Goal: Task Accomplishment & Management: Manage account settings

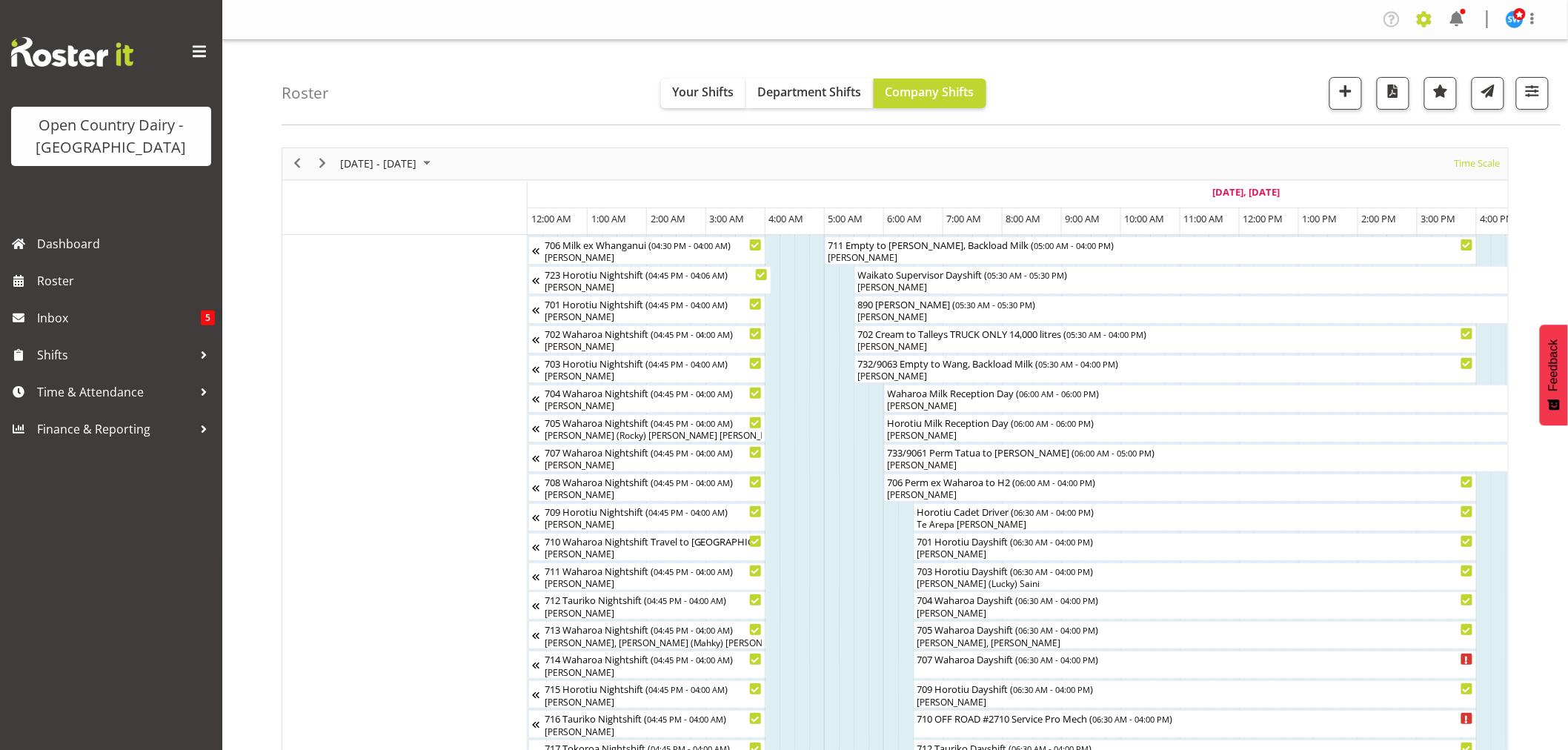
scroll to position [0, 681]
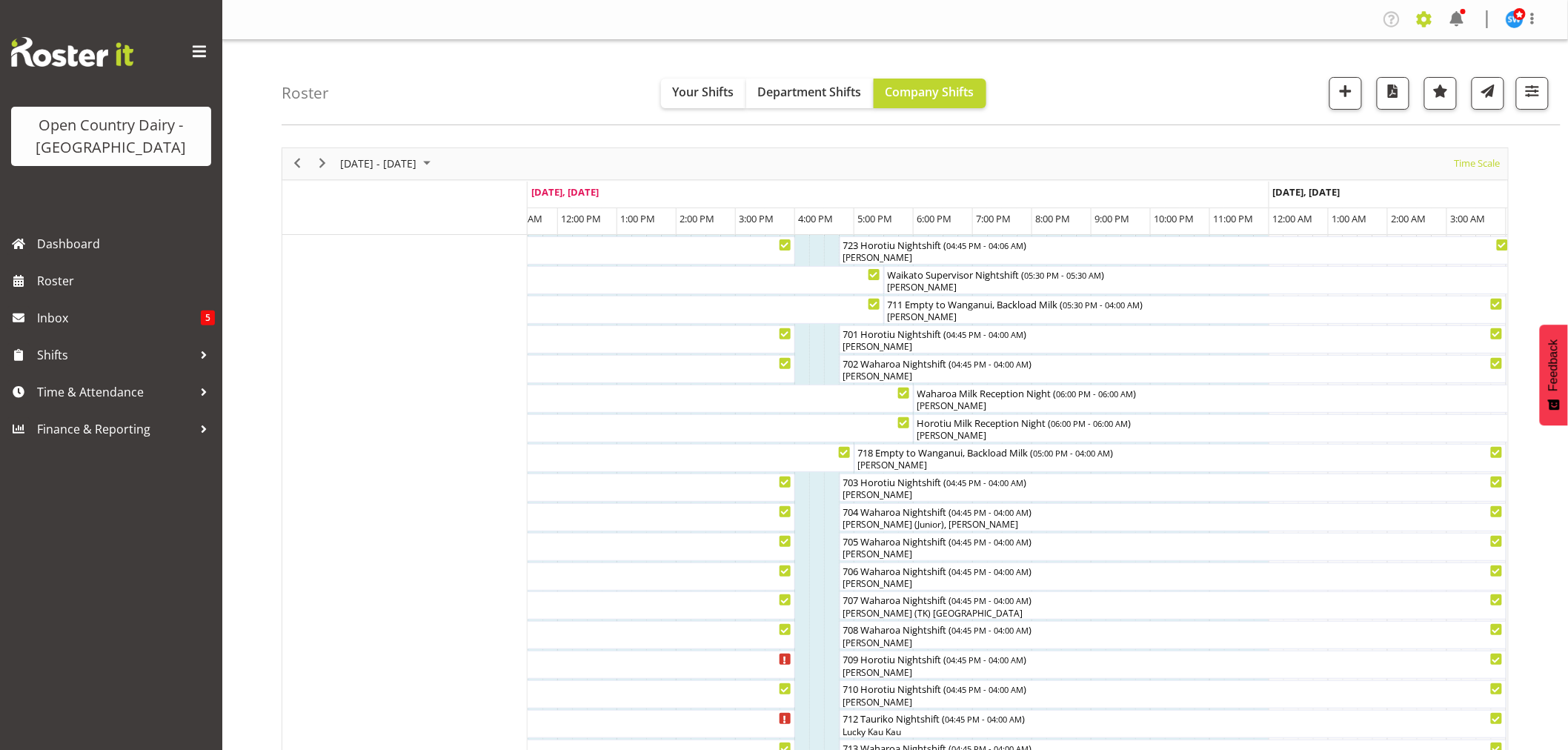
click at [1421, 18] on span at bounding box center [1424, 19] width 24 height 24
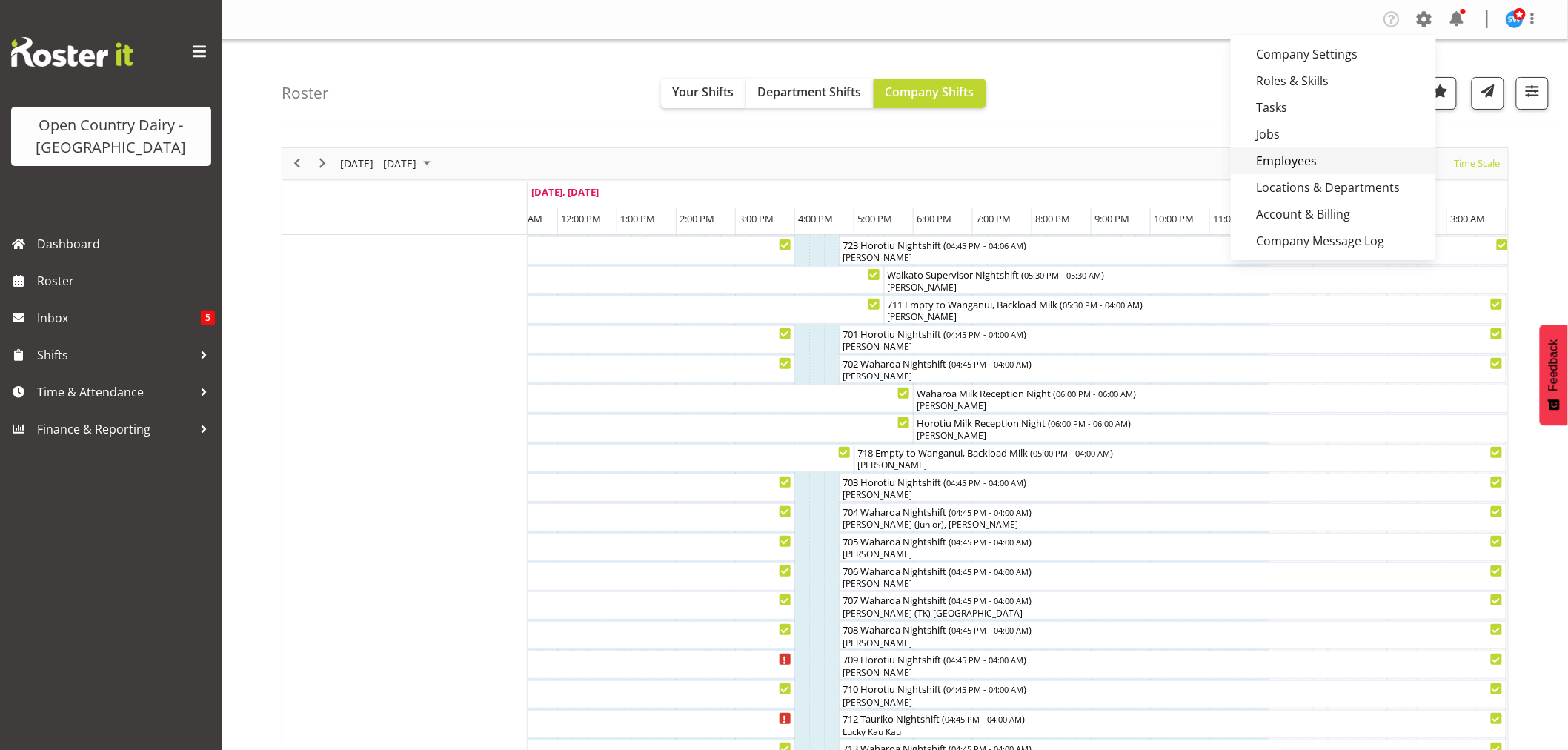
click at [1264, 160] on link "Employees" at bounding box center [1334, 161] width 205 height 27
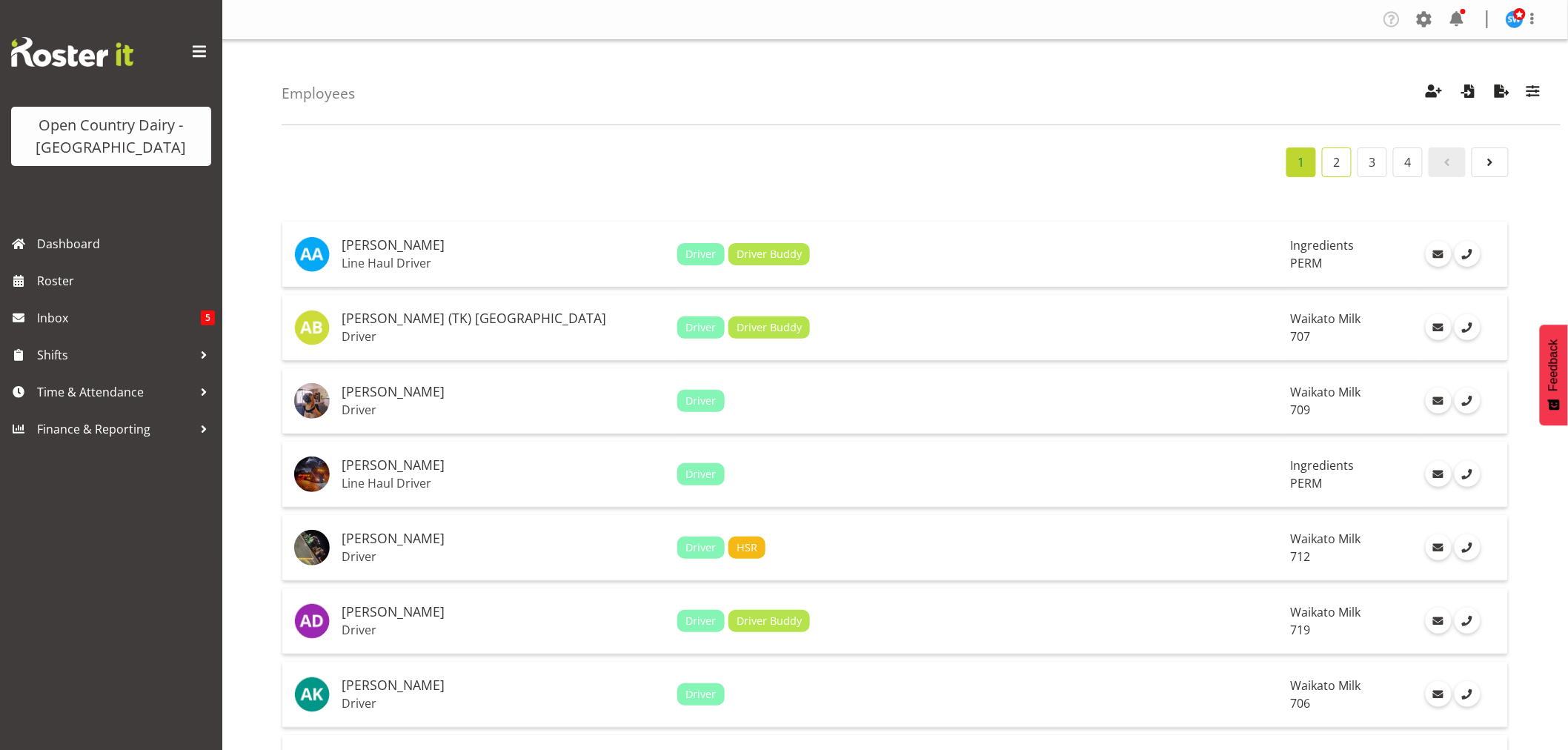
click at [1334, 161] on link "2" at bounding box center [1337, 162] width 30 height 30
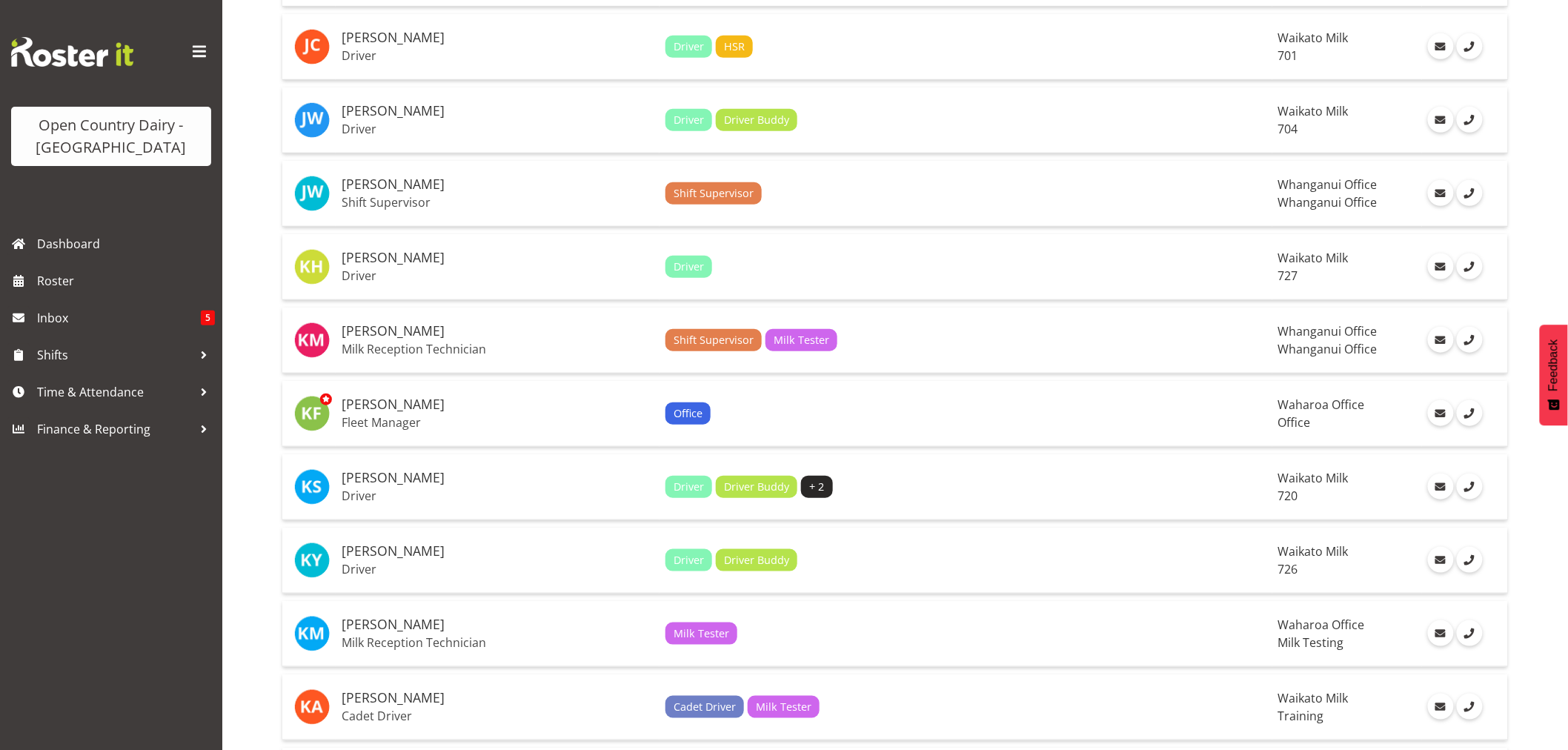
scroll to position [2799, 0]
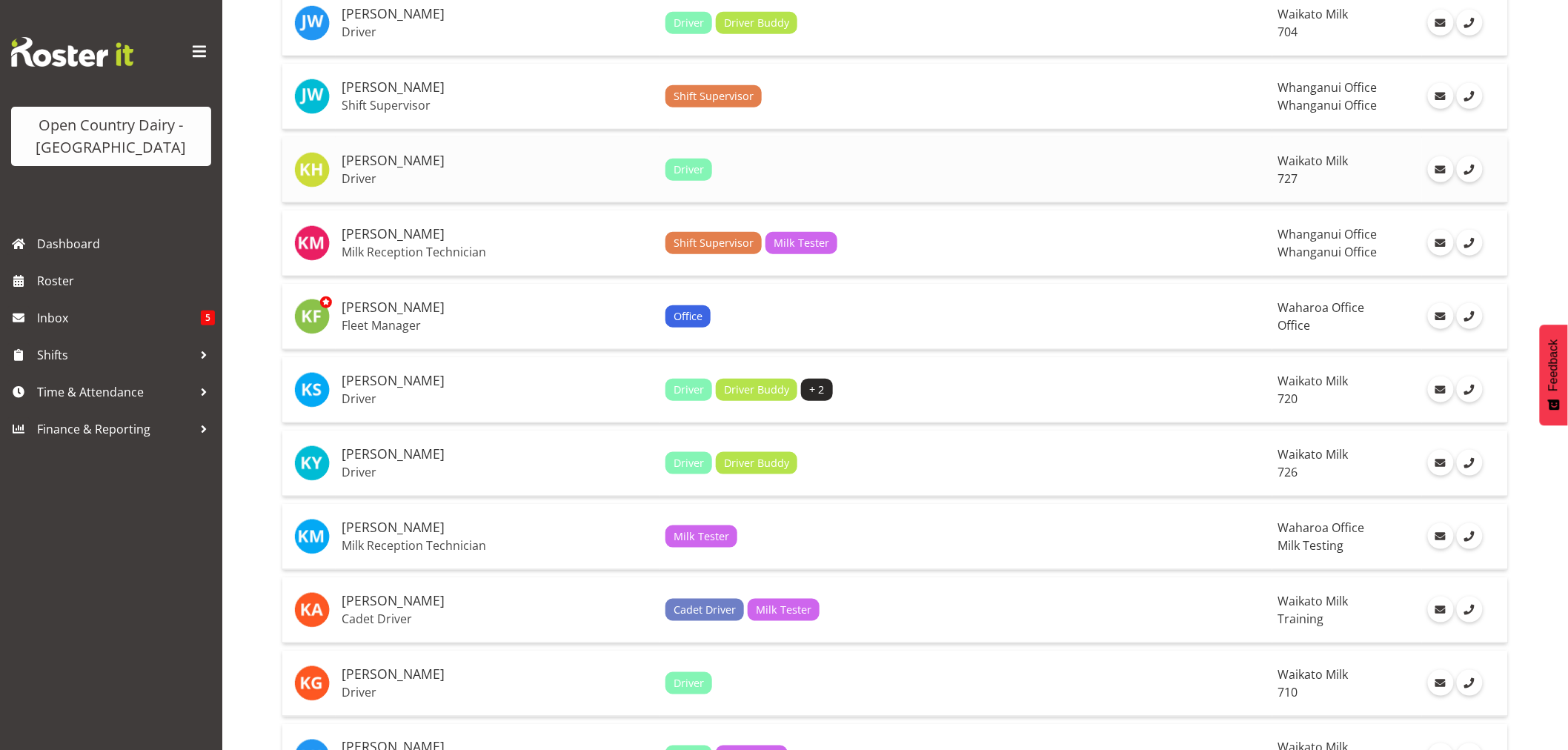
click at [387, 167] on h5 "[PERSON_NAME]" at bounding box center [497, 161] width 312 height 15
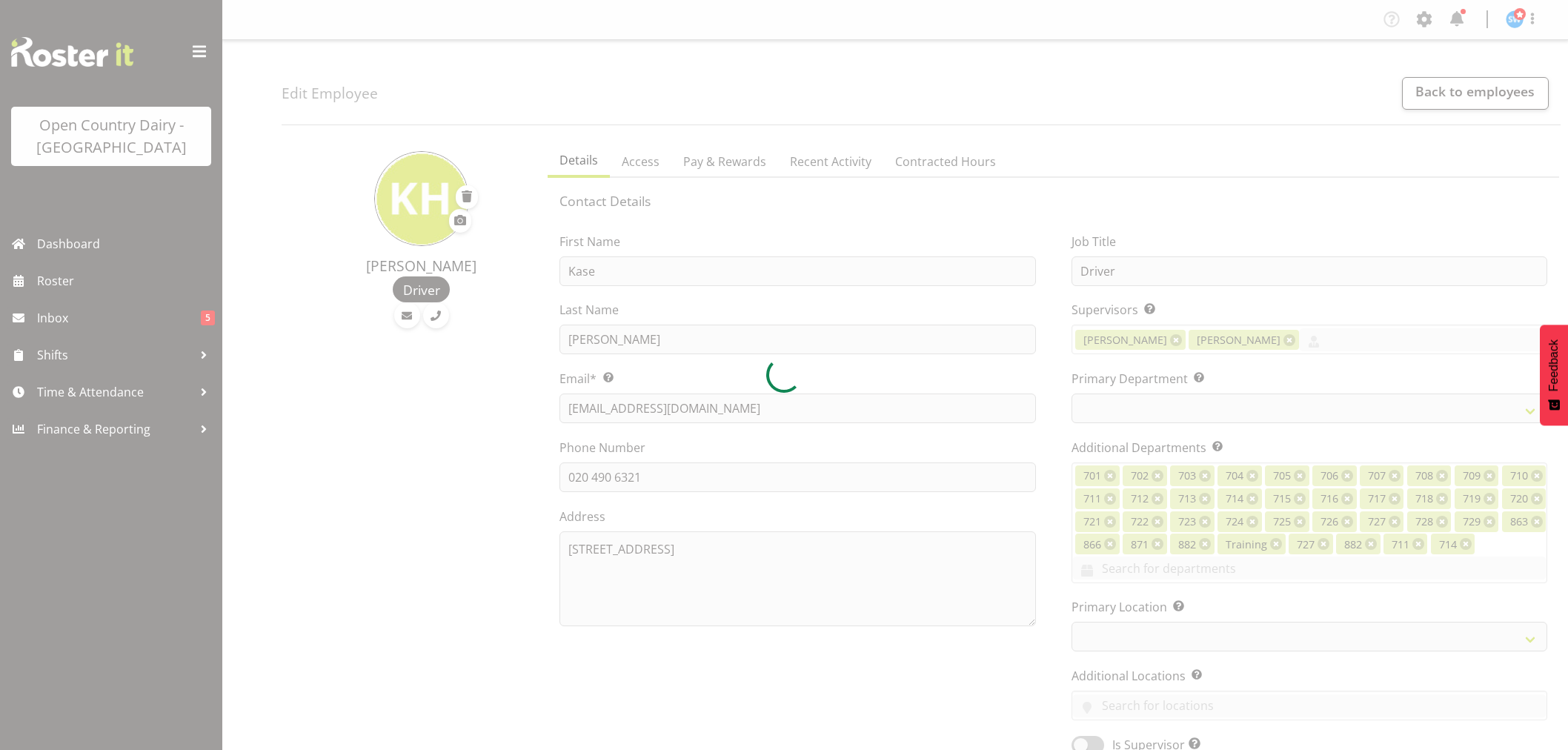
select select "TimelineWeek"
select select
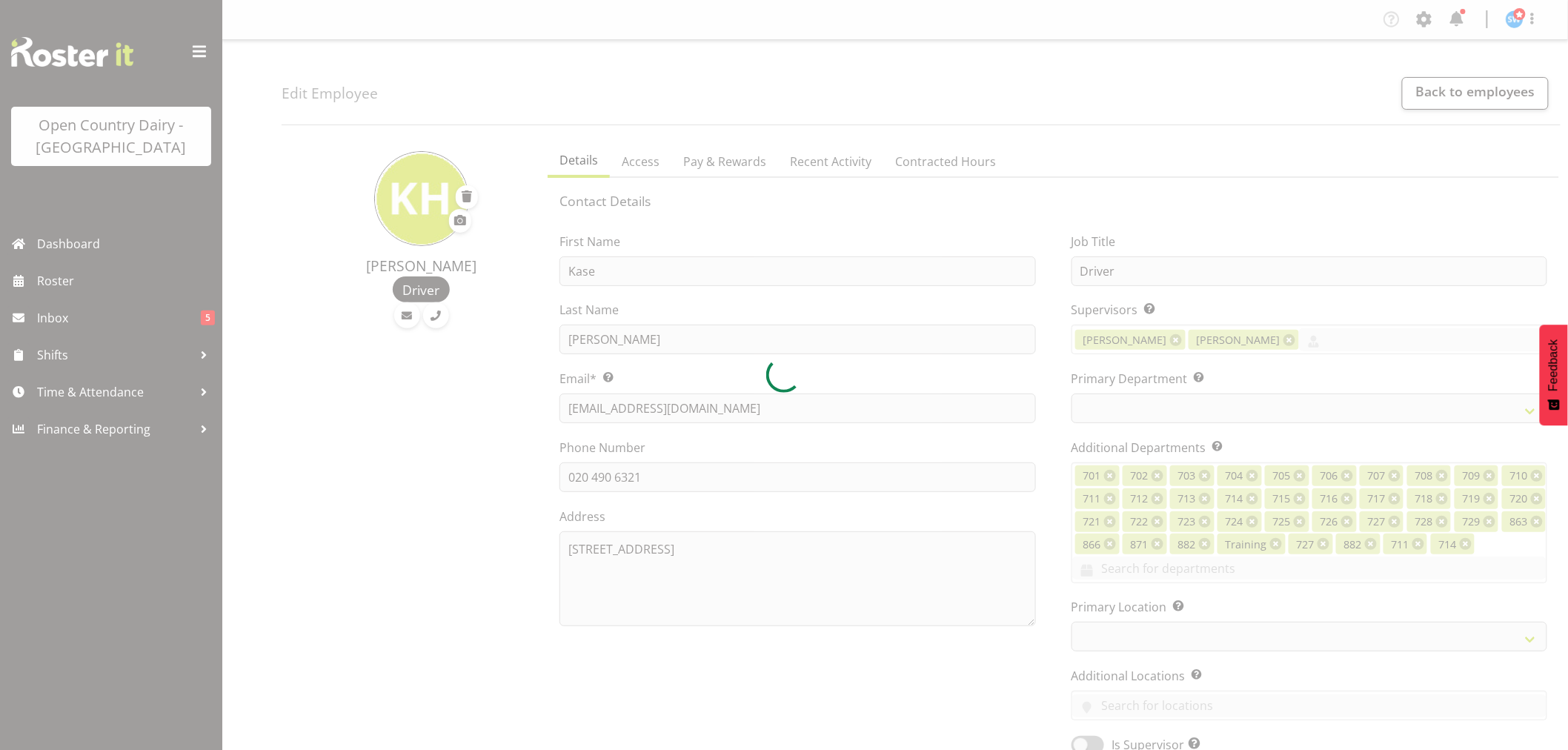
select select
select select "1054"
select select "761"
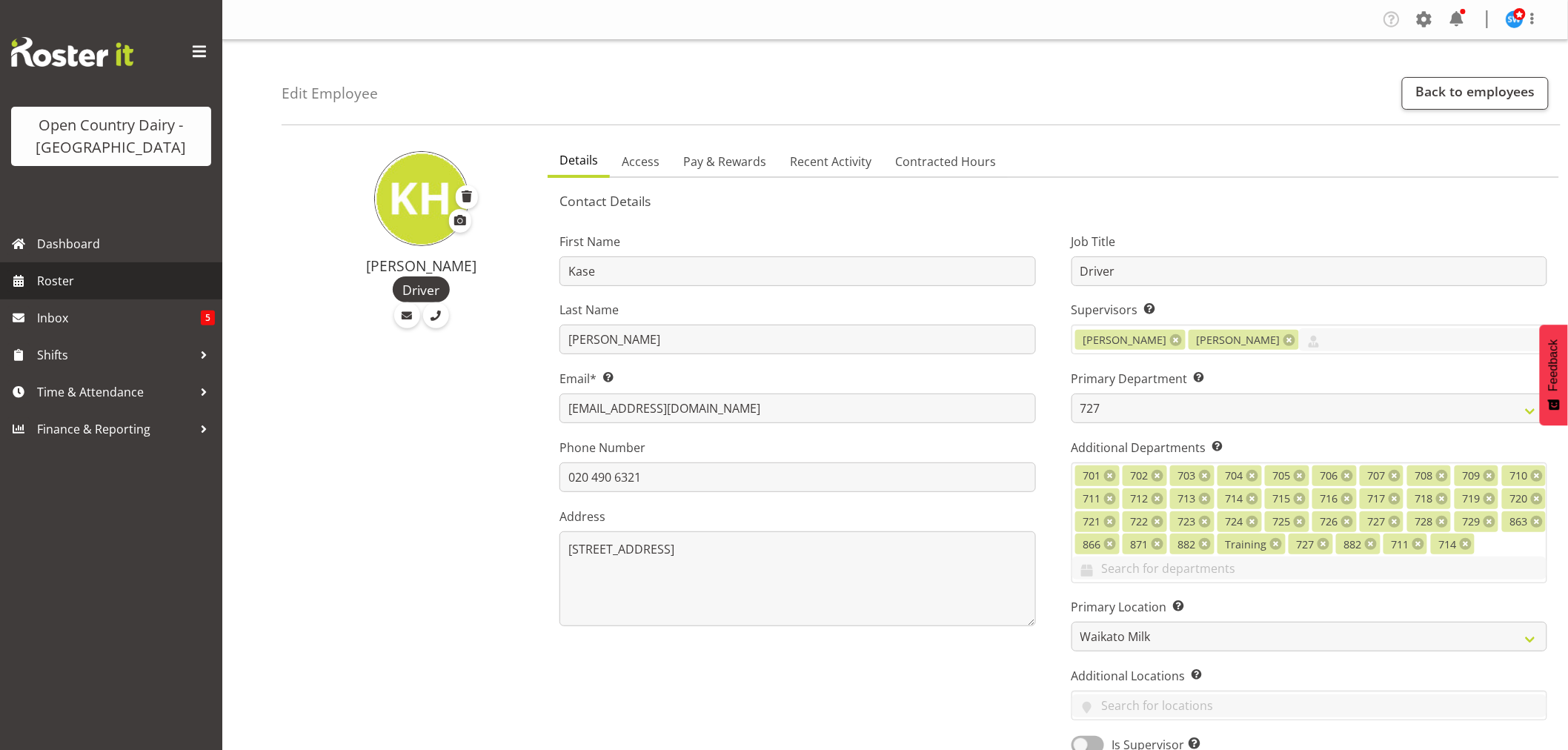
click at [30, 282] on link "Roster" at bounding box center [111, 281] width 222 height 37
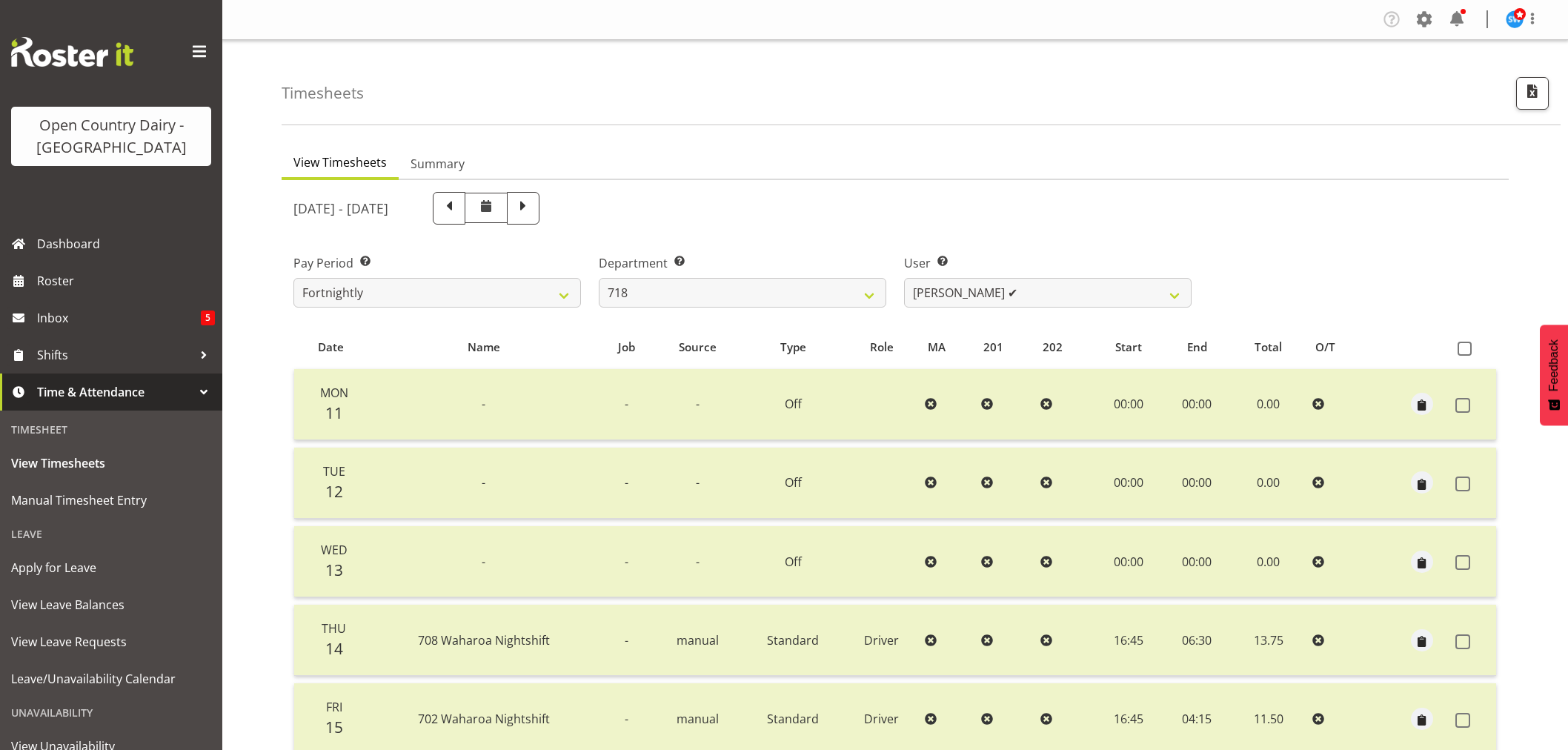
select select "757"
select select "8609"
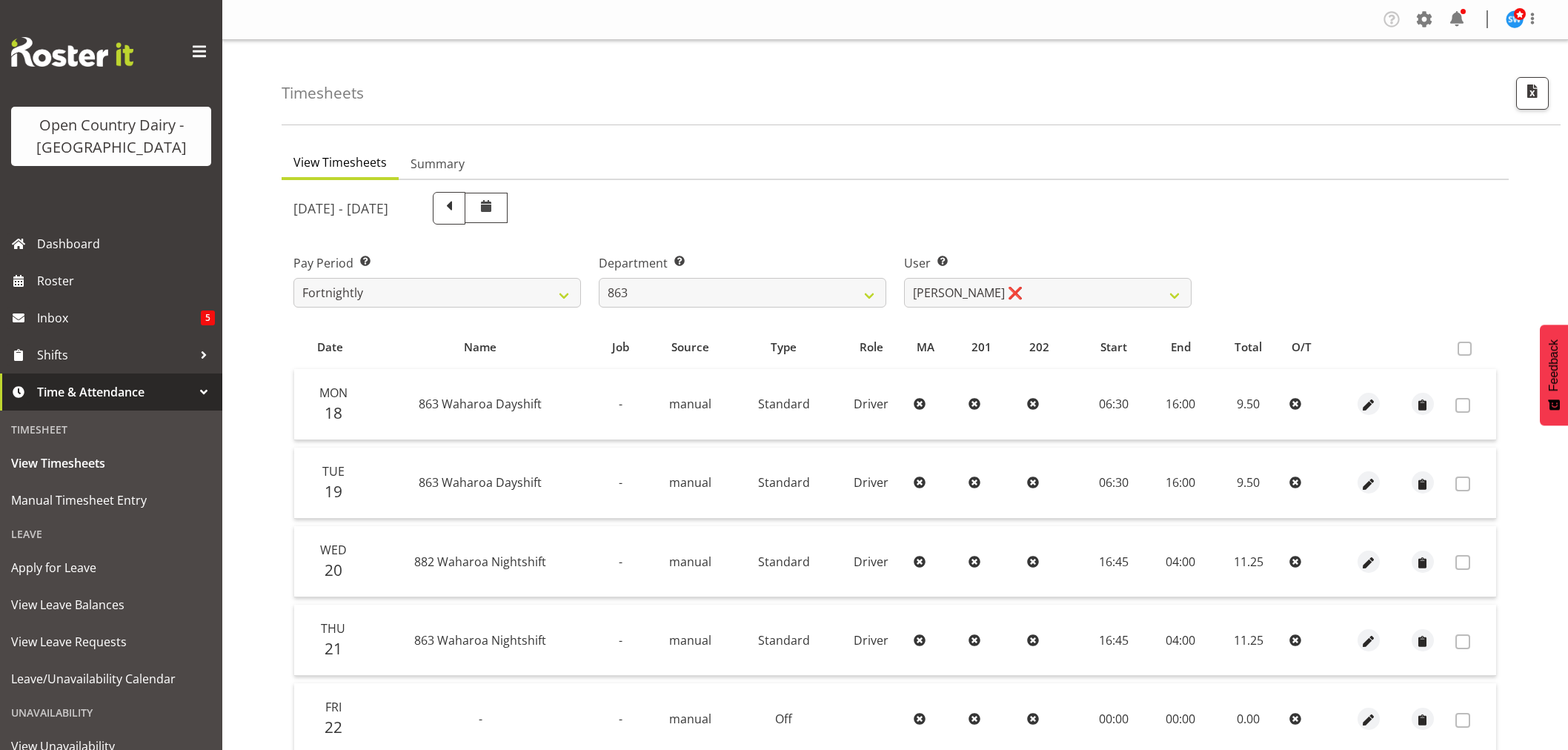
select select "880"
select select "11250"
click at [40, 278] on span "Roster" at bounding box center [126, 281] width 178 height 22
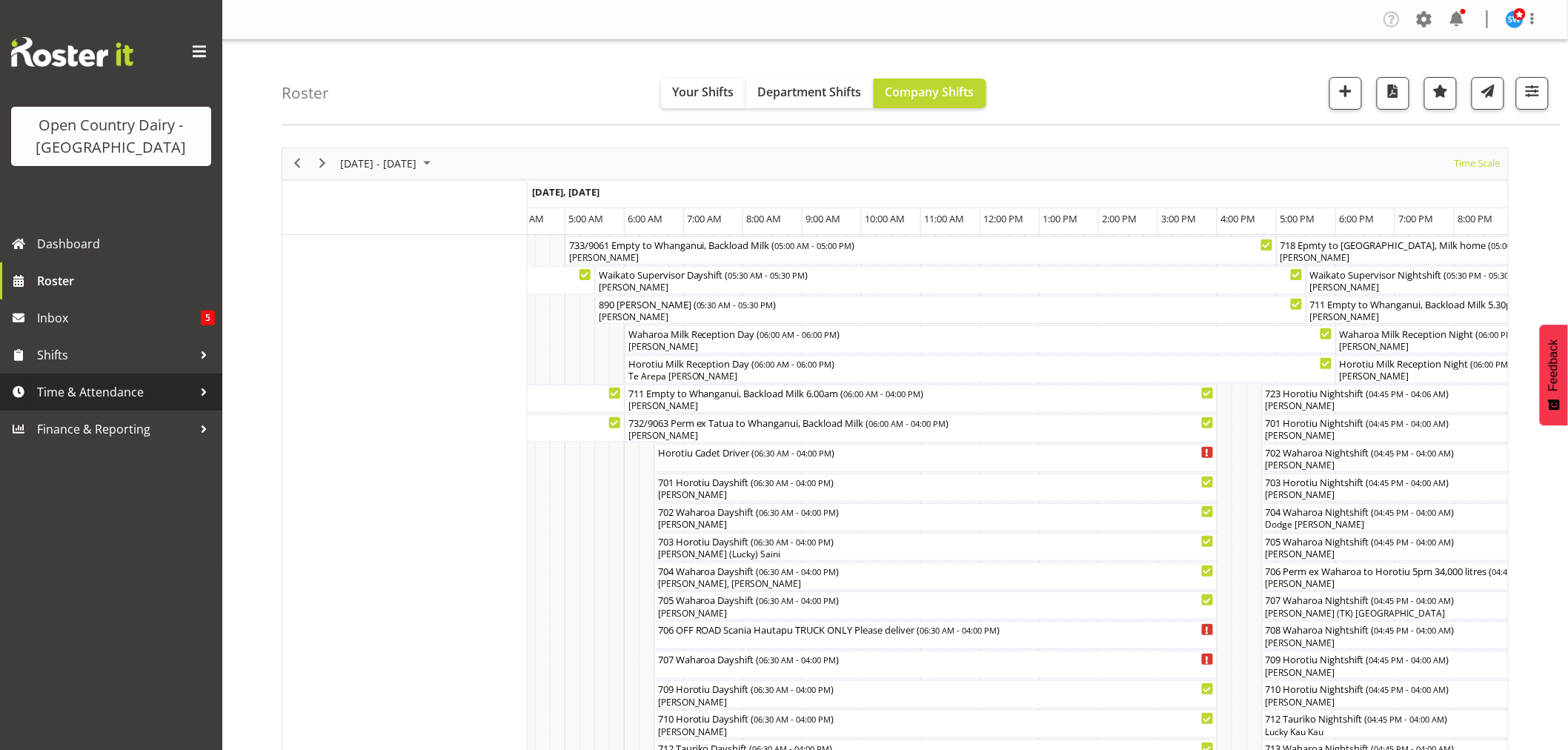
click at [61, 388] on span "Time & Attendance" at bounding box center [115, 392] width 155 height 22
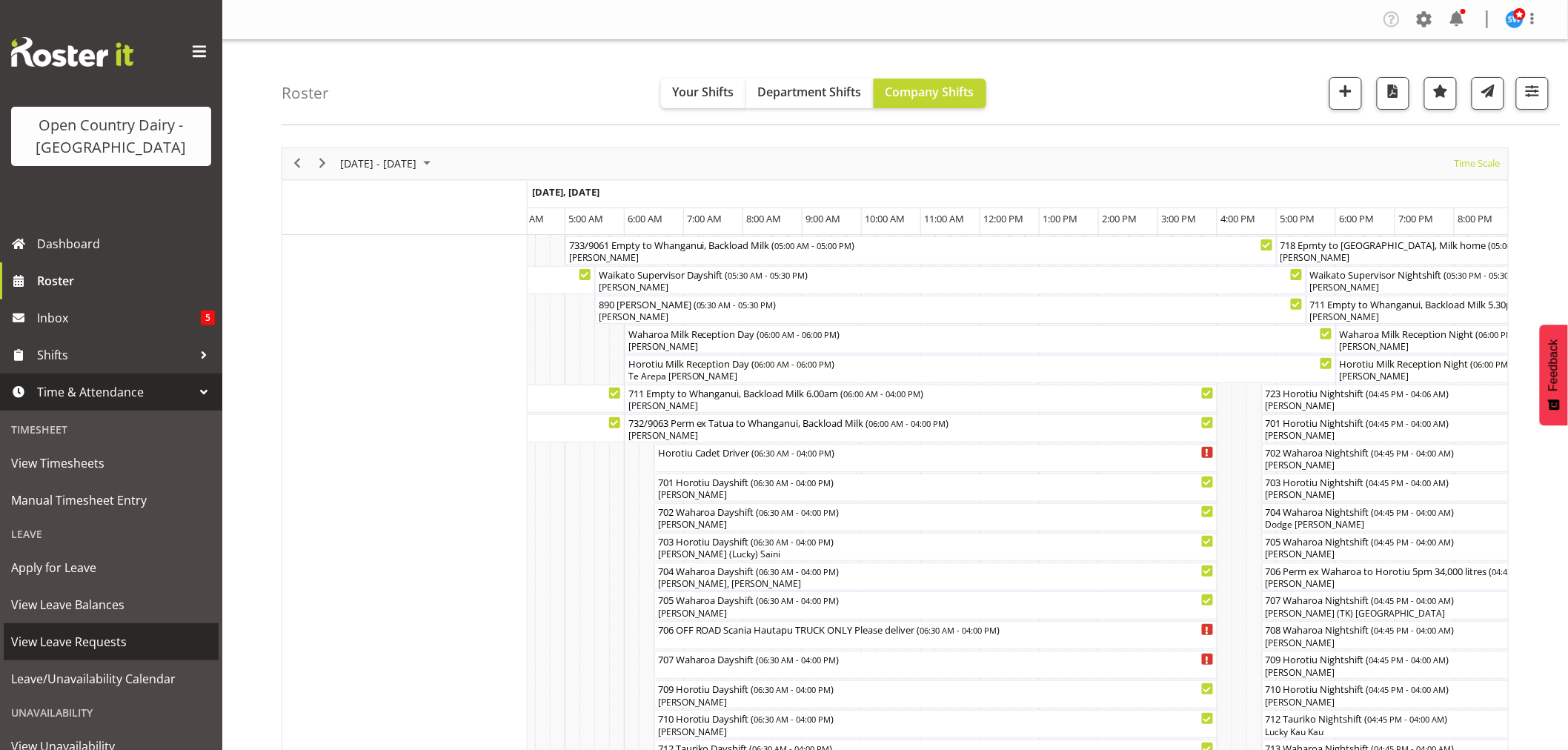
click at [68, 632] on span "View Leave Requests" at bounding box center [111, 642] width 200 height 22
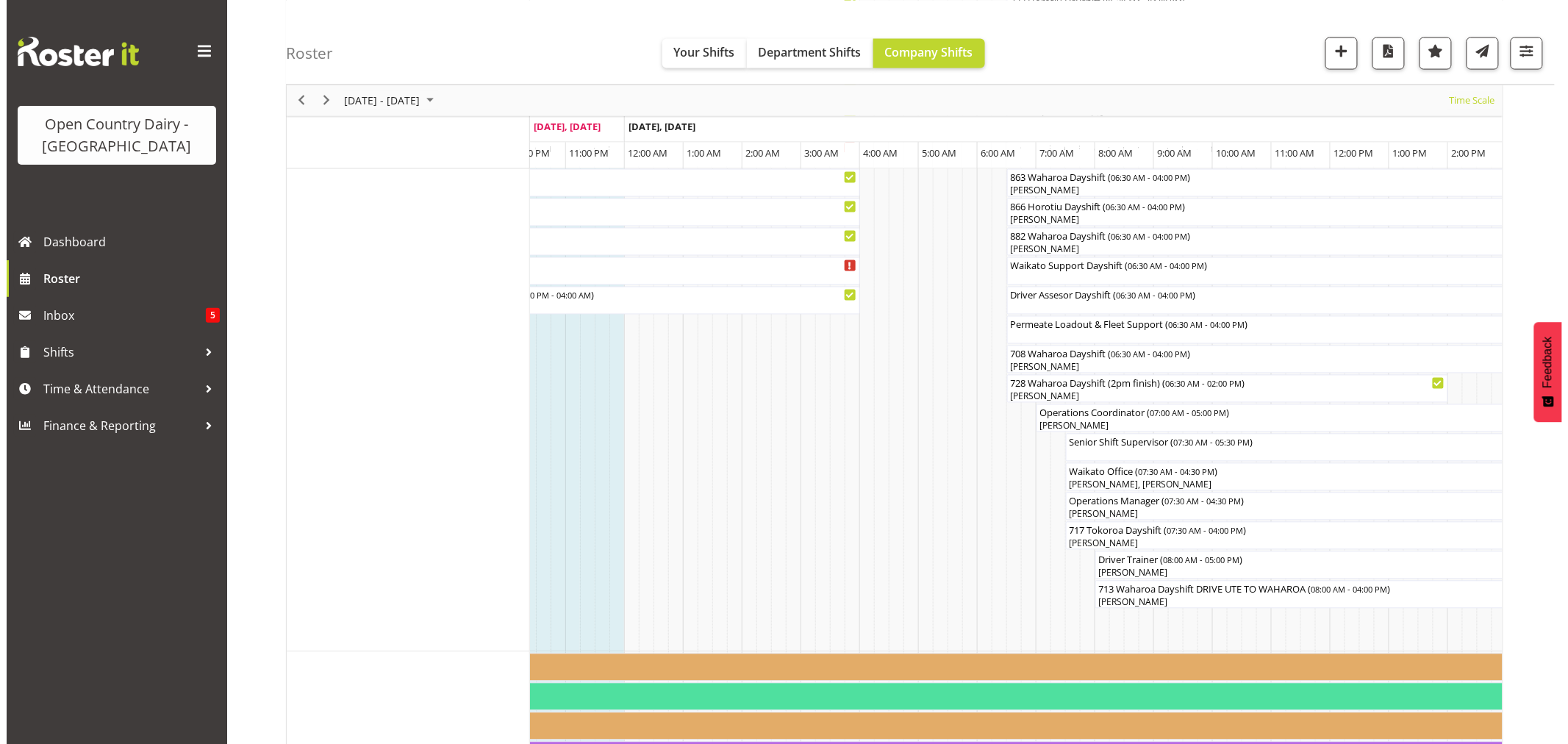
scroll to position [1149, 0]
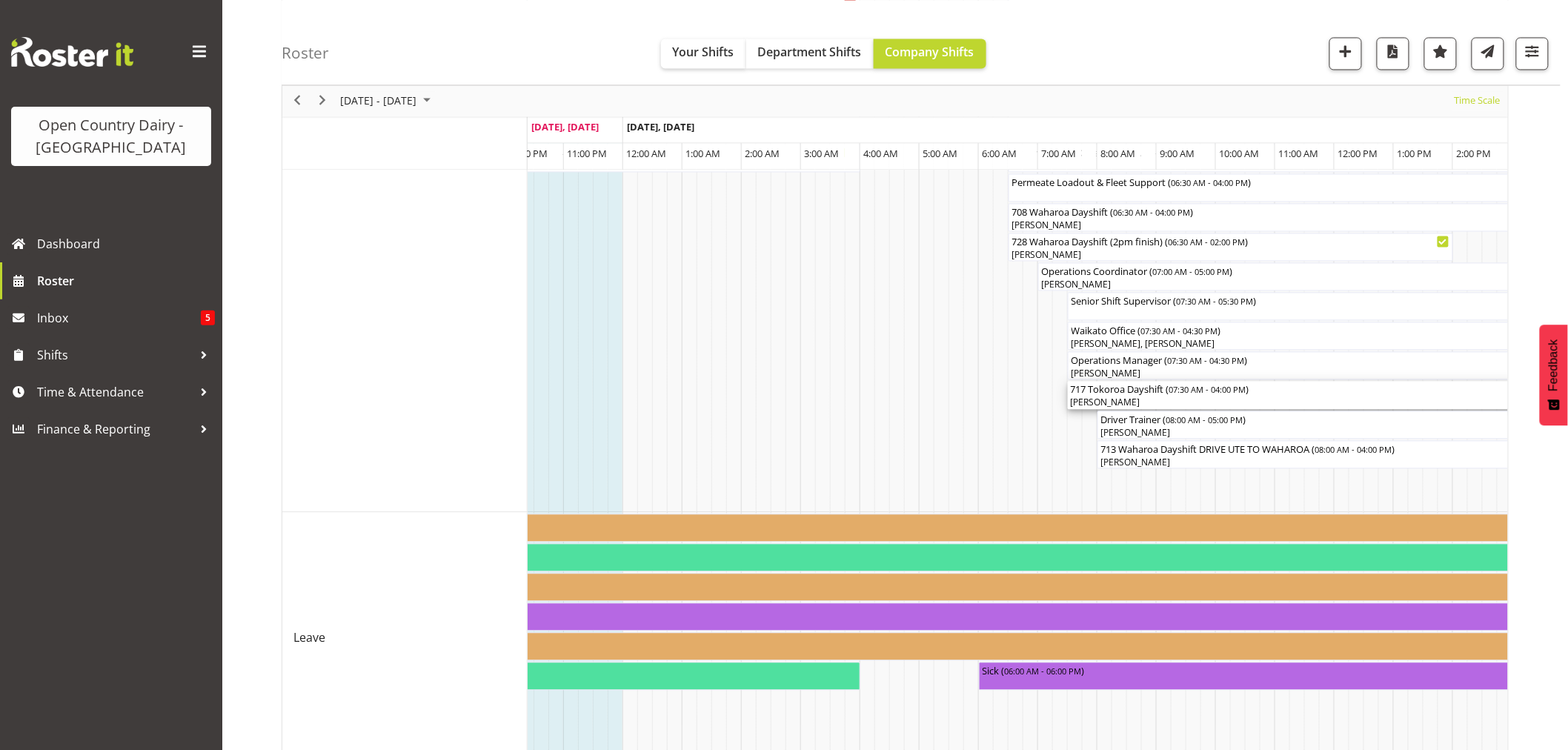
click at [1097, 396] on div "717 Tokoroa Dayshift ( 07:30 AM - 04:00 PM ) Denica Tapiki" at bounding box center [1319, 396] width 498 height 28
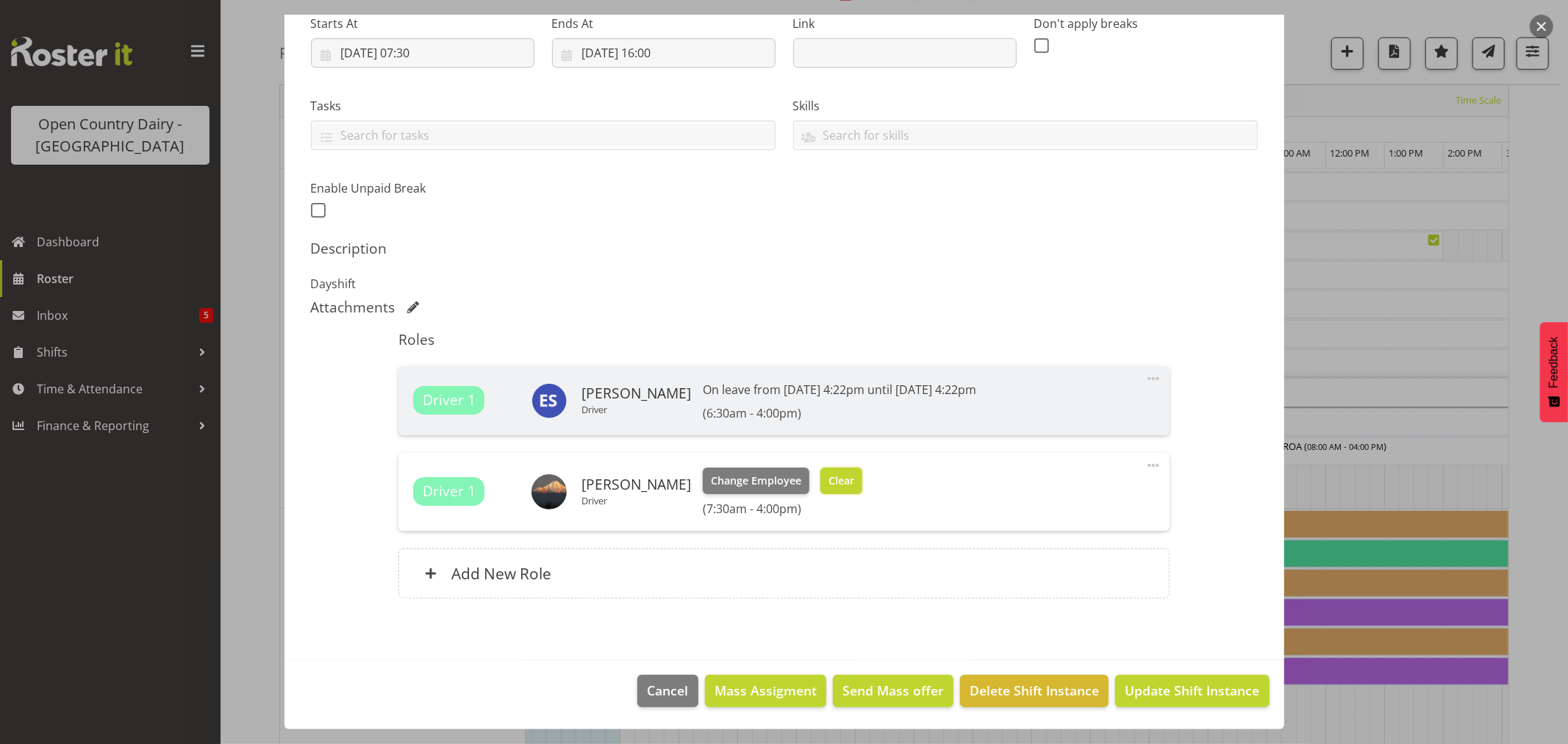
click at [835, 483] on span "Clear" at bounding box center [841, 481] width 26 height 16
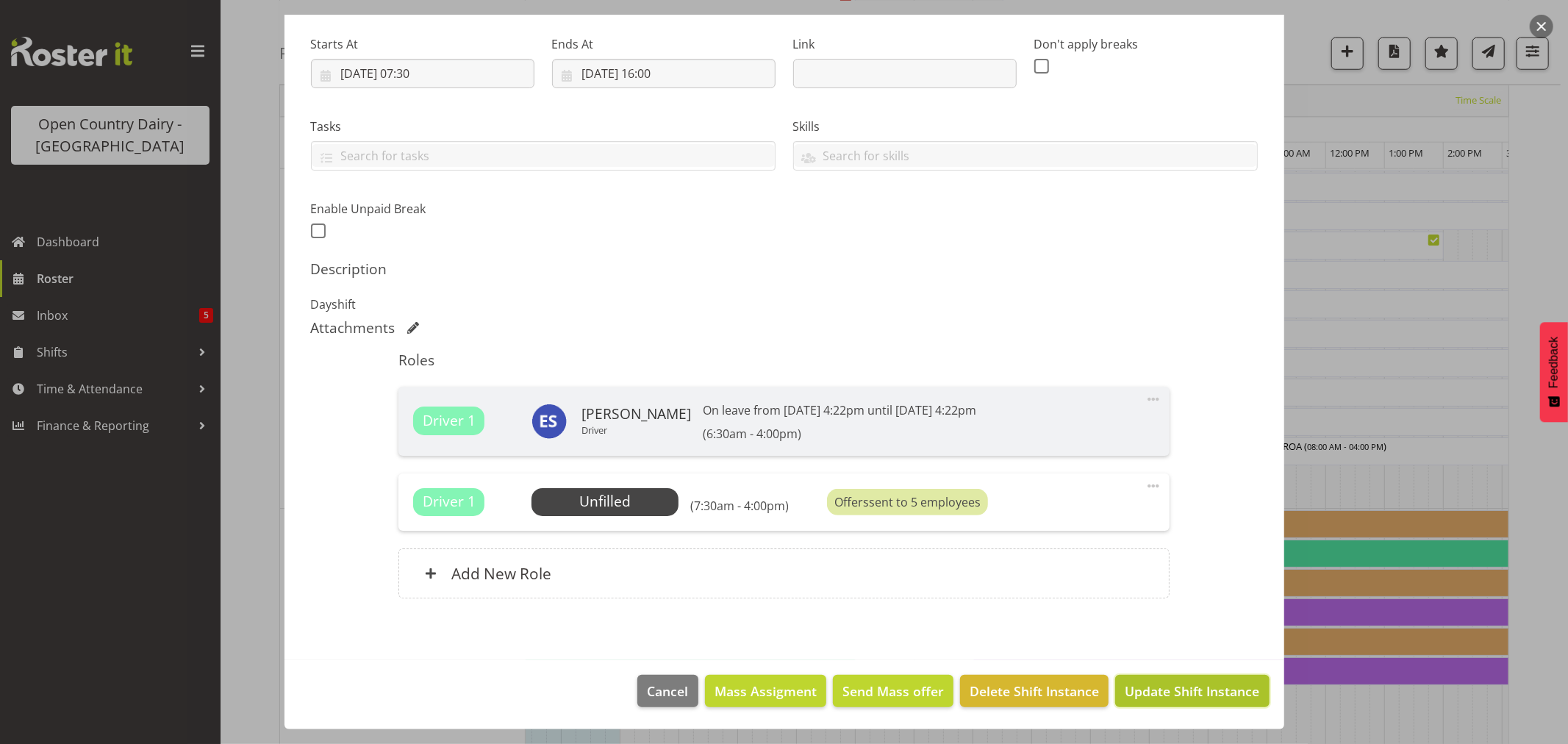
click at [1158, 699] on span "Update Shift Instance" at bounding box center [1192, 691] width 134 height 19
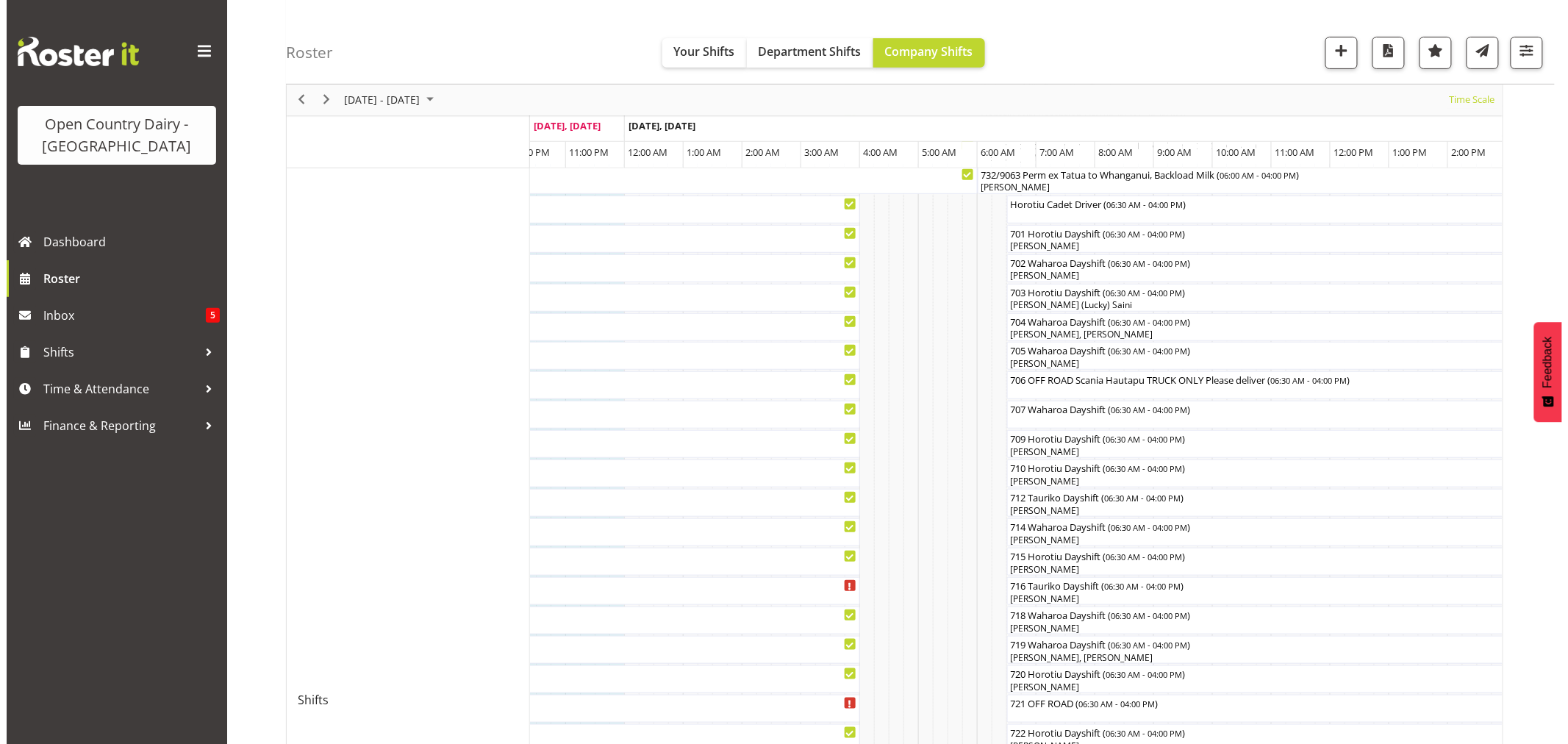
scroll to position [408, 0]
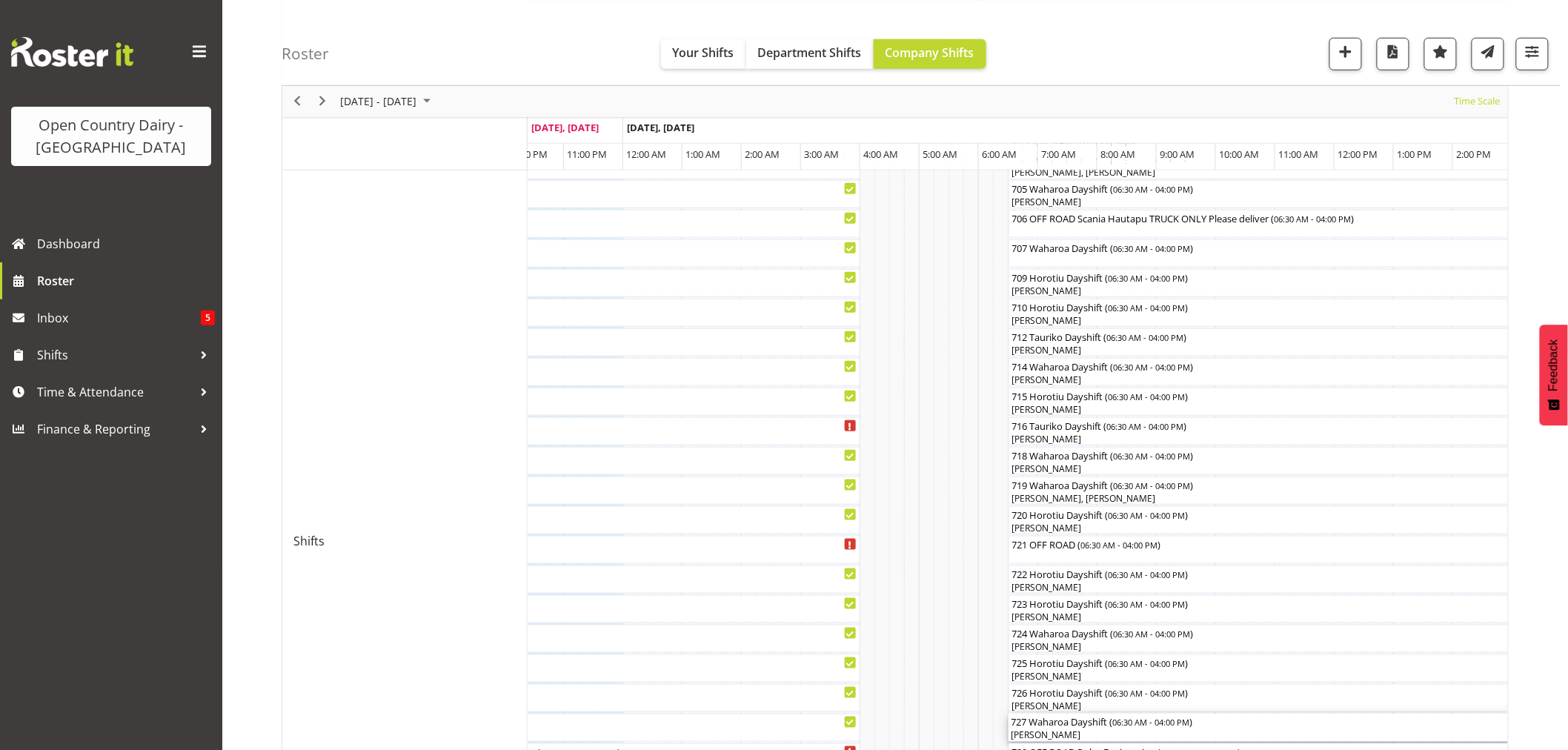
click at [1065, 731] on div "[PERSON_NAME]" at bounding box center [1290, 735] width 557 height 13
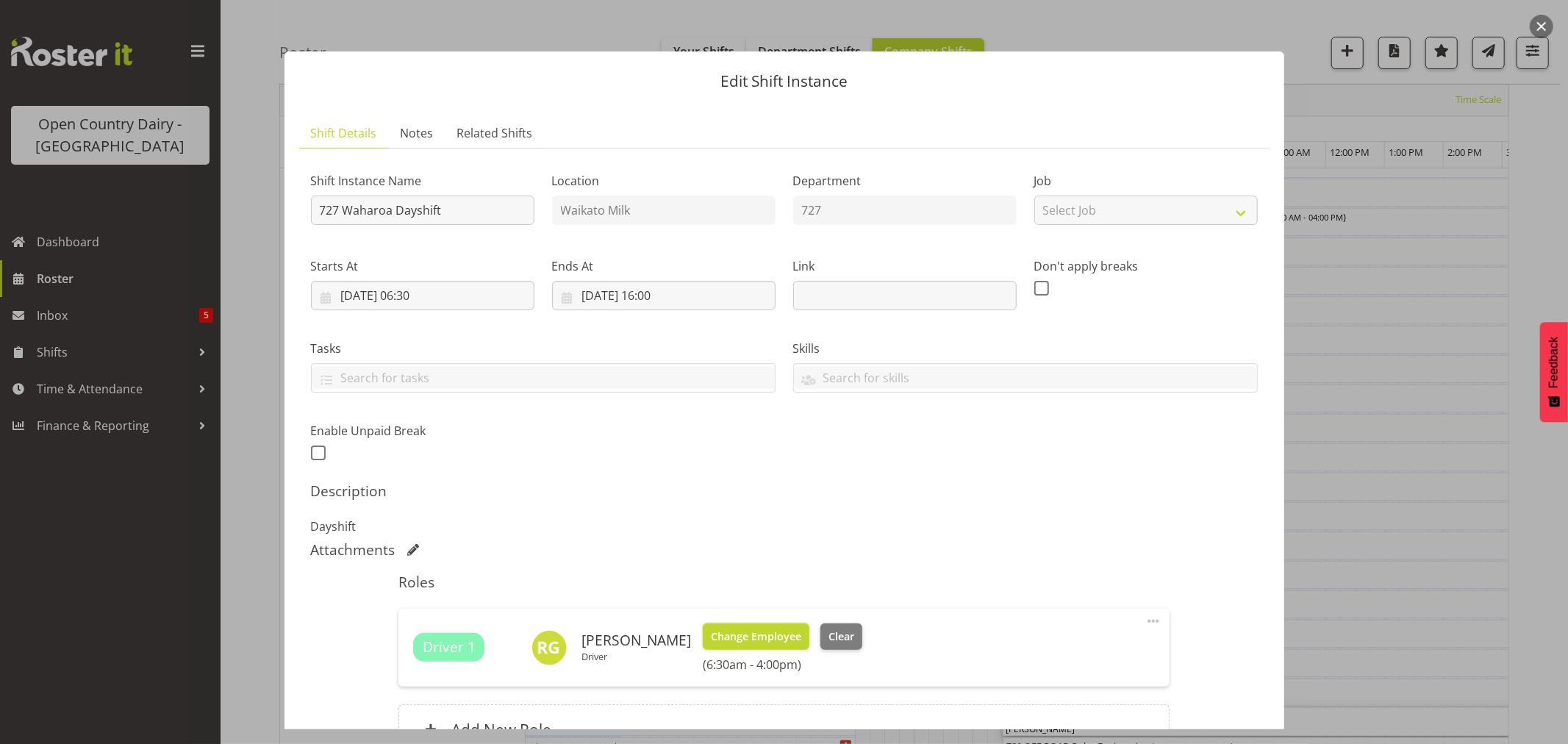
click at [765, 636] on span "Change Employee" at bounding box center [756, 637] width 91 height 16
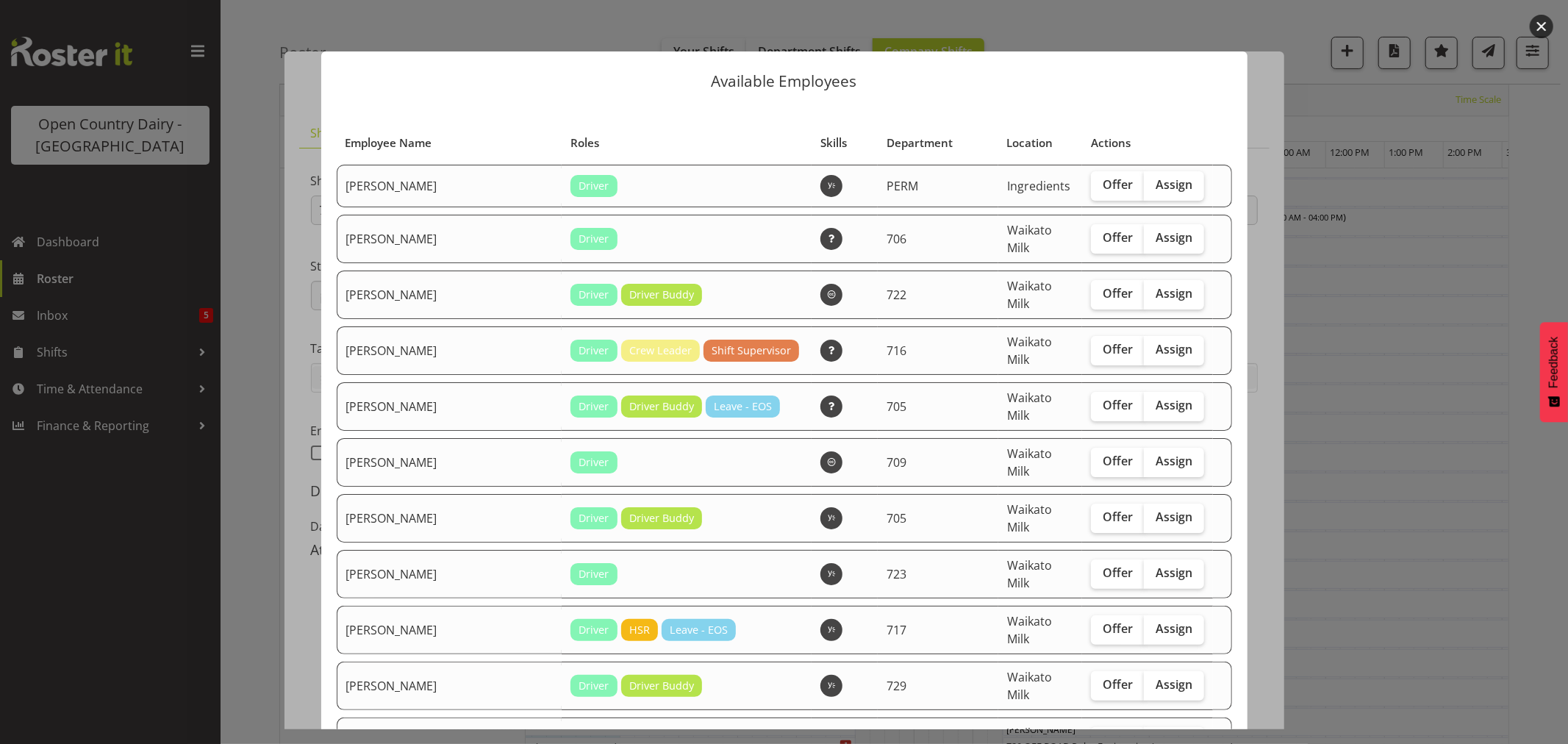
scroll to position [245, 0]
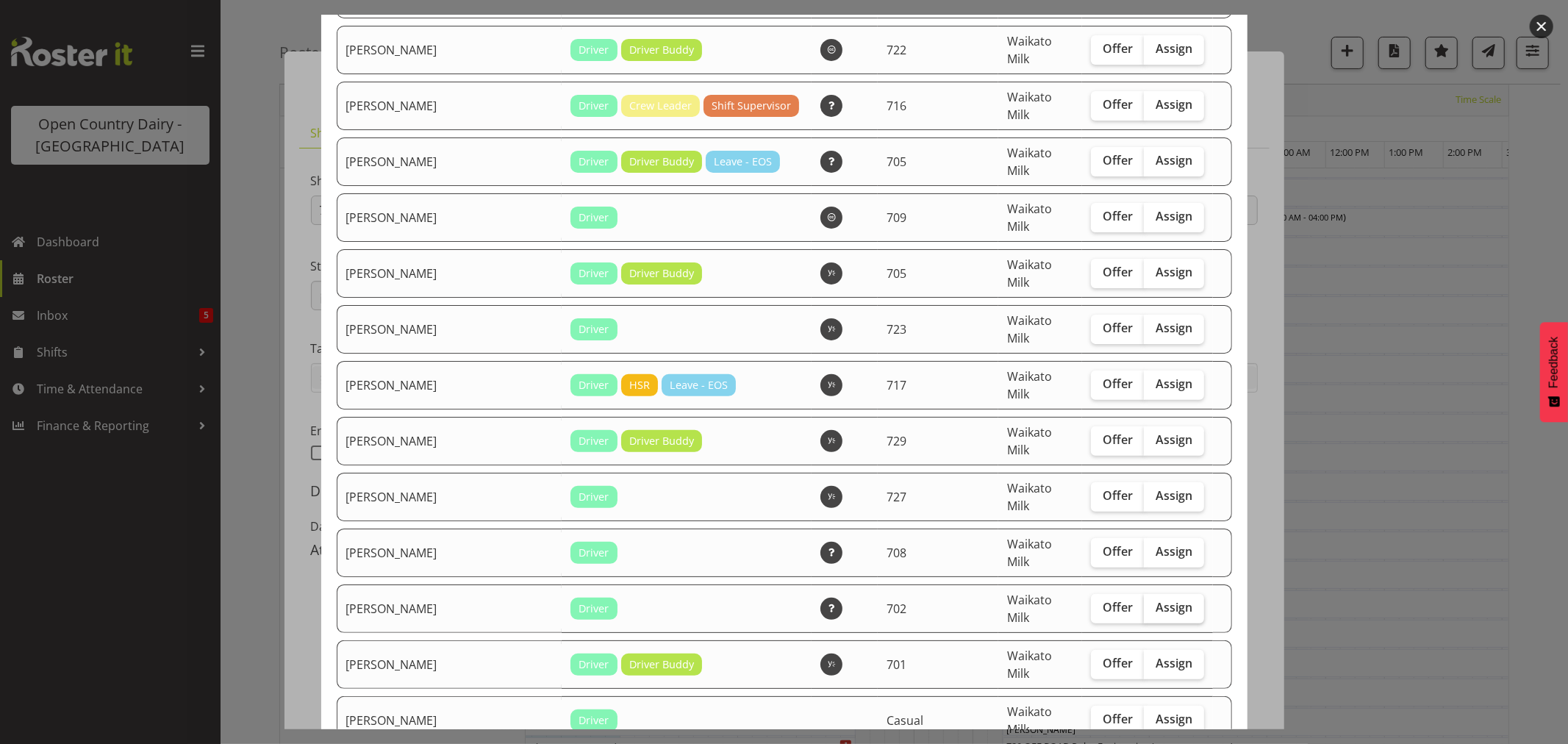
click at [1156, 600] on span "Assign" at bounding box center [1174, 607] width 37 height 15
click at [1153, 603] on input "Assign" at bounding box center [1148, 607] width 10 height 10
checkbox input "true"
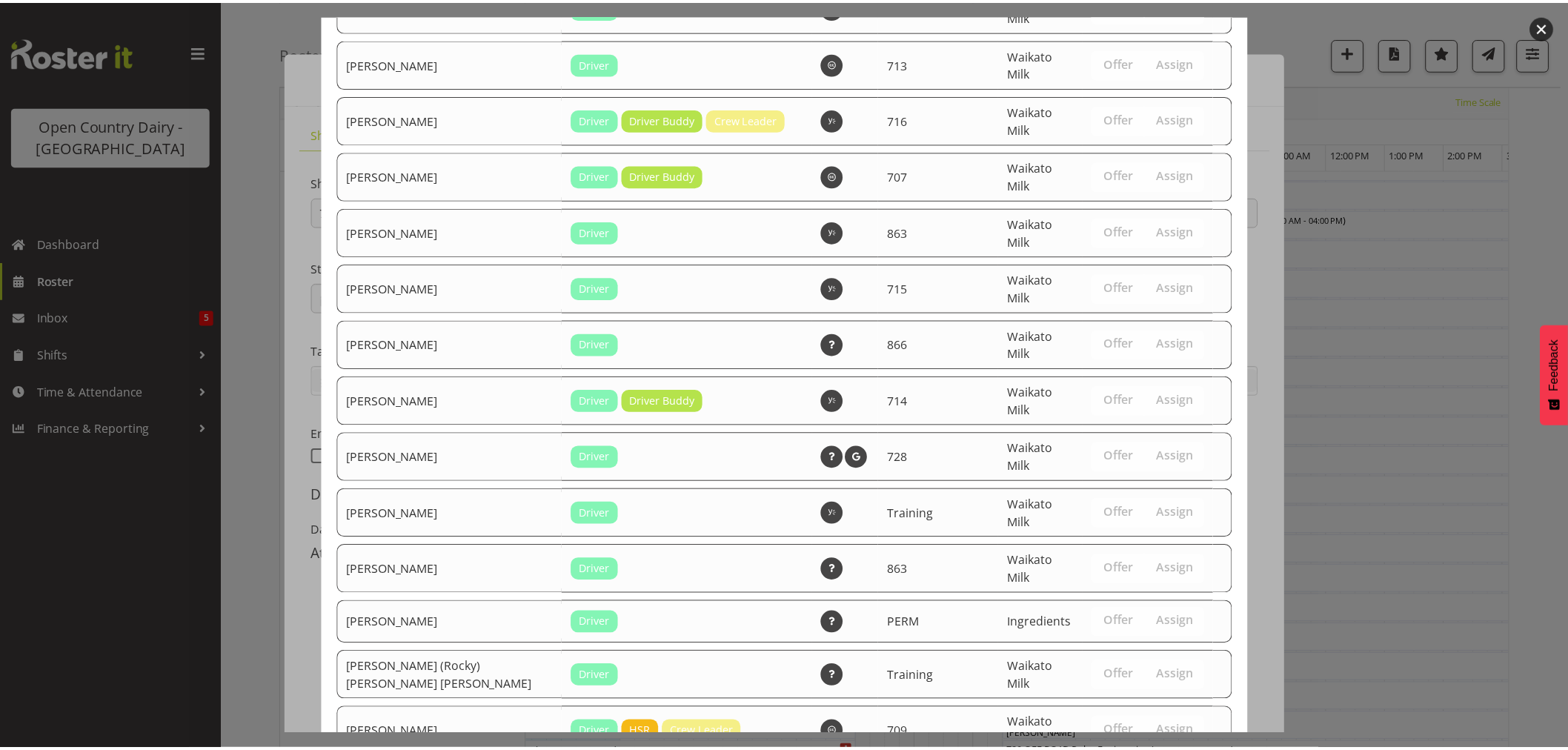
scroll to position [2447, 0]
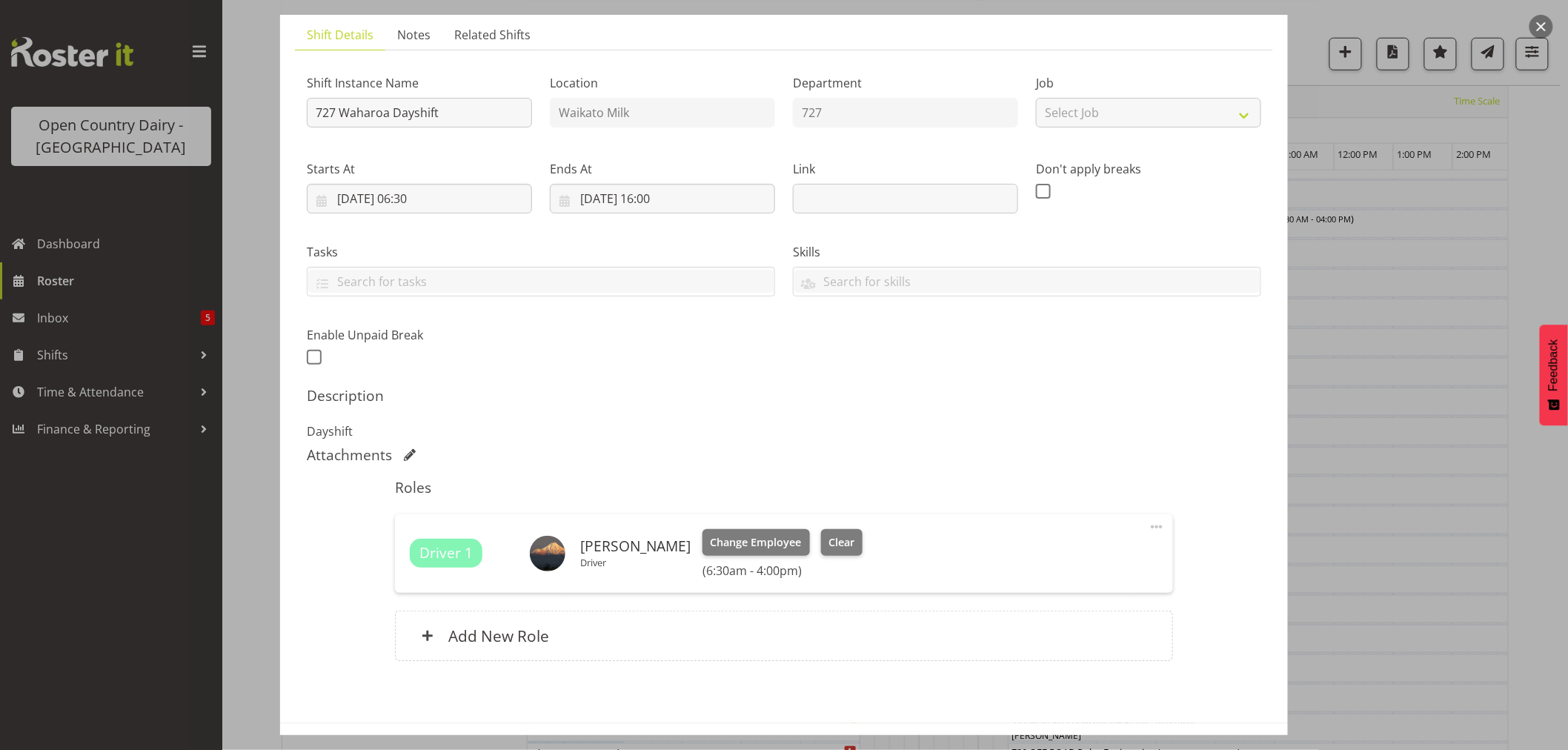
scroll to position [157, 0]
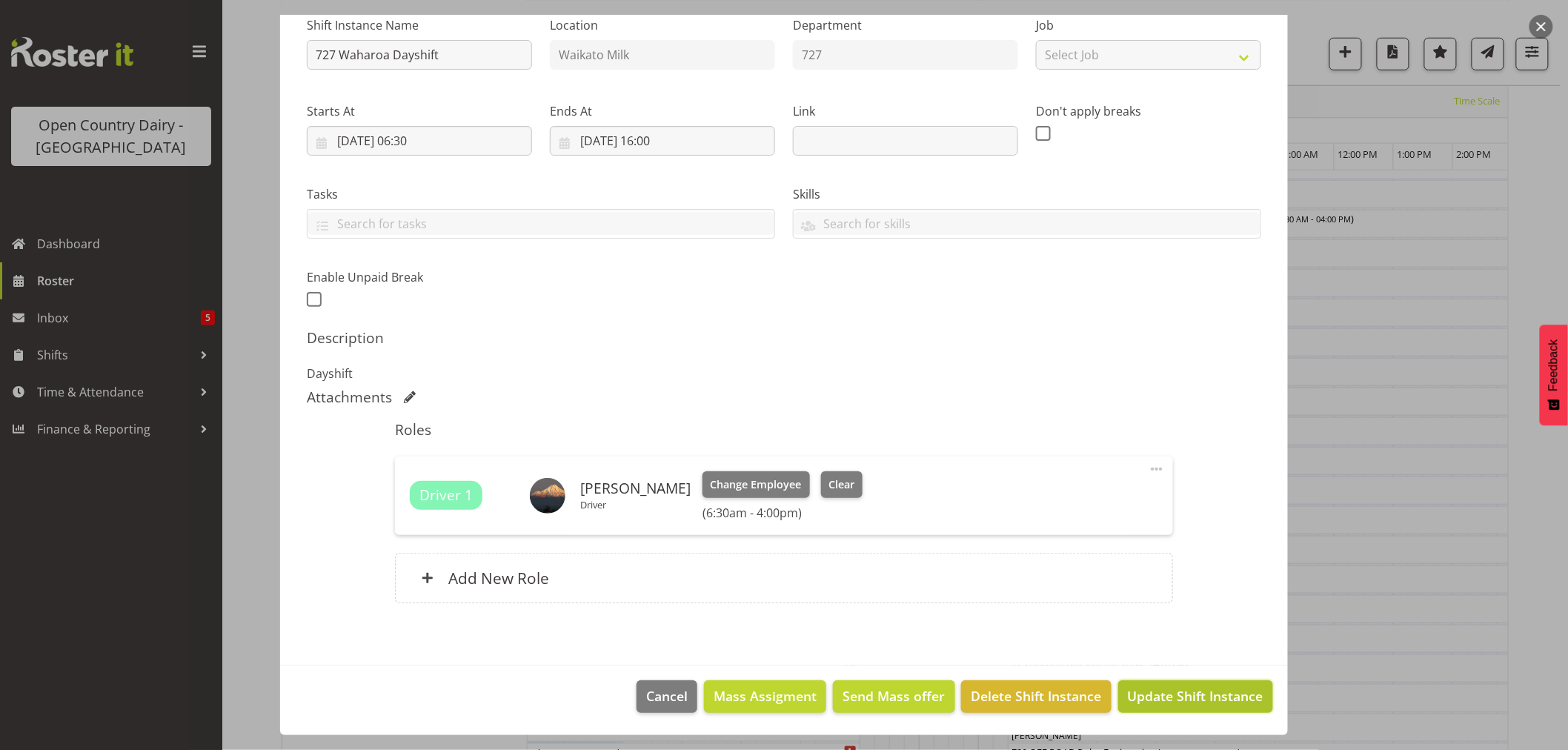
click at [1175, 694] on span "Update Shift Instance" at bounding box center [1195, 696] width 135 height 19
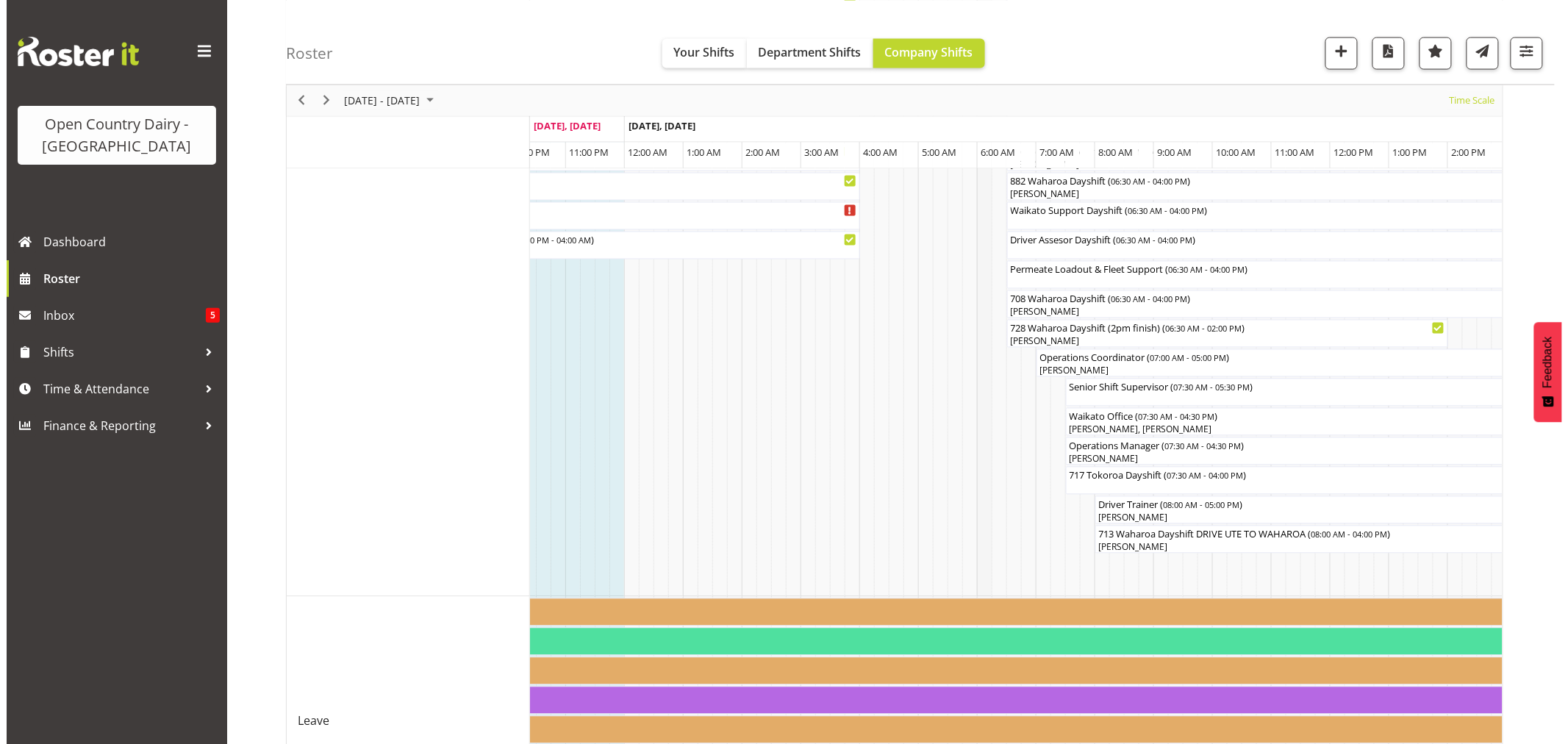
scroll to position [1061, 0]
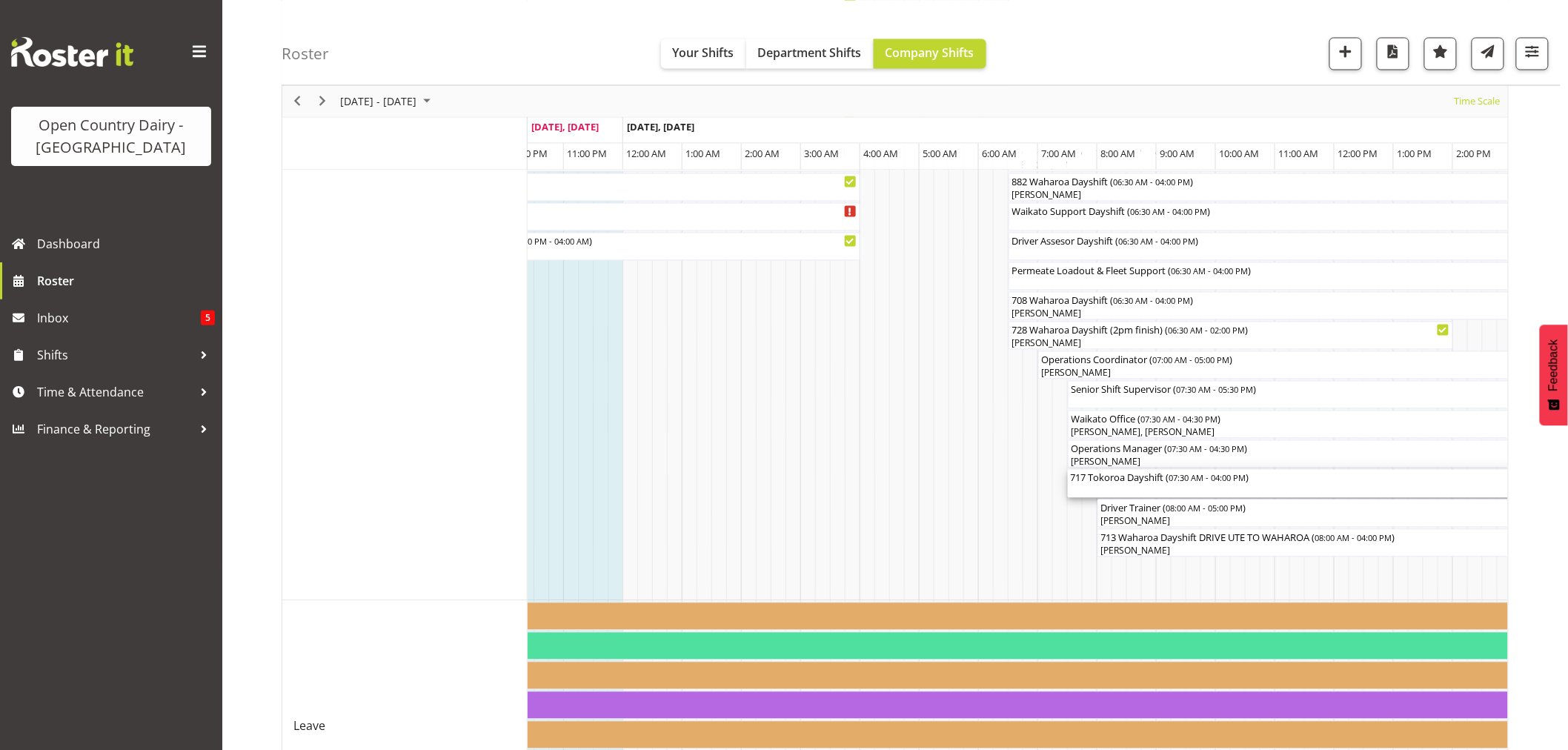
click at [1090, 480] on div "717 Tokoroa Dayshift ( 07:30 AM - 04:00 PM )" at bounding box center [1319, 478] width 498 height 15
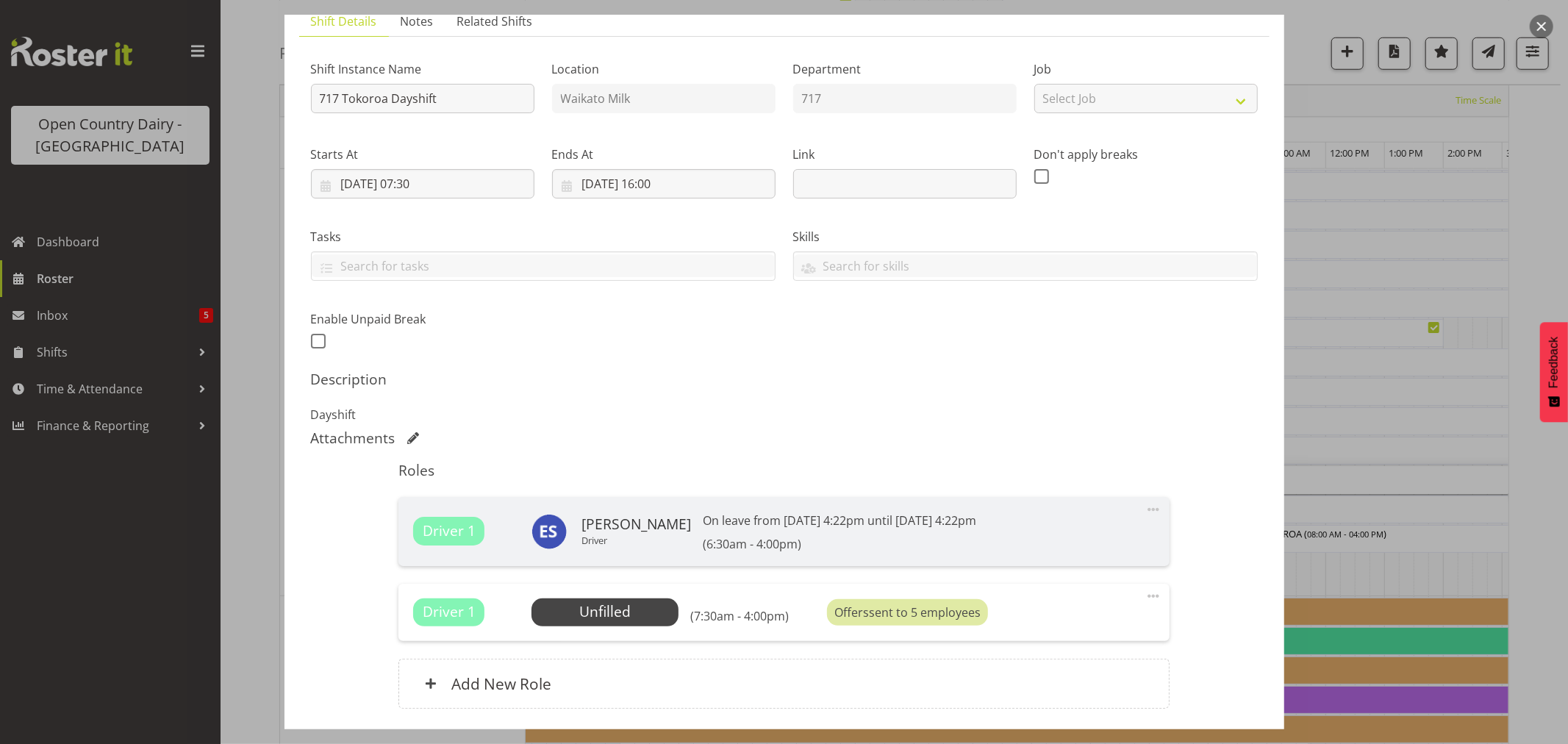
scroll to position [222, 0]
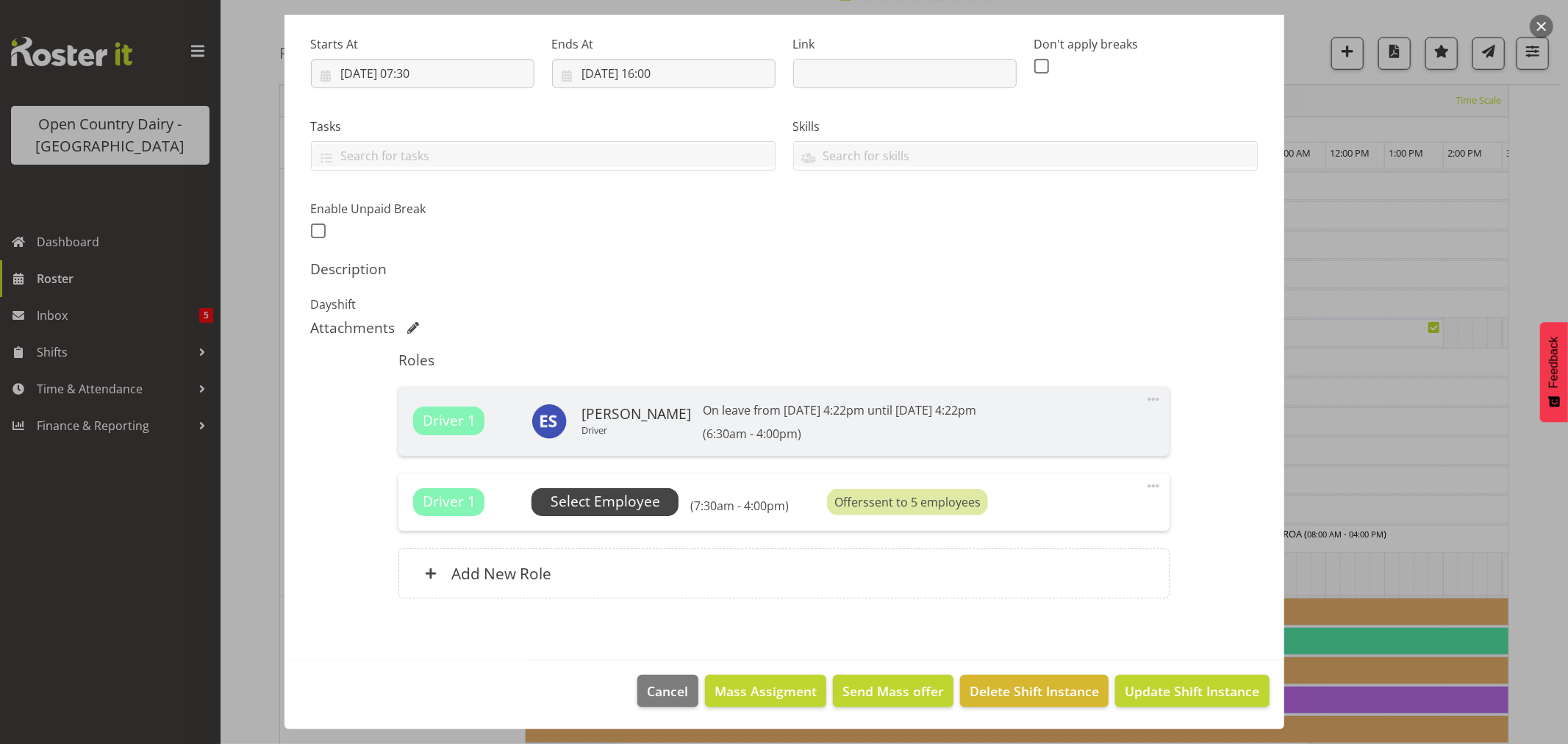
click at [584, 509] on span "Select Employee" at bounding box center [605, 501] width 109 height 21
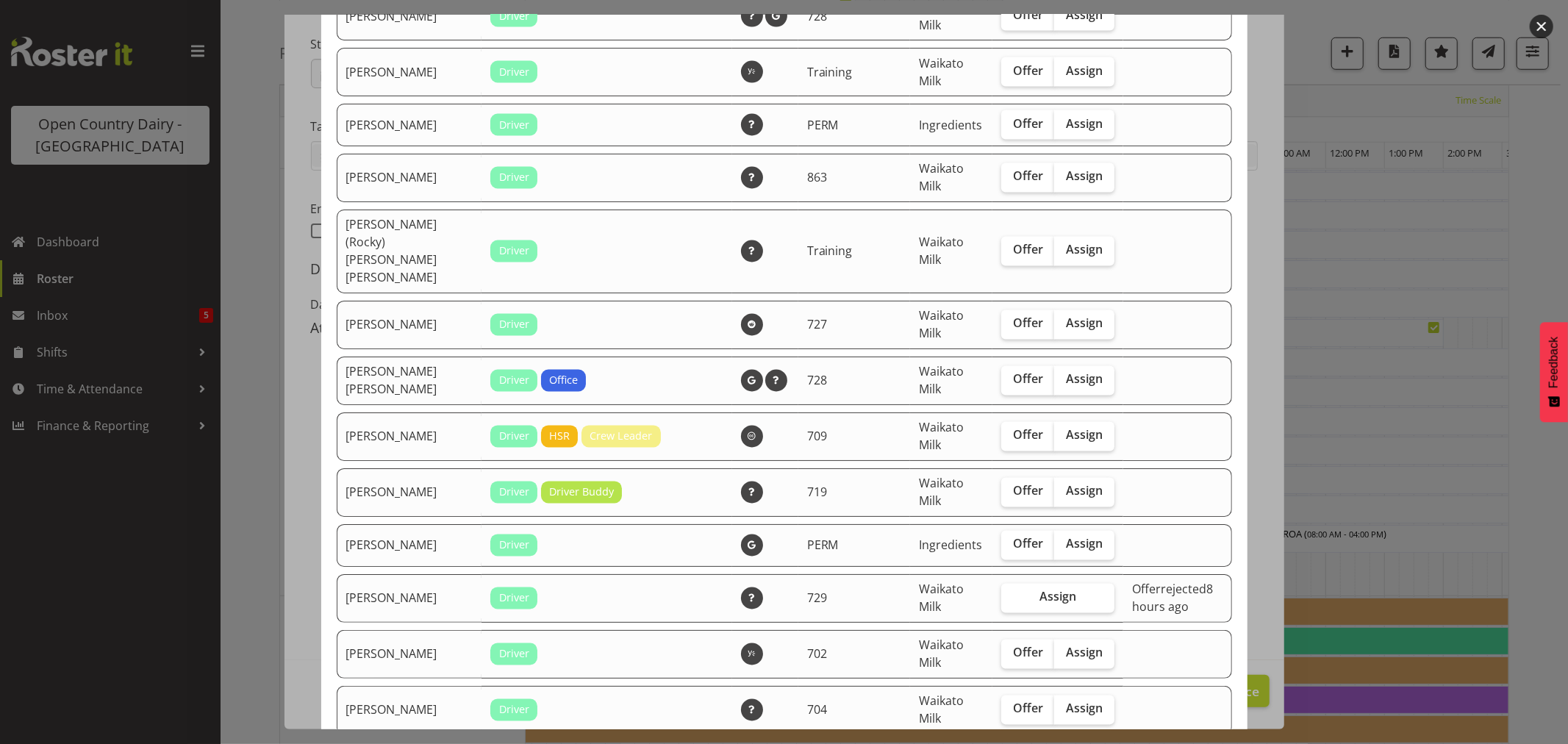
scroll to position [2180, 0]
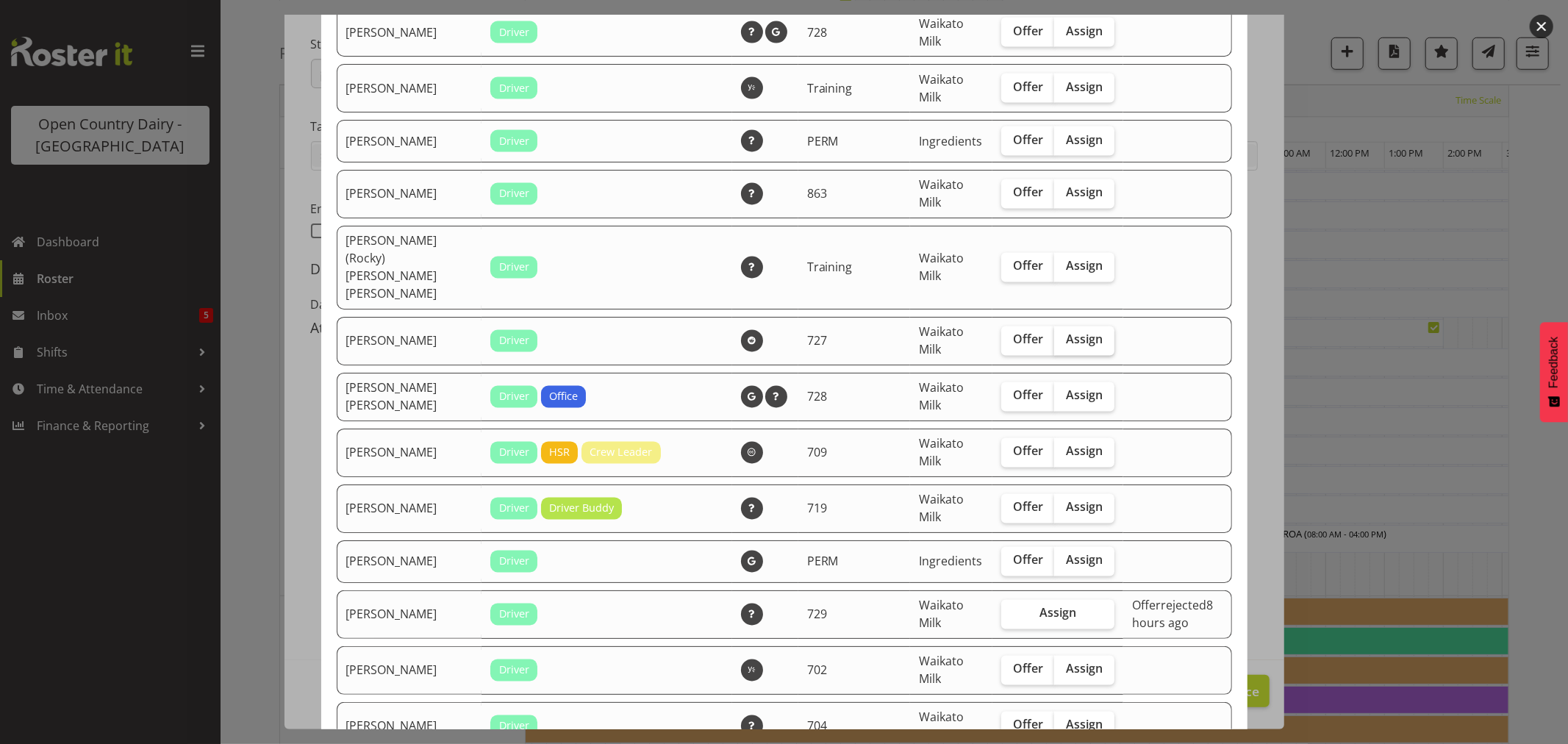
click at [1071, 326] on label "Assign" at bounding box center [1084, 341] width 61 height 30
click at [1063, 335] on input "Assign" at bounding box center [1058, 340] width 10 height 10
checkbox input "true"
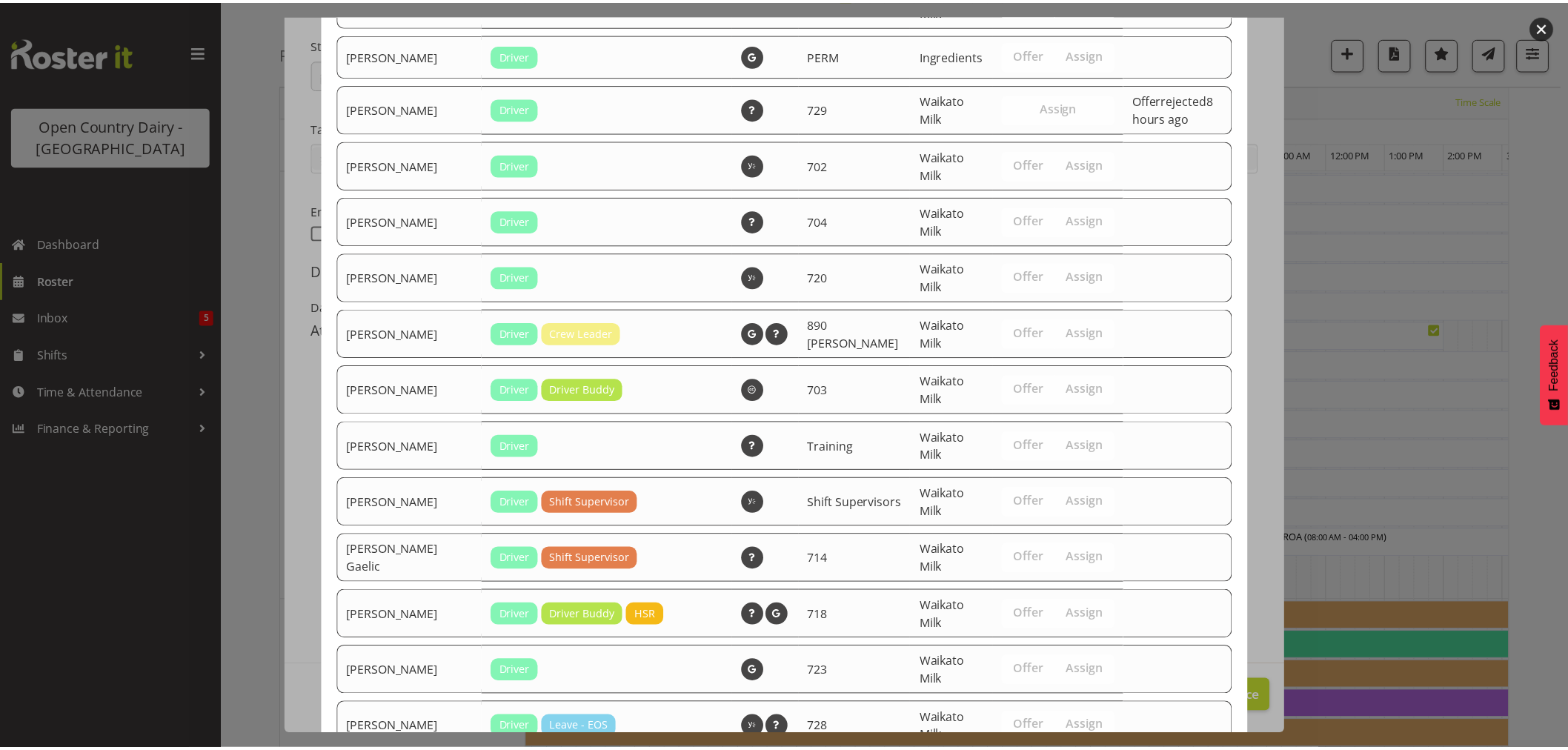
scroll to position [2775, 0]
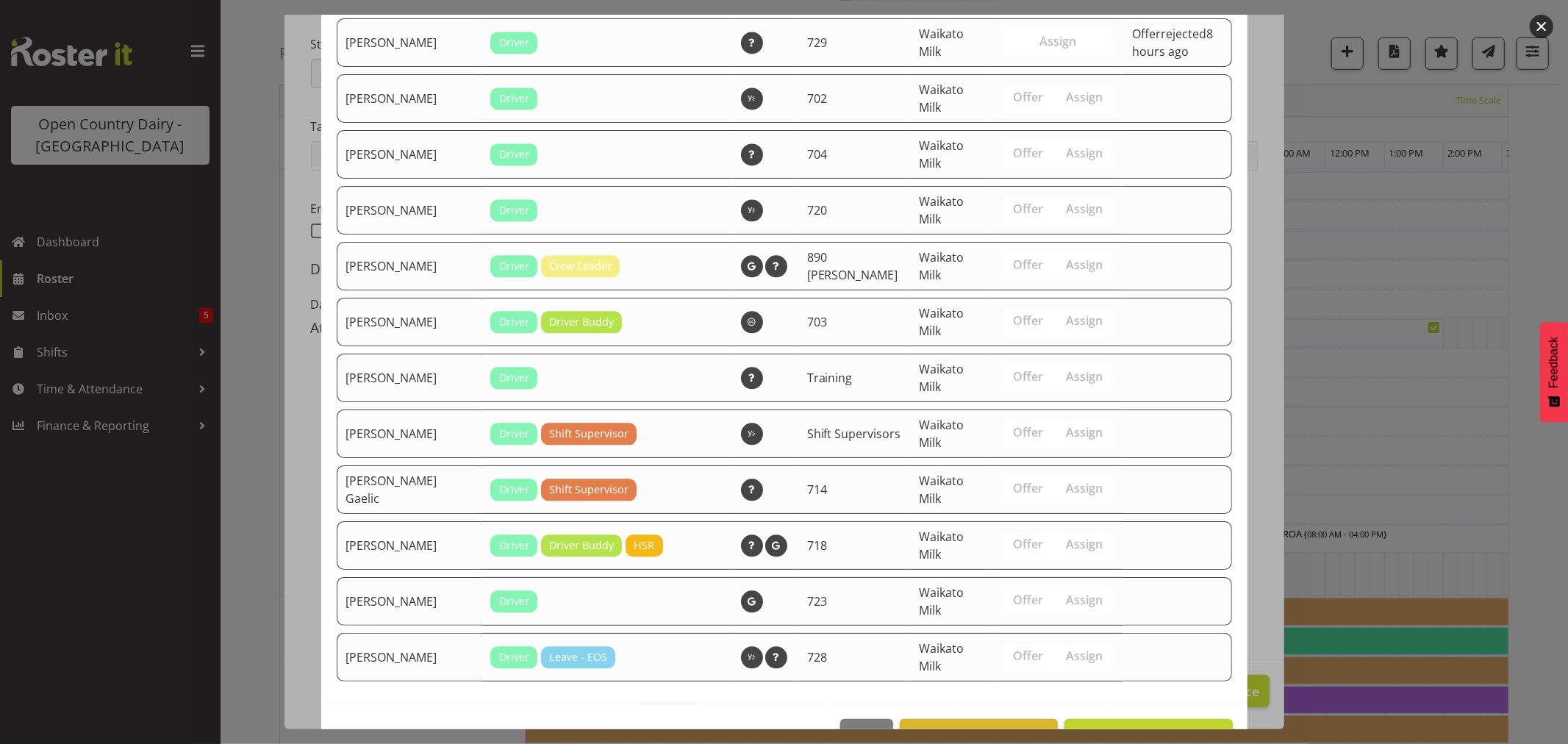
click at [1149, 704] on footer "Close View Unavailable Staff Assign Rhys Greener" at bounding box center [784, 739] width 926 height 69
click at [1150, 726] on span "Assign Rhys Greener" at bounding box center [1147, 735] width 148 height 18
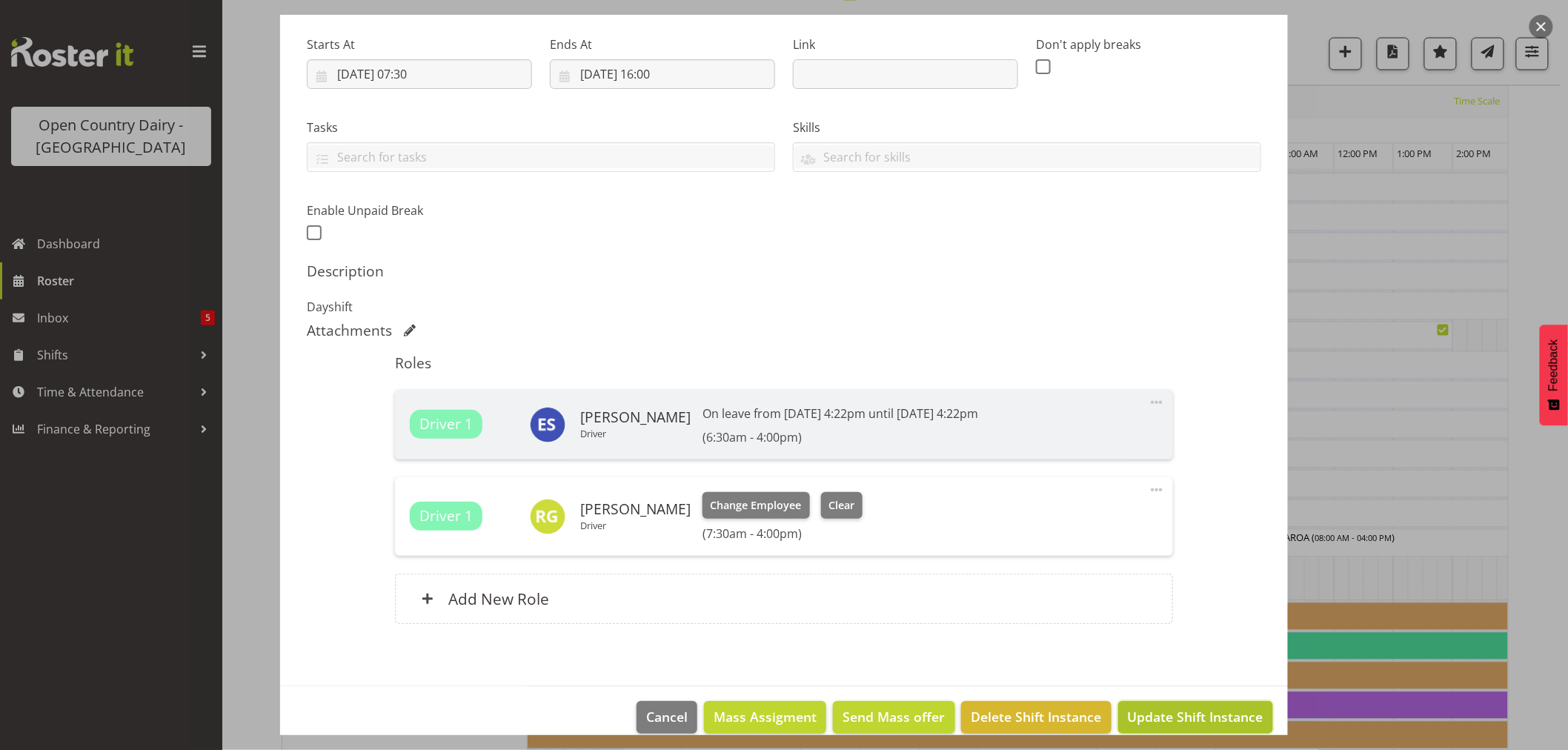
click at [1167, 714] on span "Update Shift Instance" at bounding box center [1195, 717] width 135 height 19
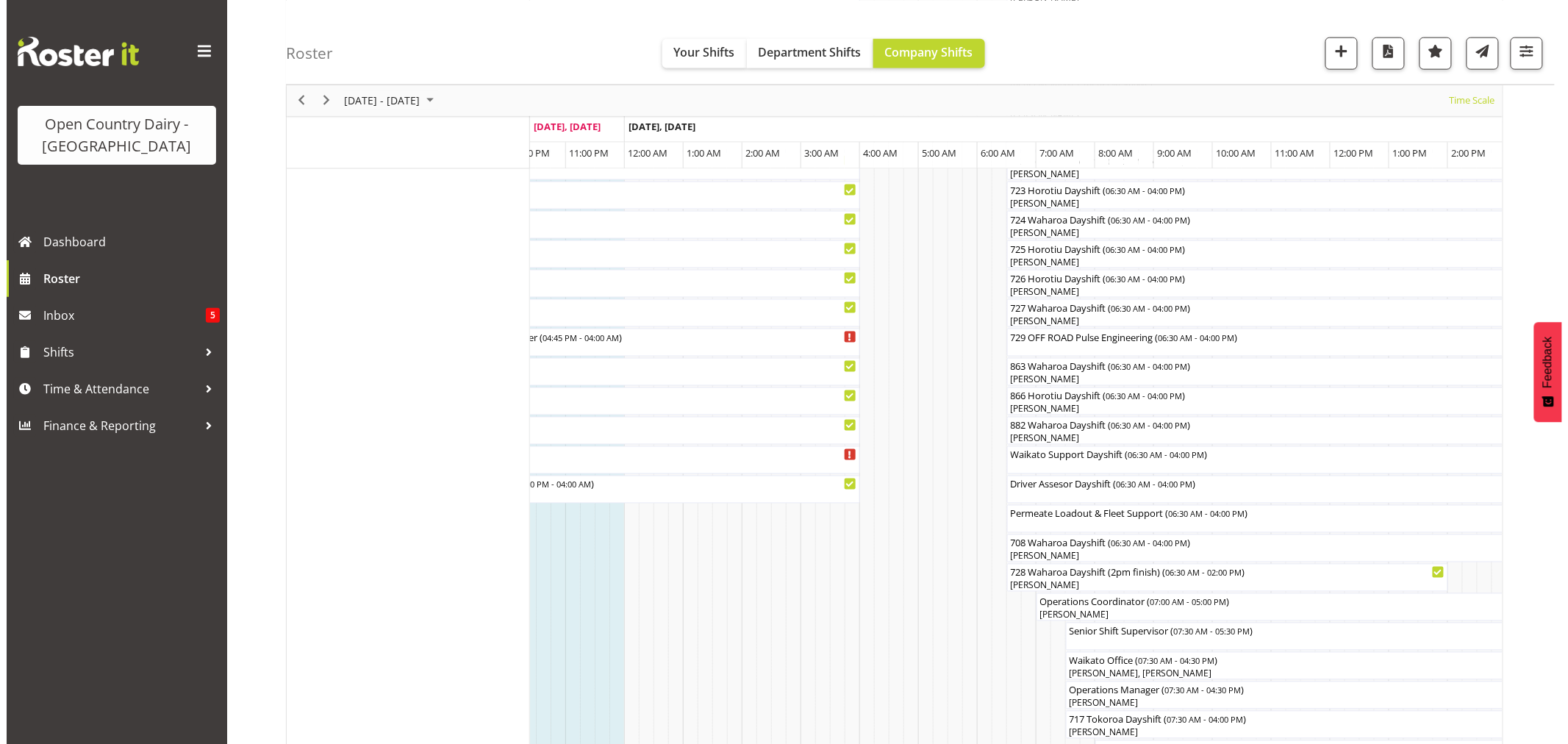
scroll to position [1143, 0]
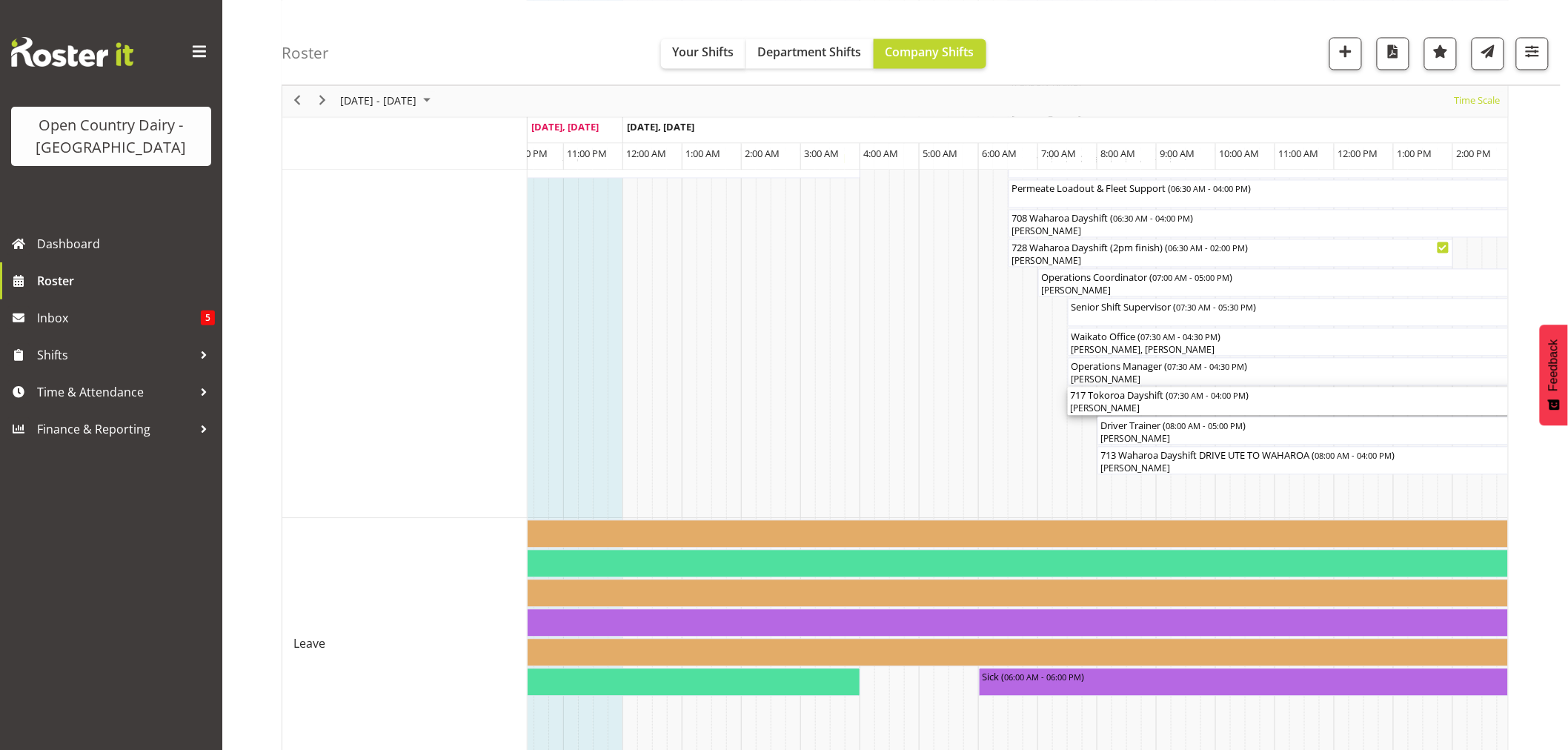
click at [1177, 397] on span "07:30 AM - 04:00 PM" at bounding box center [1208, 396] width 77 height 12
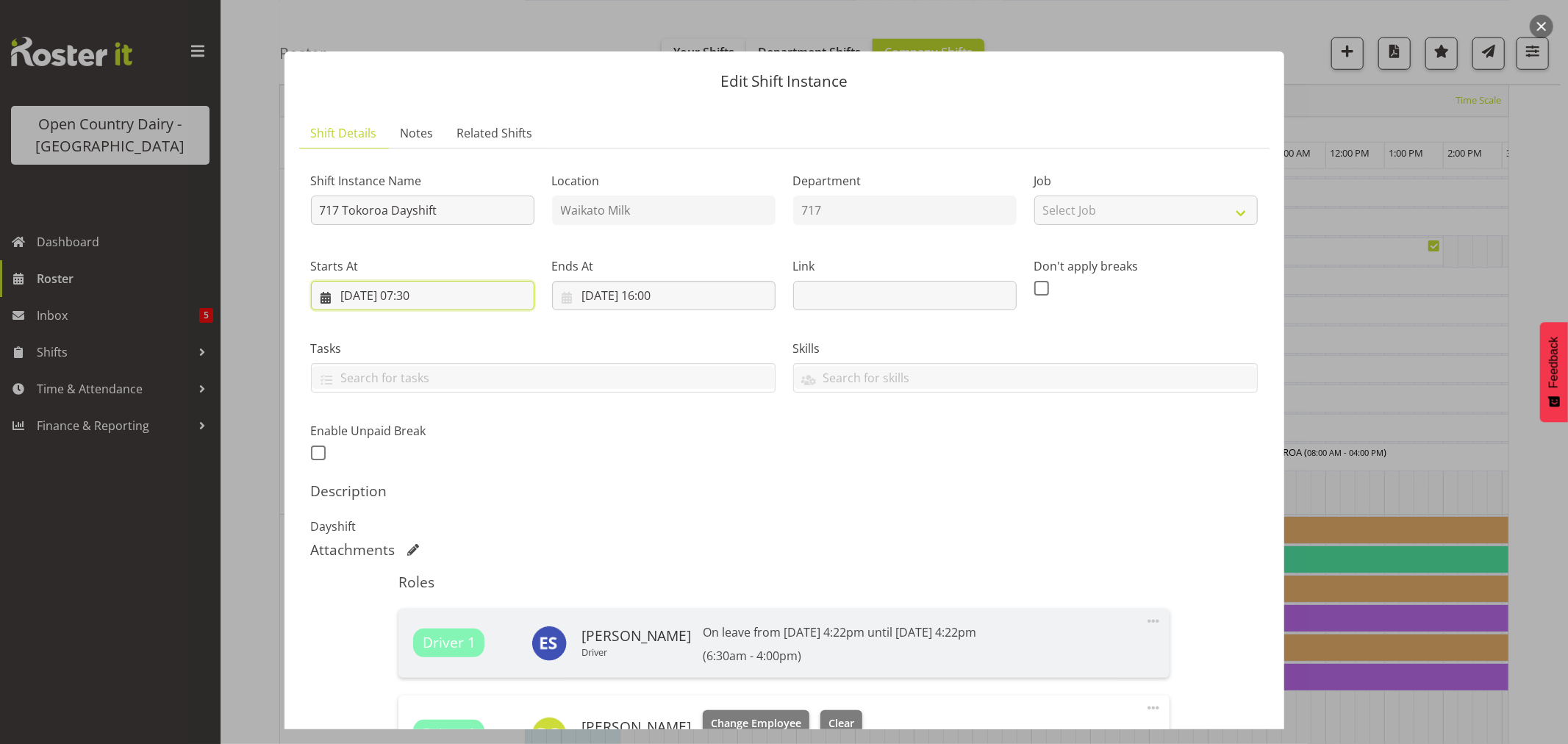
click at [432, 298] on input "19/08/2025, 07:30" at bounding box center [422, 296] width 224 height 30
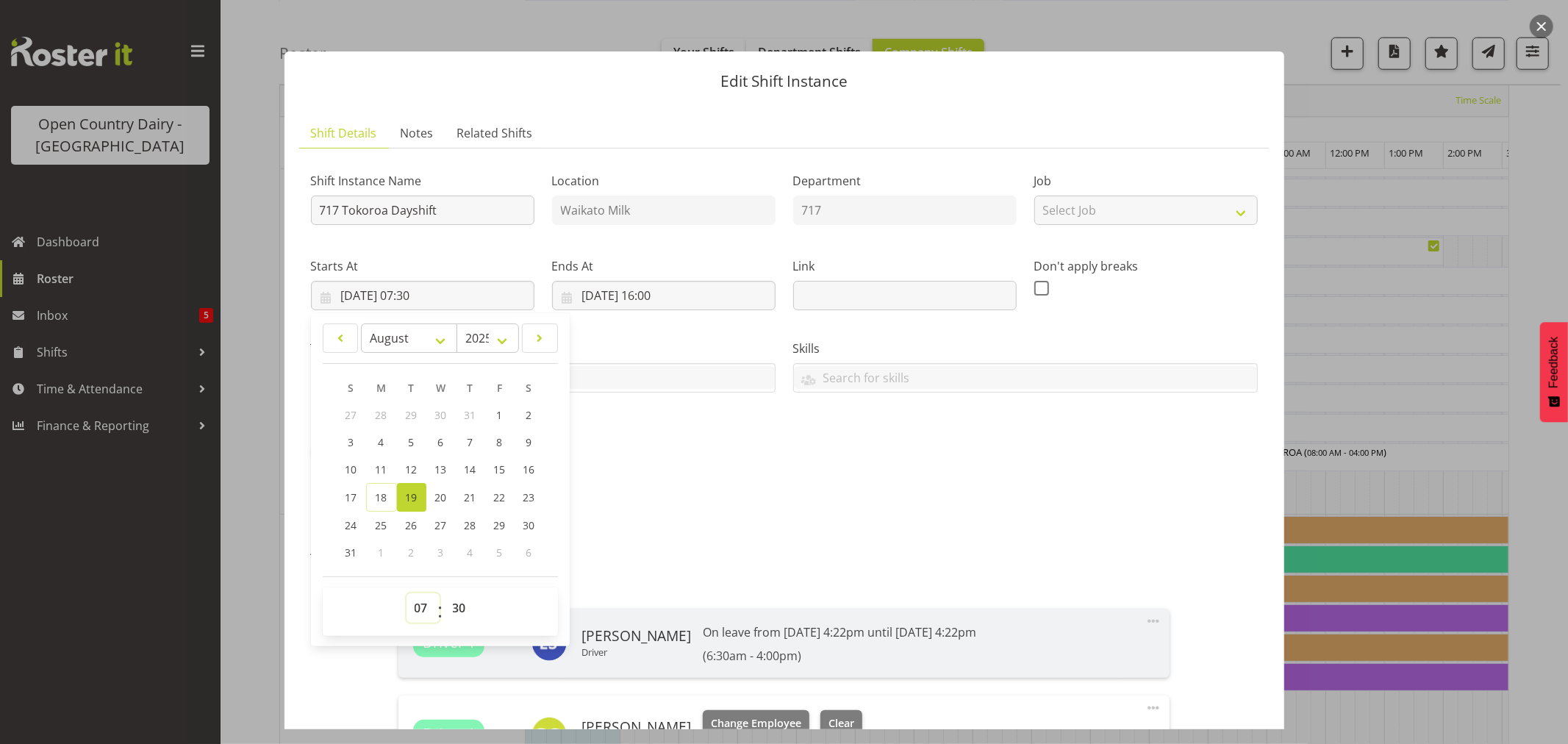
drag, startPoint x: 423, startPoint y: 608, endPoint x: 426, endPoint y: 600, distance: 8.5
click at [423, 608] on select "00 01 02 03 04 05 06 07 08 09 10 11 12 13 14 15 16 17 18 19 20 21 22 23" at bounding box center [423, 608] width 33 height 30
select select "6"
click at [407, 593] on select "00 01 02 03 04 05 06 07 08 09 10 11 12 13 14 15 16 17 18 19 20 21 22 23" at bounding box center [423, 608] width 33 height 30
type input "19/08/2025, 06:30"
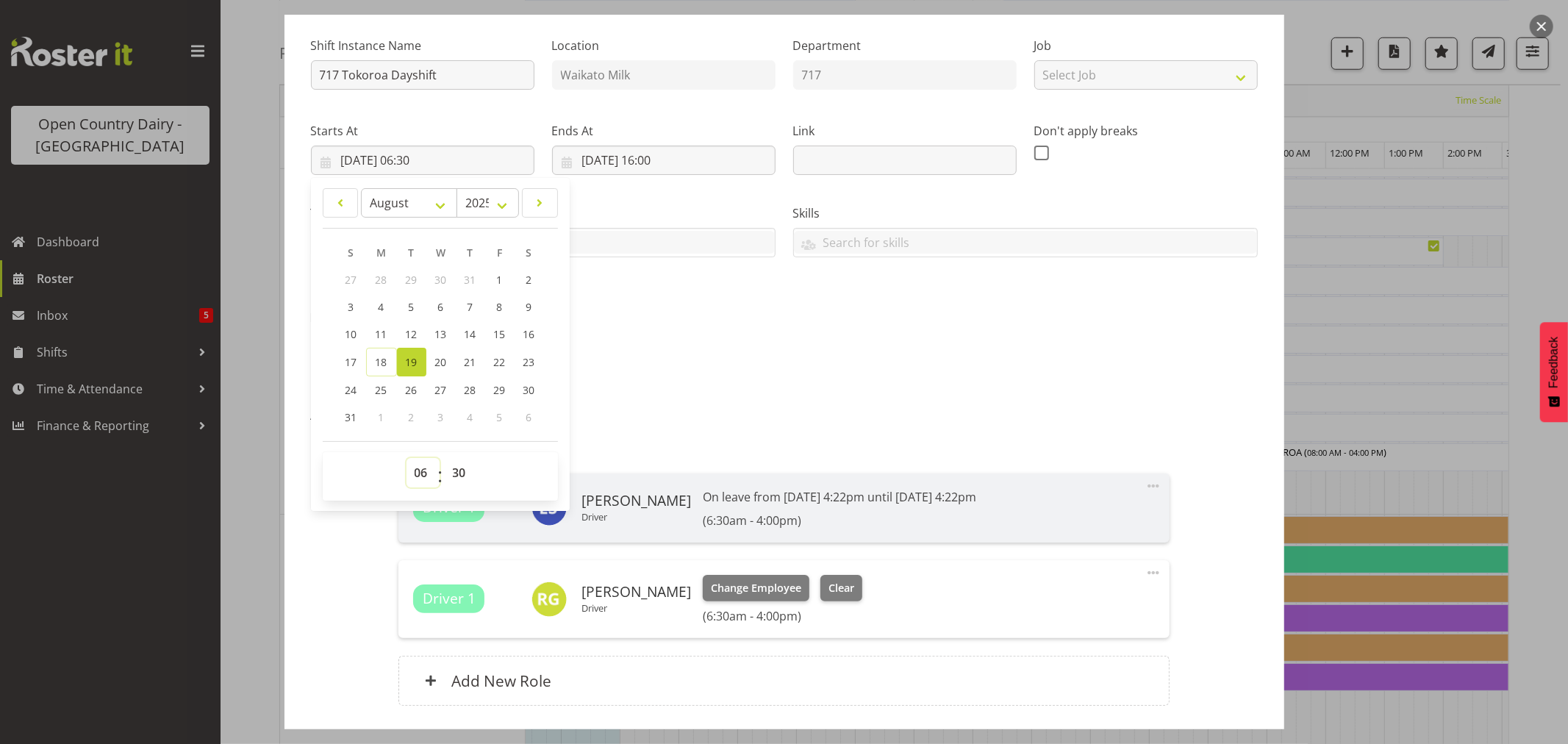
scroll to position [243, 0]
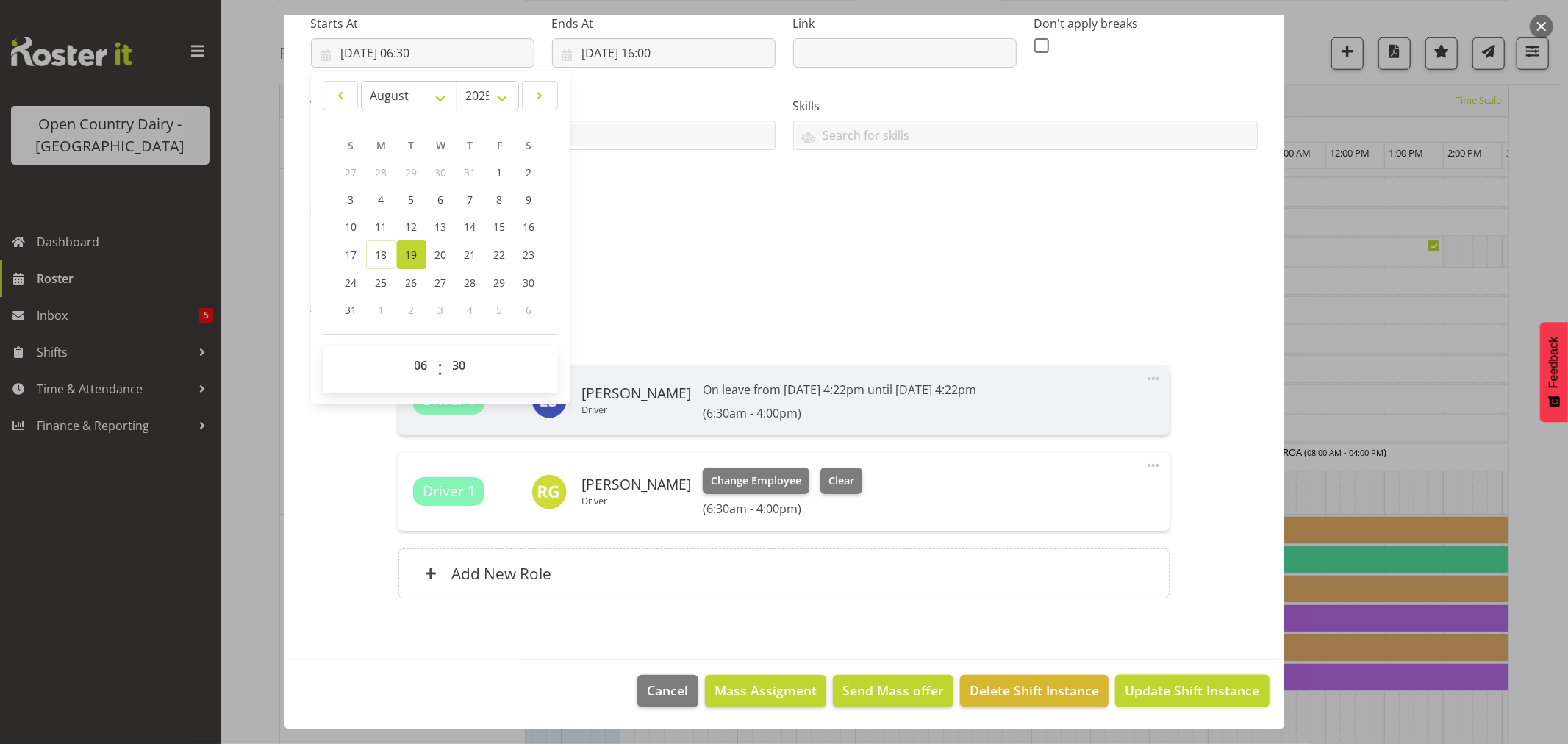
click at [1208, 684] on span "Update Shift Instance" at bounding box center [1192, 690] width 134 height 19
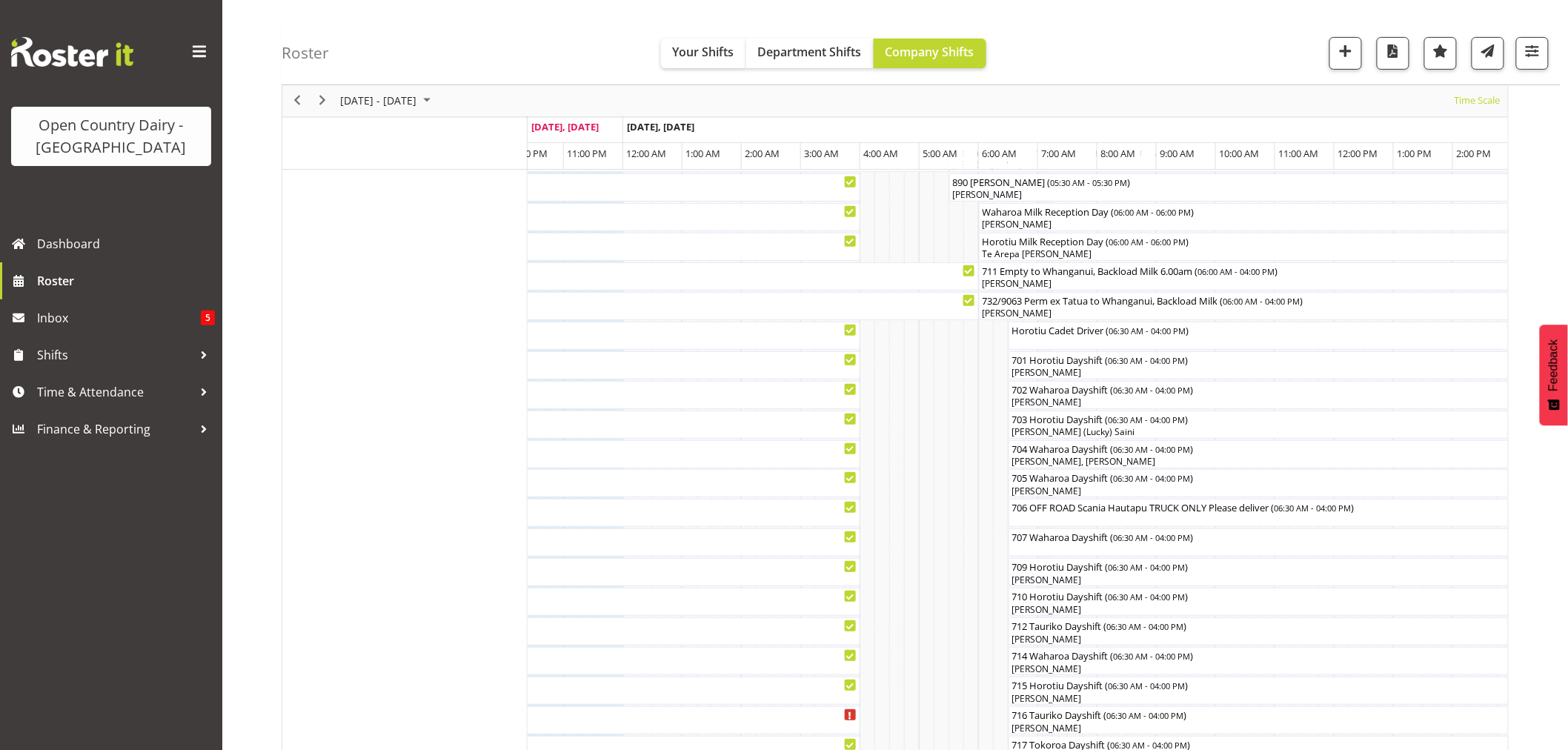
scroll to position [0, 0]
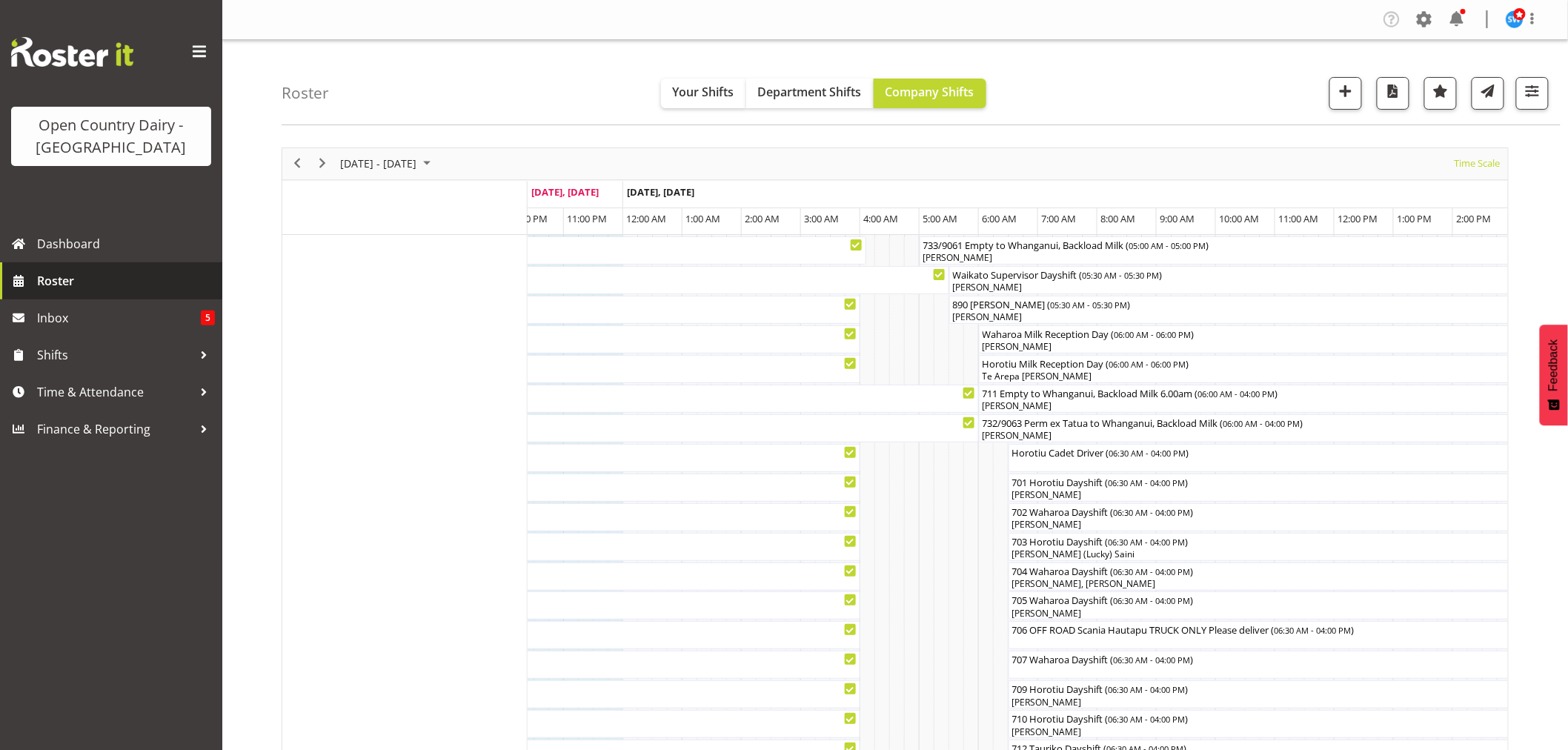
click at [55, 284] on span "Roster" at bounding box center [126, 281] width 178 height 22
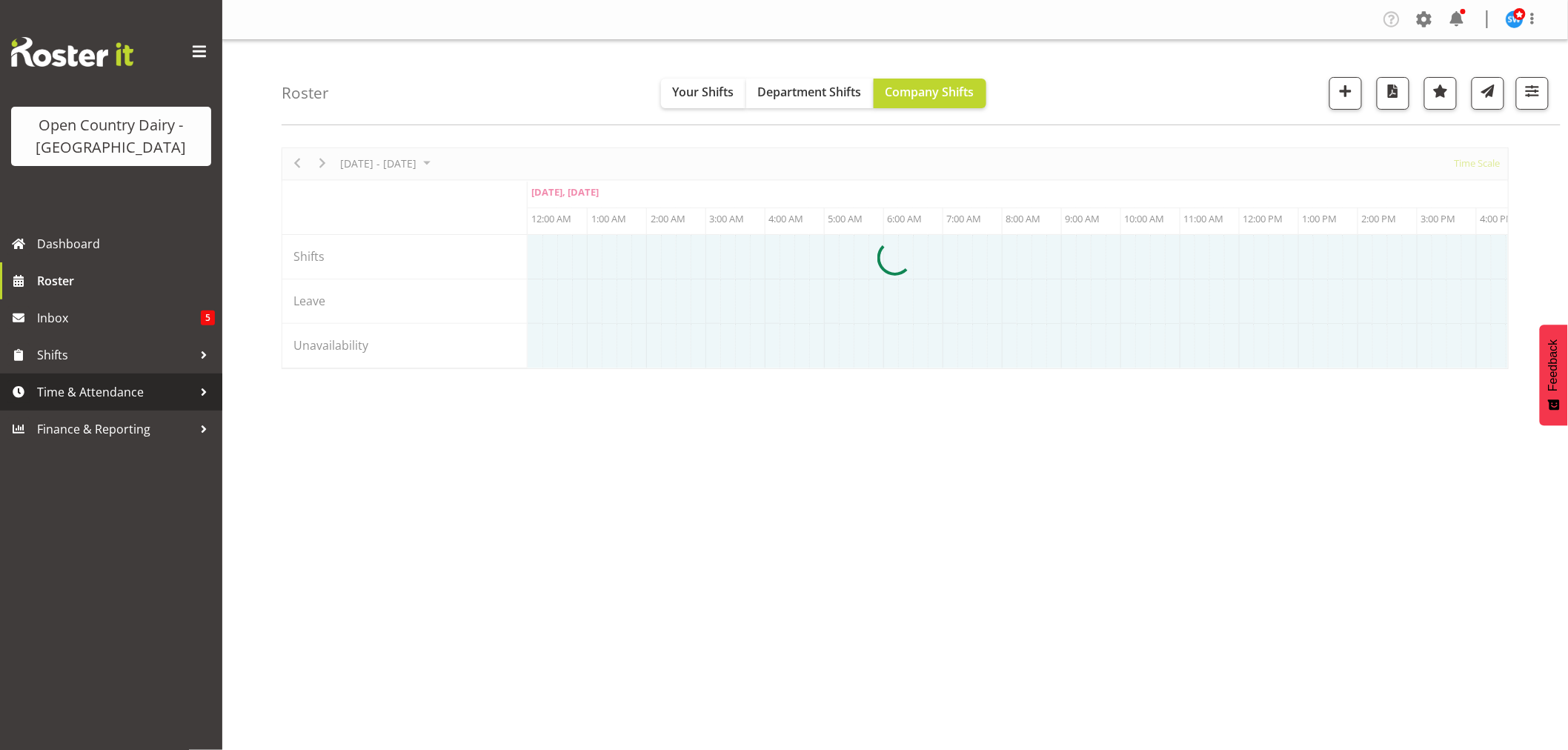
click at [111, 388] on span "Time & Attendance" at bounding box center [115, 392] width 155 height 22
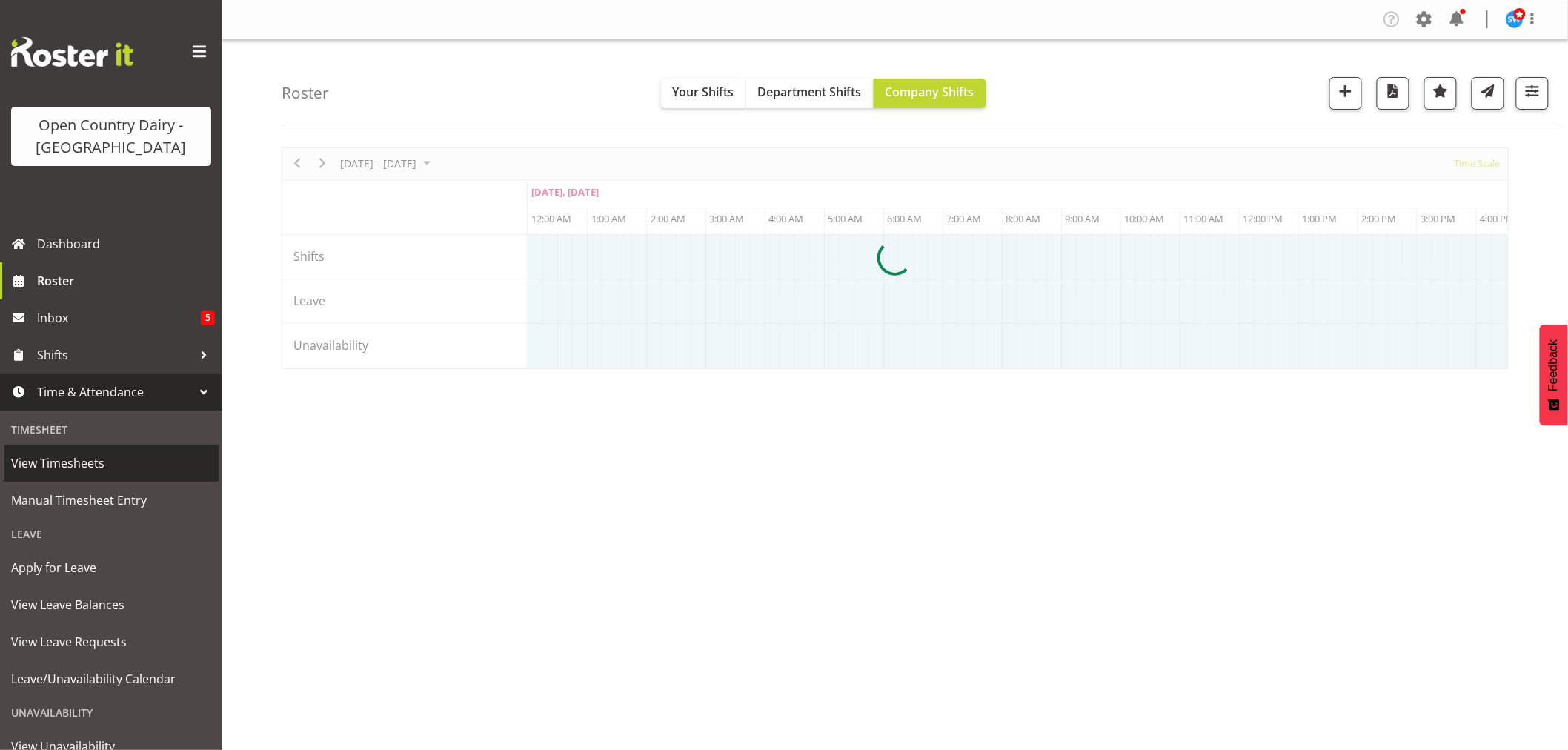
click at [90, 457] on span "View Timesheets" at bounding box center [111, 464] width 200 height 22
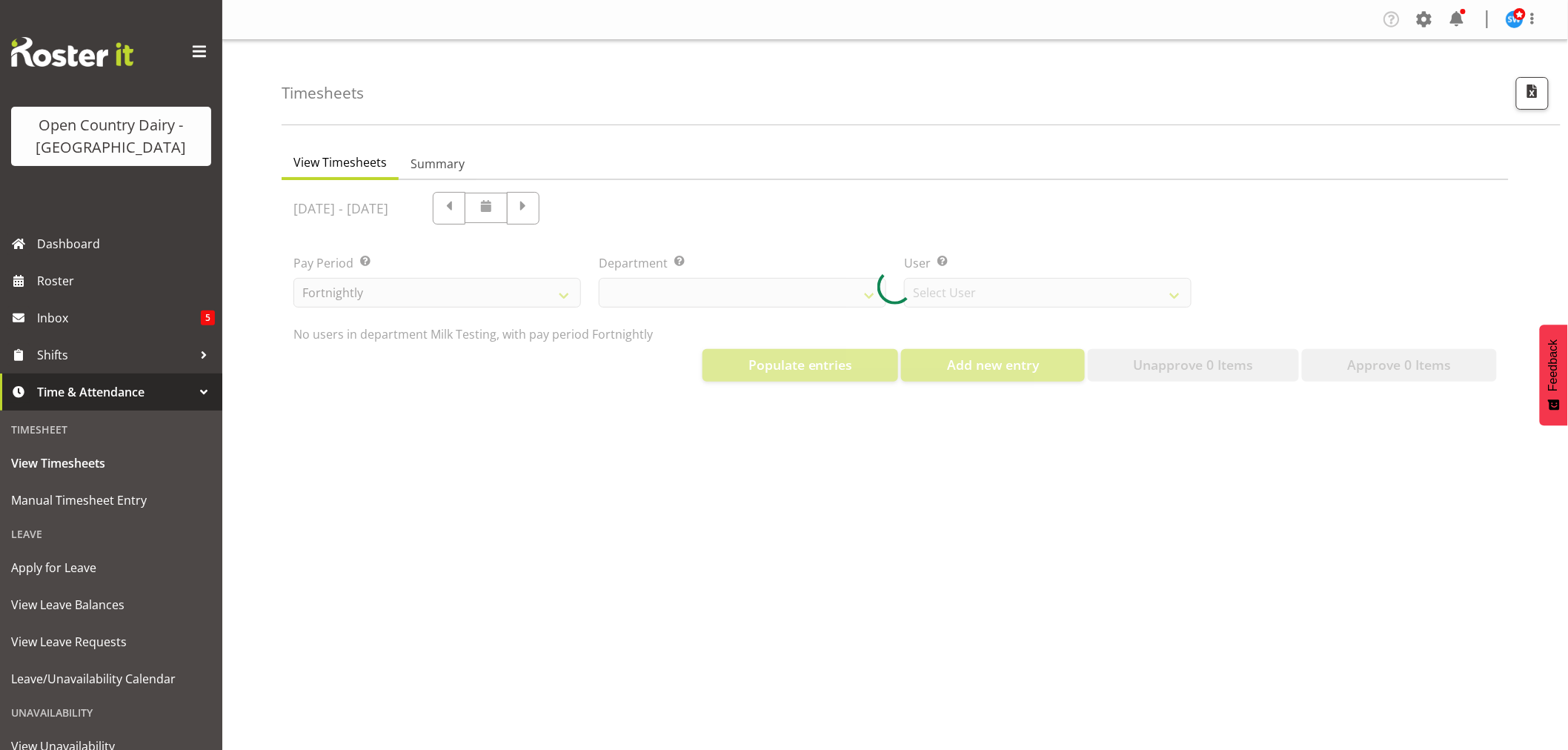
select select "733"
select select "7414"
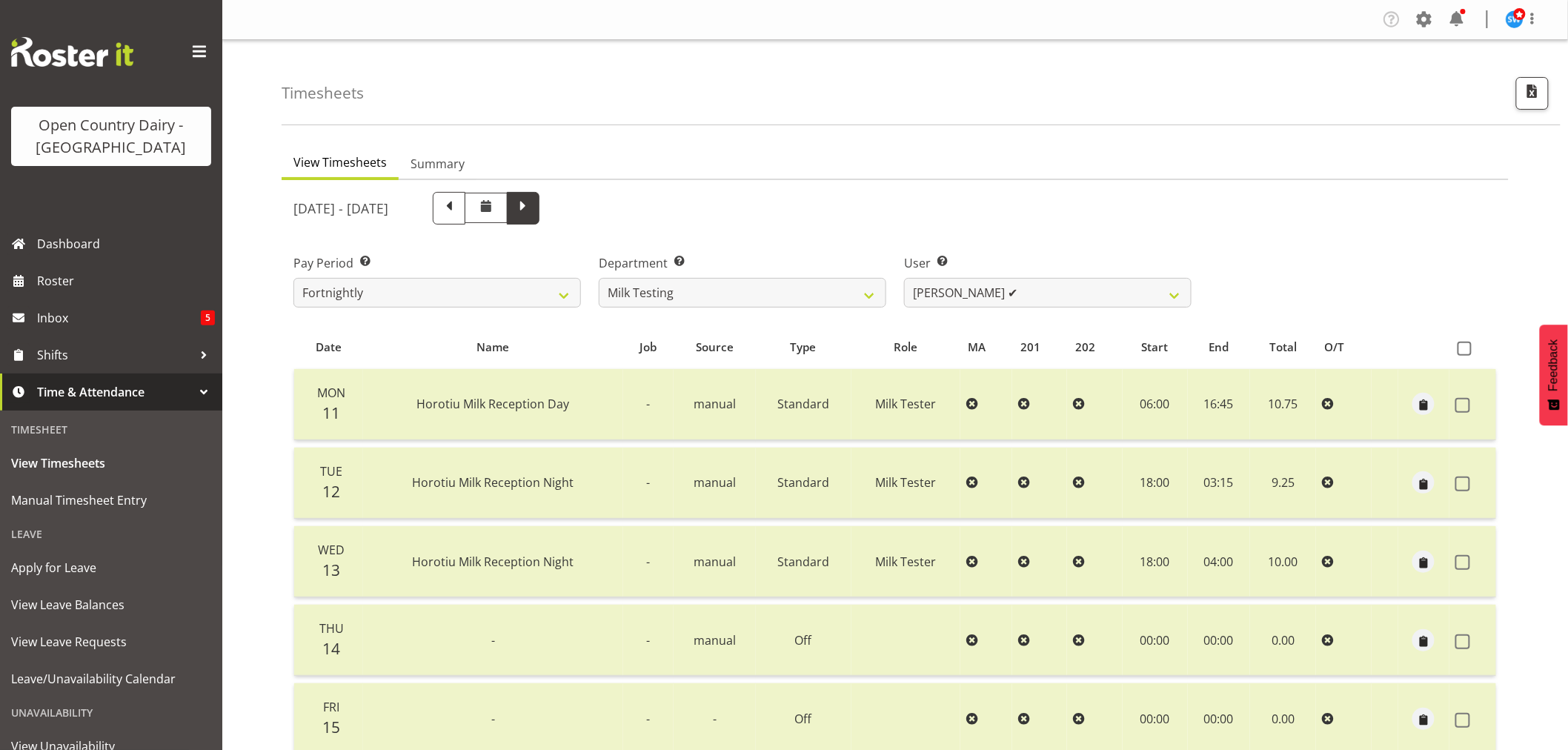
click at [533, 204] on span at bounding box center [523, 207] width 19 height 19
select select
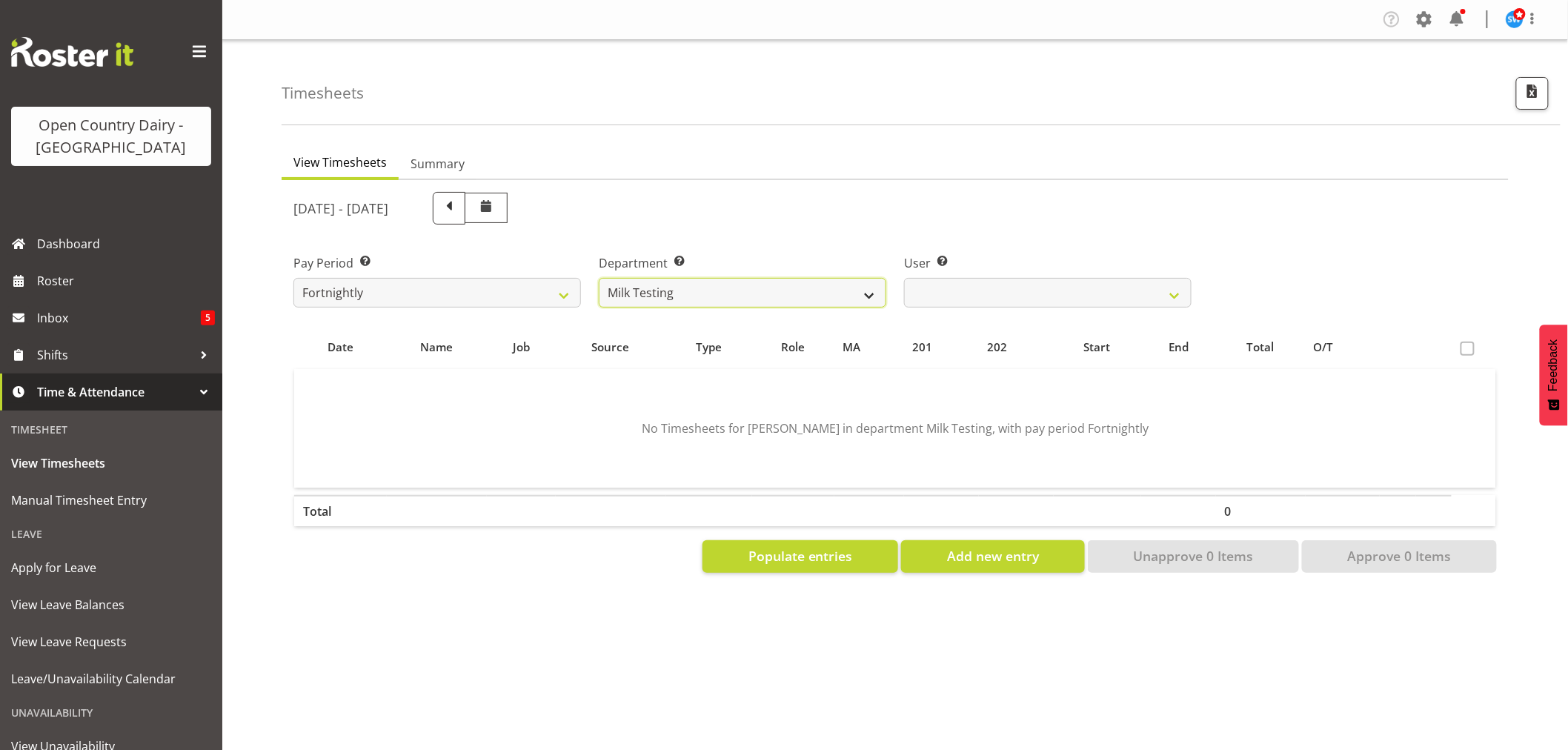
click at [841, 289] on select "701 702 703 704 705 706 707 708 709 710 711 712 713 714 715 716 717 718 719 720" at bounding box center [742, 293] width 288 height 30
select select "761"
click at [599, 278] on select "701 702 703 704 705 706 707 708 709 710 711 712 713 714 715 716 717 718 719 720" at bounding box center [742, 293] width 288 height 30
click at [925, 292] on select "[PERSON_NAME] ❌ [PERSON_NAME] ❌ [PERSON_NAME] ❌" at bounding box center [1047, 293] width 288 height 30
click at [904, 278] on select "[PERSON_NAME] ❌ [PERSON_NAME] ❌ [PERSON_NAME] ❌" at bounding box center [1047, 293] width 288 height 30
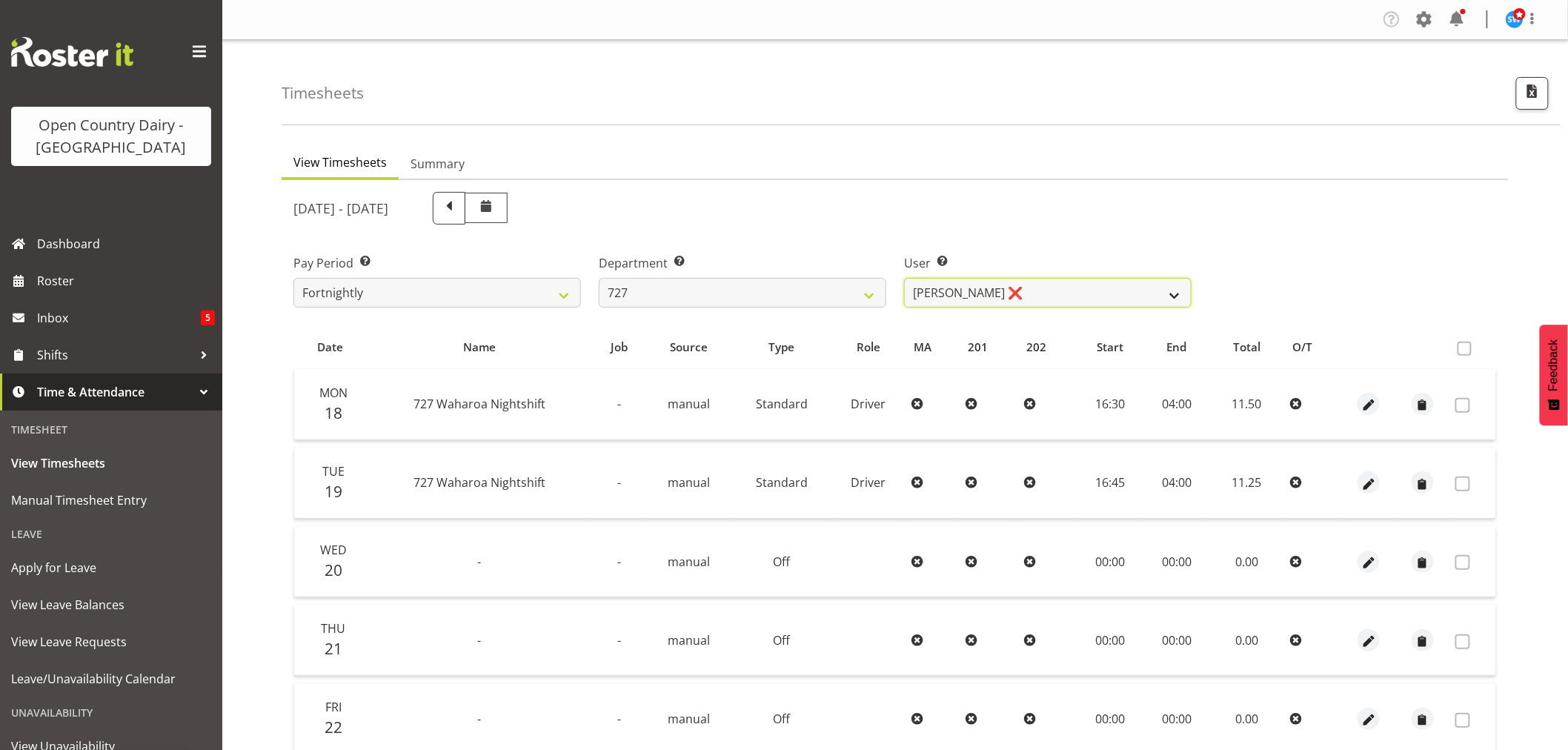
click at [930, 288] on select "[PERSON_NAME] ❌ [PERSON_NAME] ❌ [PERSON_NAME] ❌" at bounding box center [1047, 293] width 288 height 30
select select "11012"
click at [904, 278] on select "[PERSON_NAME] ❌ [PERSON_NAME] ❌ [PERSON_NAME] ❌" at bounding box center [1047, 293] width 288 height 30
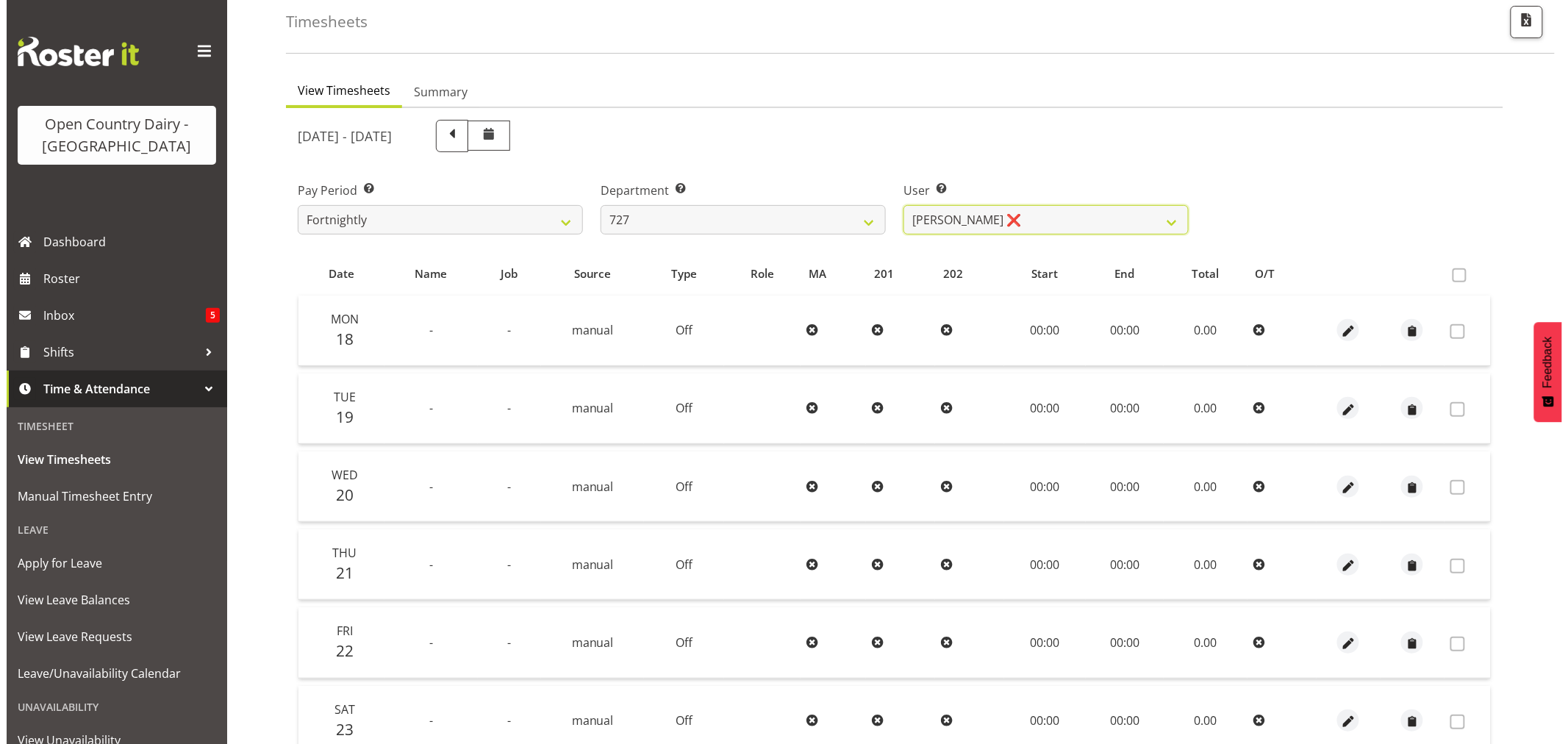
scroll to position [163, 0]
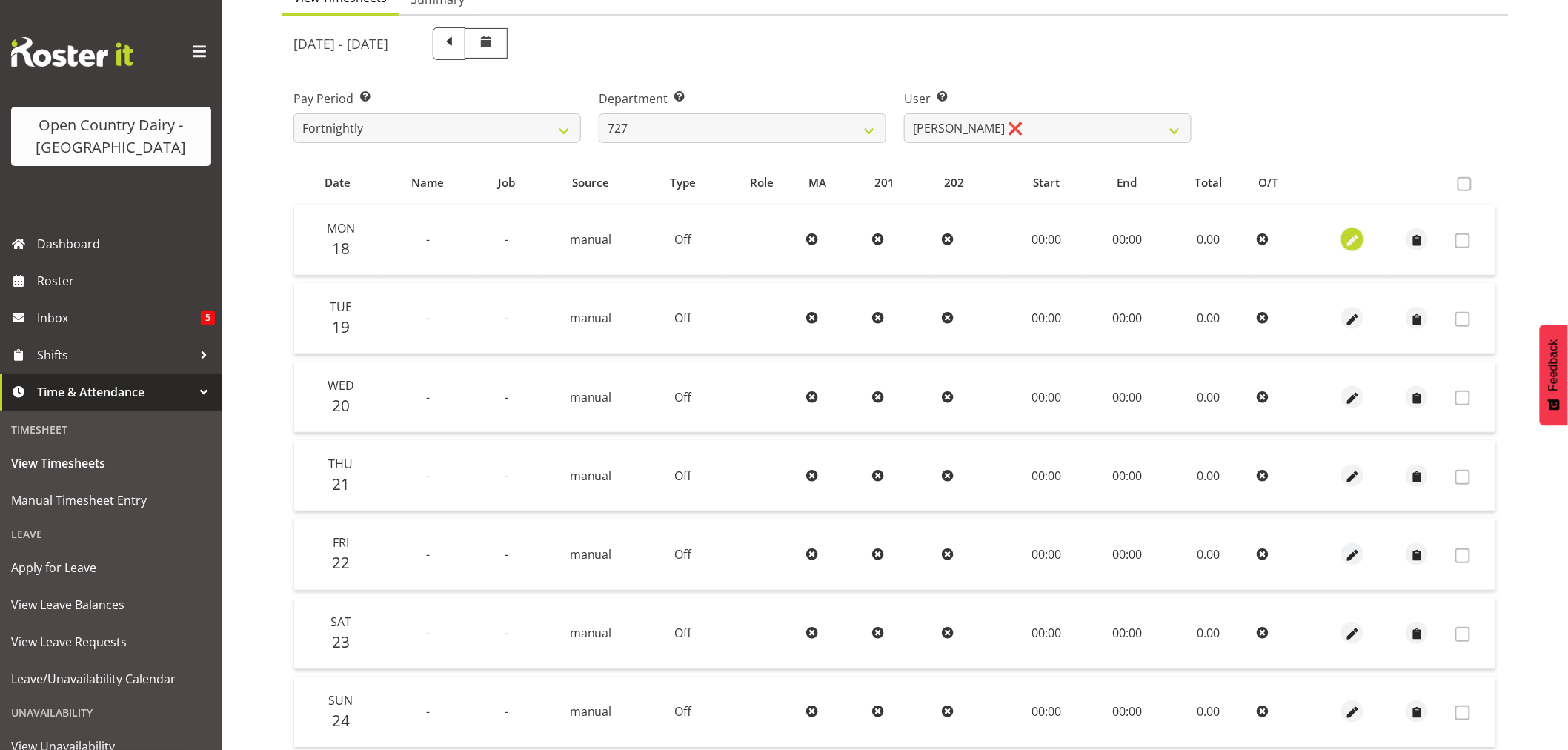
click at [1356, 239] on span "button" at bounding box center [1352, 241] width 17 height 17
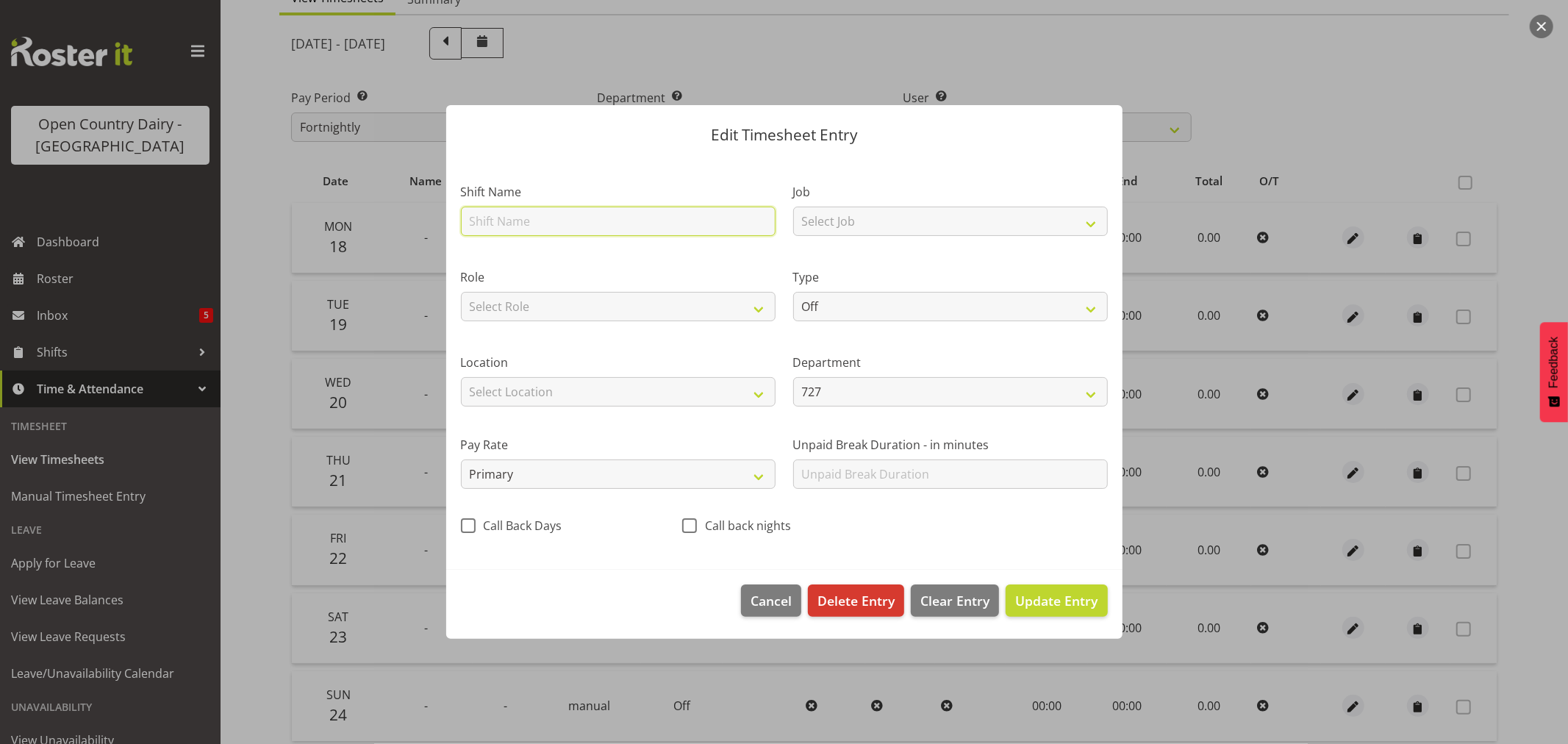
click at [574, 223] on input "text" at bounding box center [618, 221] width 314 height 30
type input "727 Waharoa Dayshift"
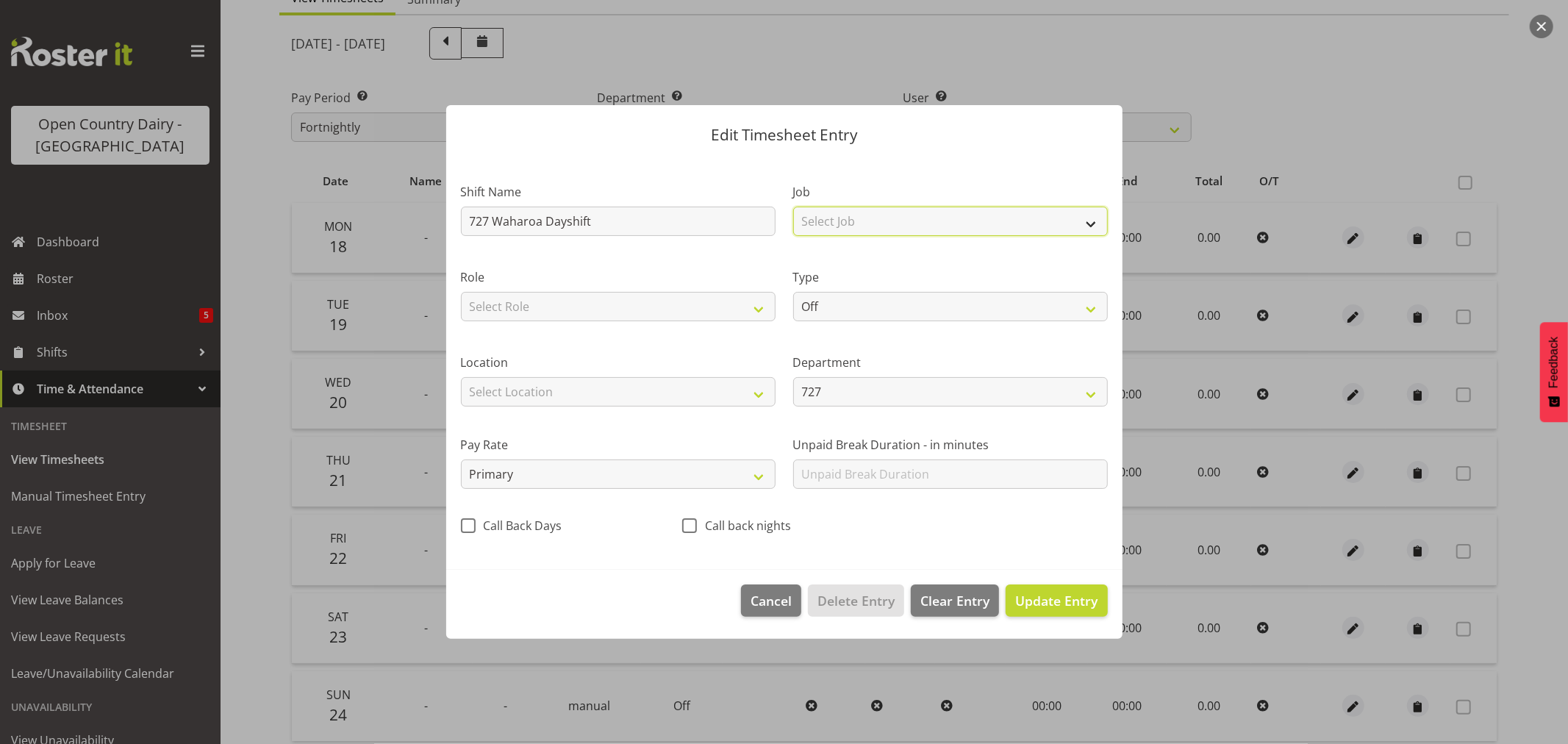
drag, startPoint x: 861, startPoint y: 224, endPoint x: 857, endPoint y: 232, distance: 8.9
click at [861, 224] on select "Select Job Driver Driver supervisor Support" at bounding box center [950, 221] width 314 height 30
select select "9052"
click at [793, 207] on select "Select Job Driver Driver supervisor Support" at bounding box center [950, 221] width 314 height 30
drag, startPoint x: 835, startPoint y: 304, endPoint x: 833, endPoint y: 320, distance: 16.1
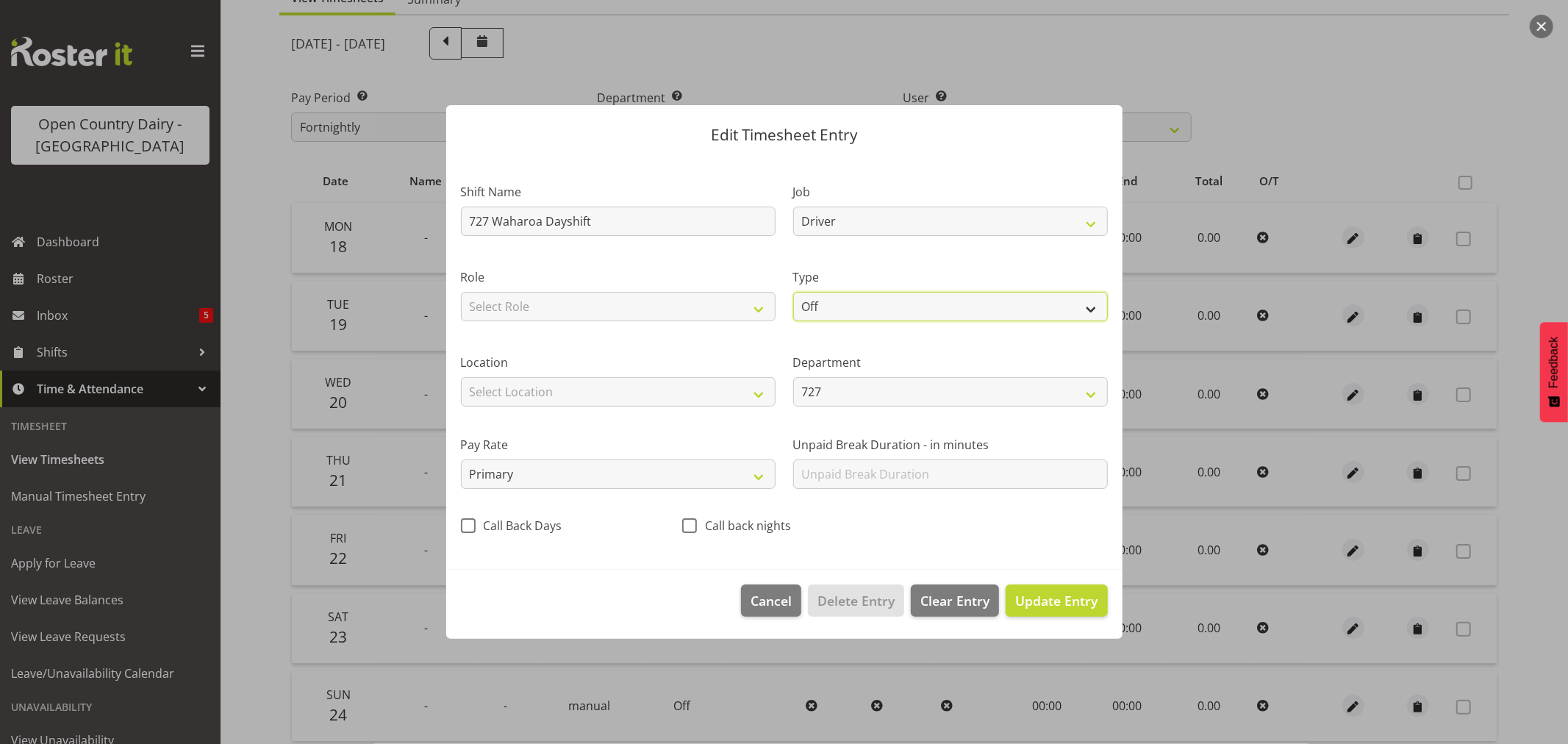
click at [835, 304] on select "Off Standard Public Holiday Public Holiday (Worked) Day In Lieu Annual Leave Si…" at bounding box center [950, 306] width 314 height 30
select select "Standard"
click at [793, 292] on select "Off Standard Public Holiday Public Holiday (Worked) Day In Lieu Annual Leave Si…" at bounding box center [950, 306] width 314 height 30
select select "7"
select select "2025"
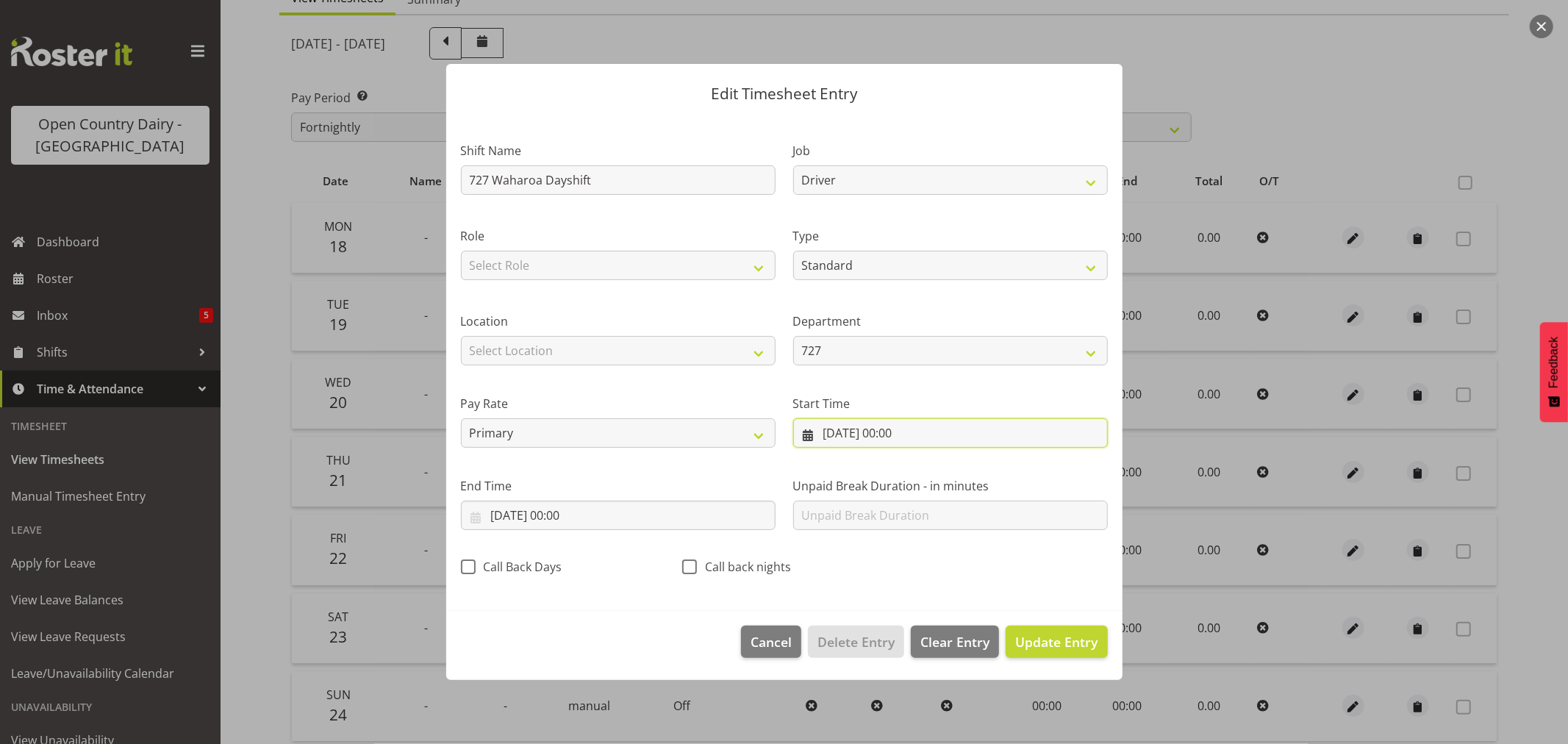
click at [833, 435] on input "[DATE] 00:00" at bounding box center [950, 433] width 314 height 30
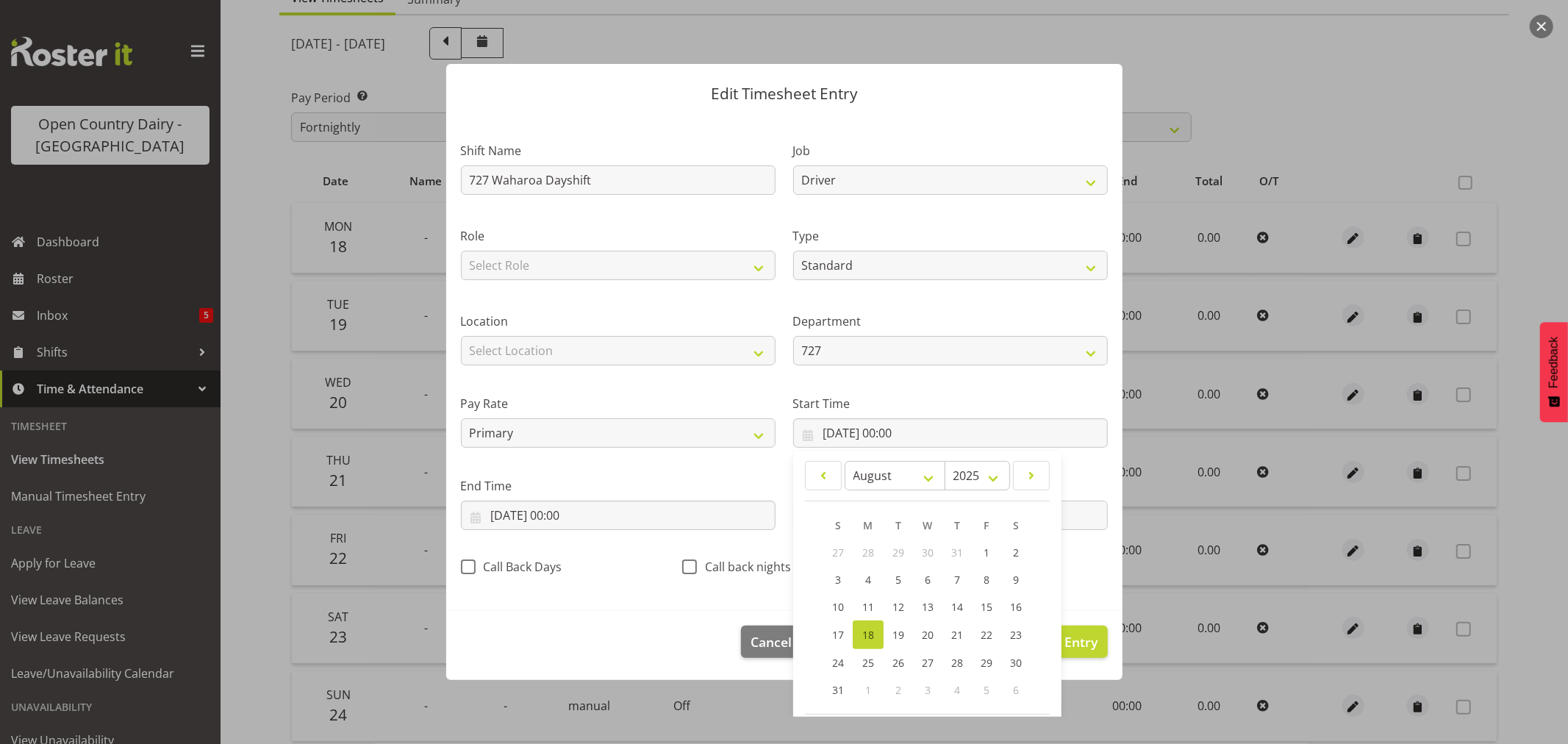
click at [870, 628] on link "18" at bounding box center [868, 635] width 31 height 29
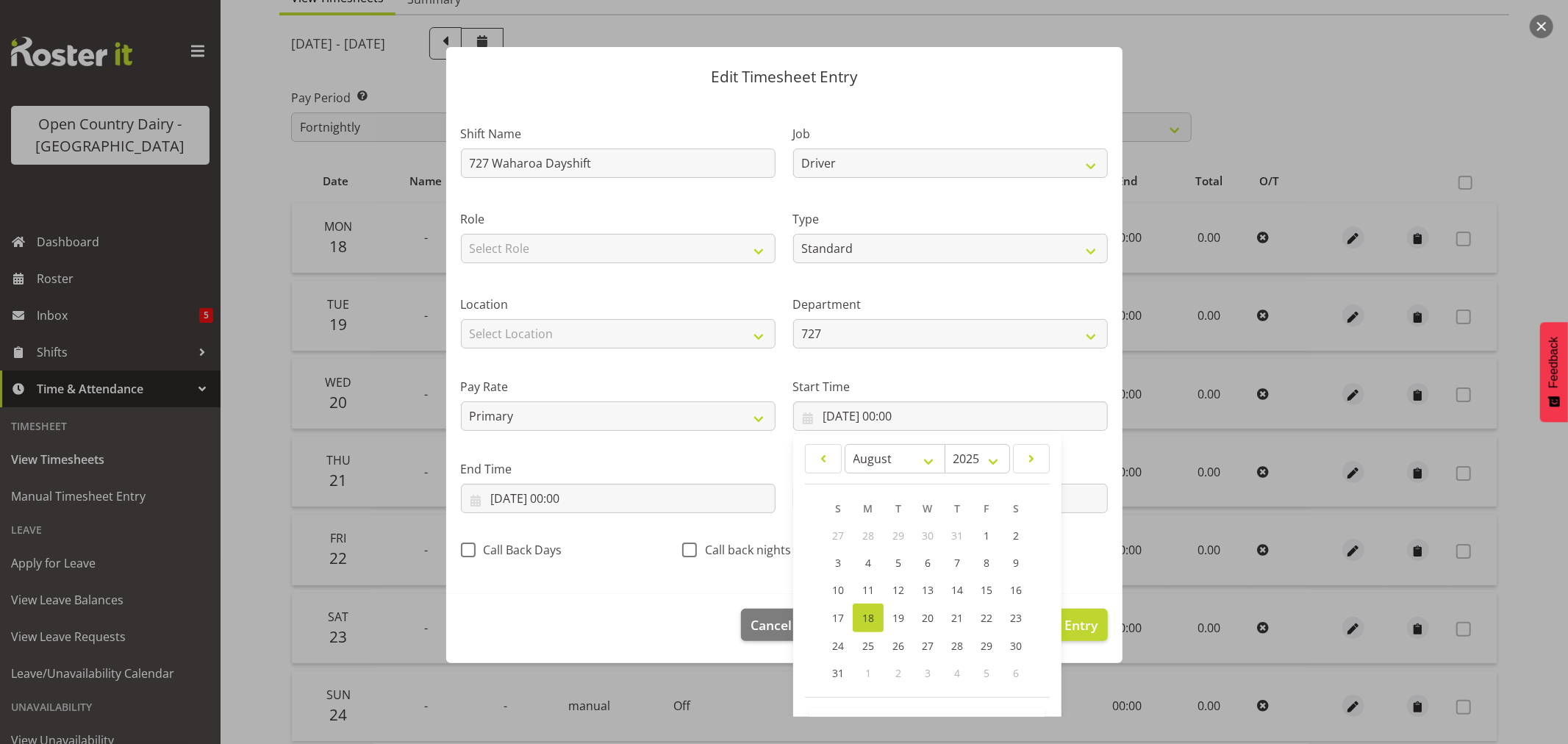
scroll to position [67, 0]
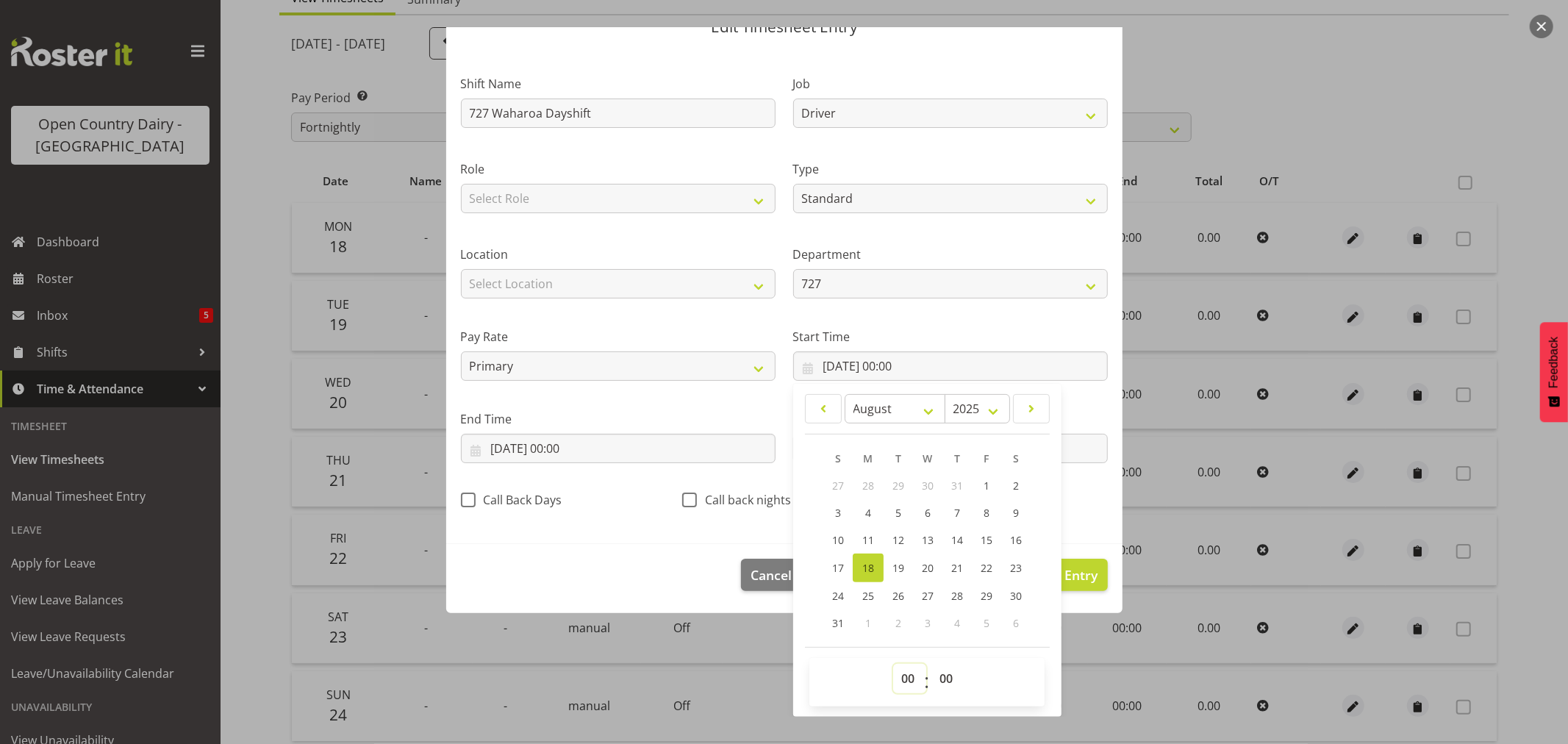
click at [897, 675] on select "00 01 02 03 04 05 06 07 08 09 10 11 12 13 14 15 16 17 18 19 20 21 22 23" at bounding box center [909, 679] width 33 height 30
select select "6"
click at [893, 664] on select "00 01 02 03 04 05 06 07 08 09 10 11 12 13 14 15 16 17 18 19 20 21 22 23" at bounding box center [909, 679] width 33 height 30
type input "18/08/2025, 06:00"
click at [944, 681] on select "00 01 02 03 04 05 06 07 08 09 10 11 12 13 14 15 16 17 18 19 20 21 22 23 24 25 2…" at bounding box center [947, 679] width 33 height 30
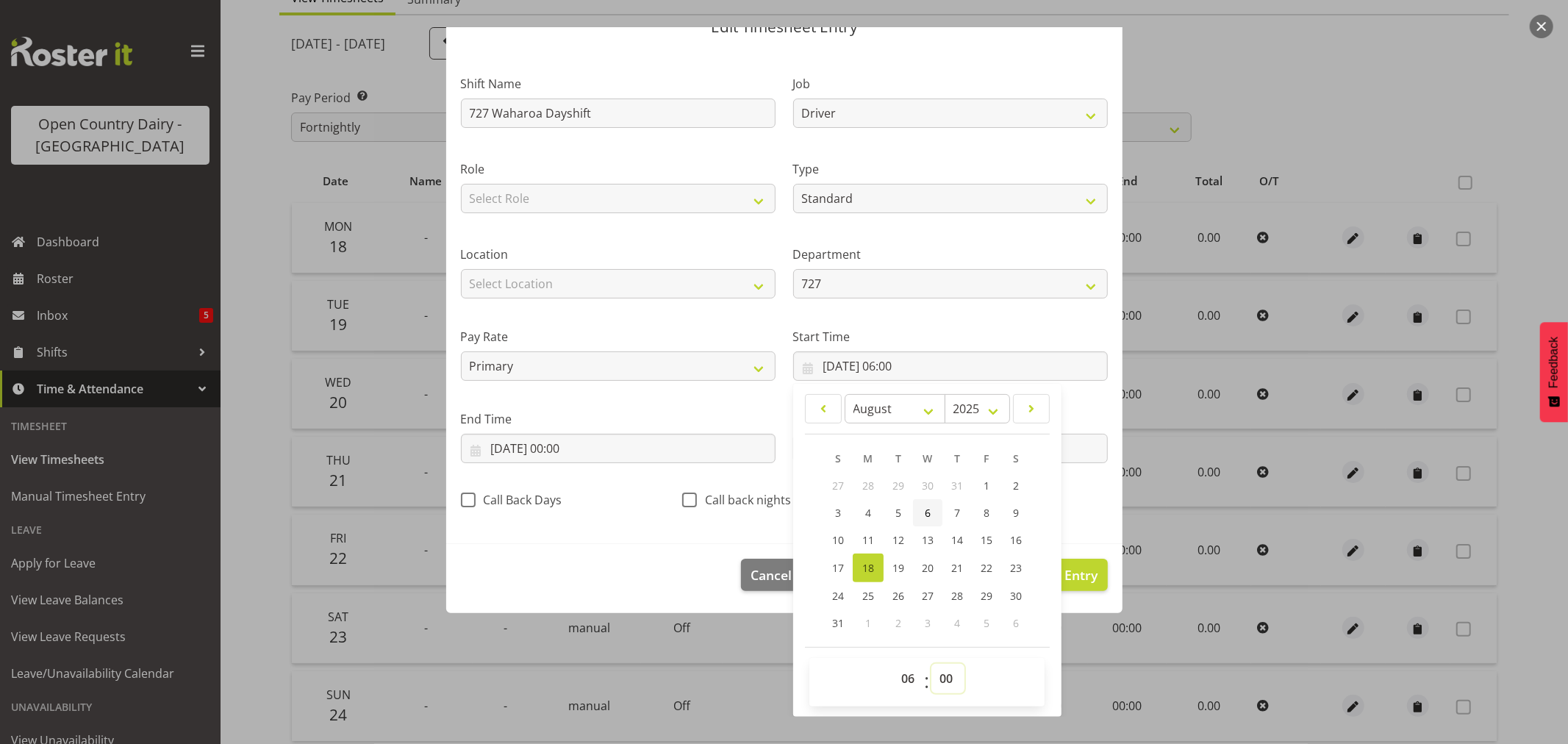
select select "30"
click at [931, 664] on select "00 01 02 03 04 05 06 07 08 09 10 11 12 13 14 15 16 17 18 19 20 21 22 23 24 25 2…" at bounding box center [947, 679] width 33 height 30
type input "18/08/2025, 06:30"
click at [512, 442] on input "18/08/2025, 00:00" at bounding box center [618, 449] width 314 height 30
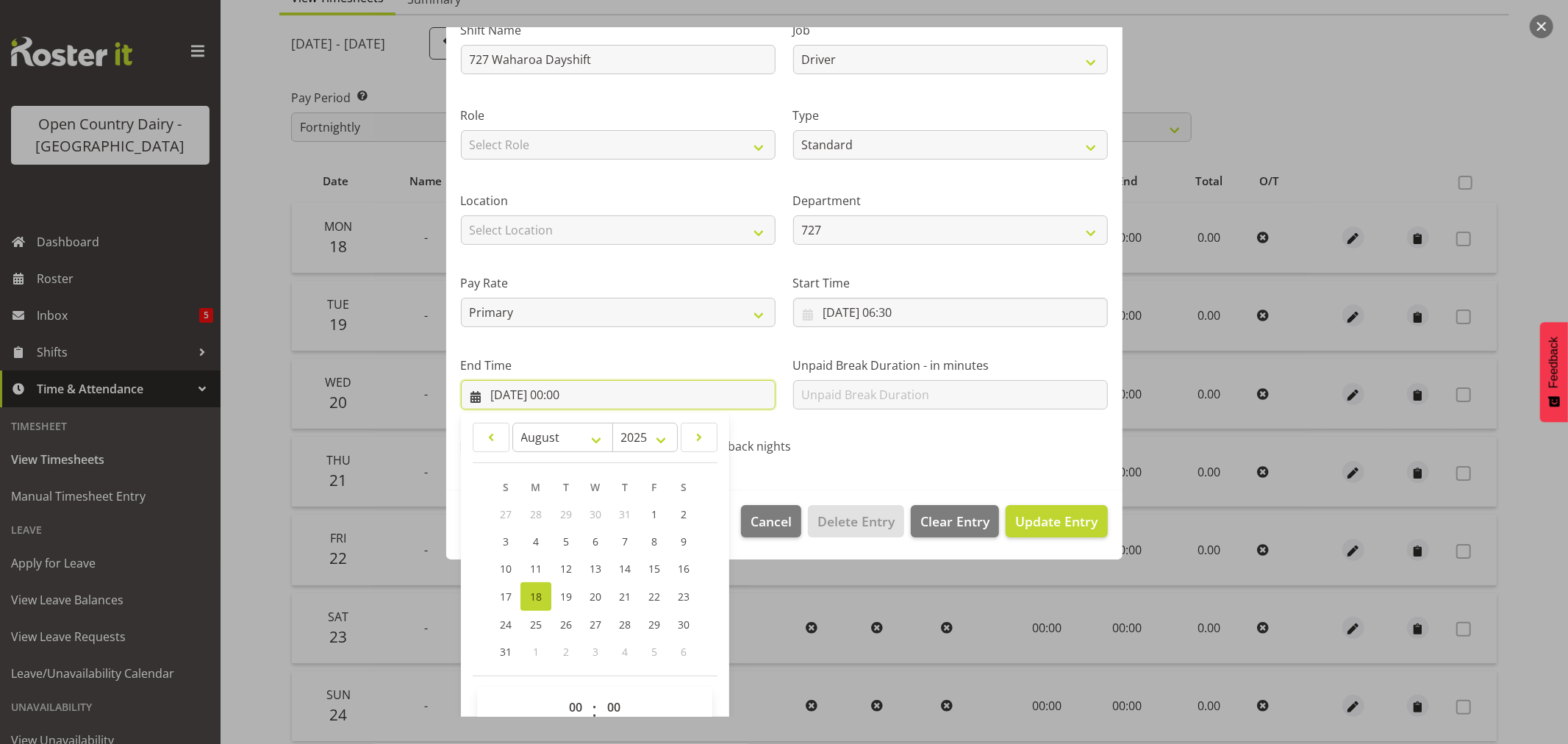
scroll to position [149, 0]
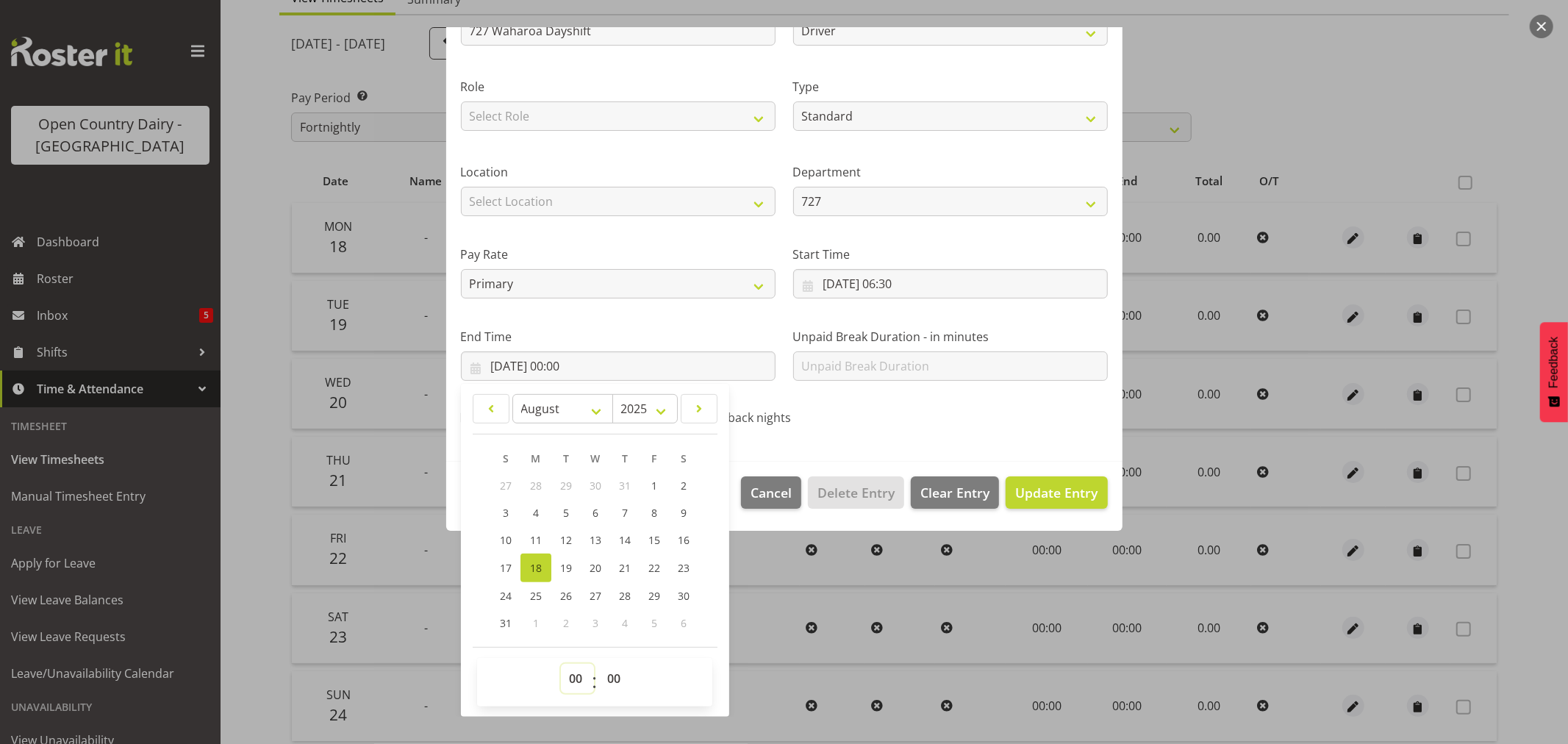
click at [578, 677] on select "00 01 02 03 04 05 06 07 08 09 10 11 12 13 14 15 16 17 18 19 20 21 22 23" at bounding box center [577, 679] width 33 height 30
select select "16"
click at [561, 664] on select "00 01 02 03 04 05 06 07 08 09 10 11 12 13 14 15 16 17 18 19 20 21 22 23" at bounding box center [577, 679] width 33 height 30
type input "18/08/2025, 16:00"
drag, startPoint x: 615, startPoint y: 672, endPoint x: 615, endPoint y: 665, distance: 7.0
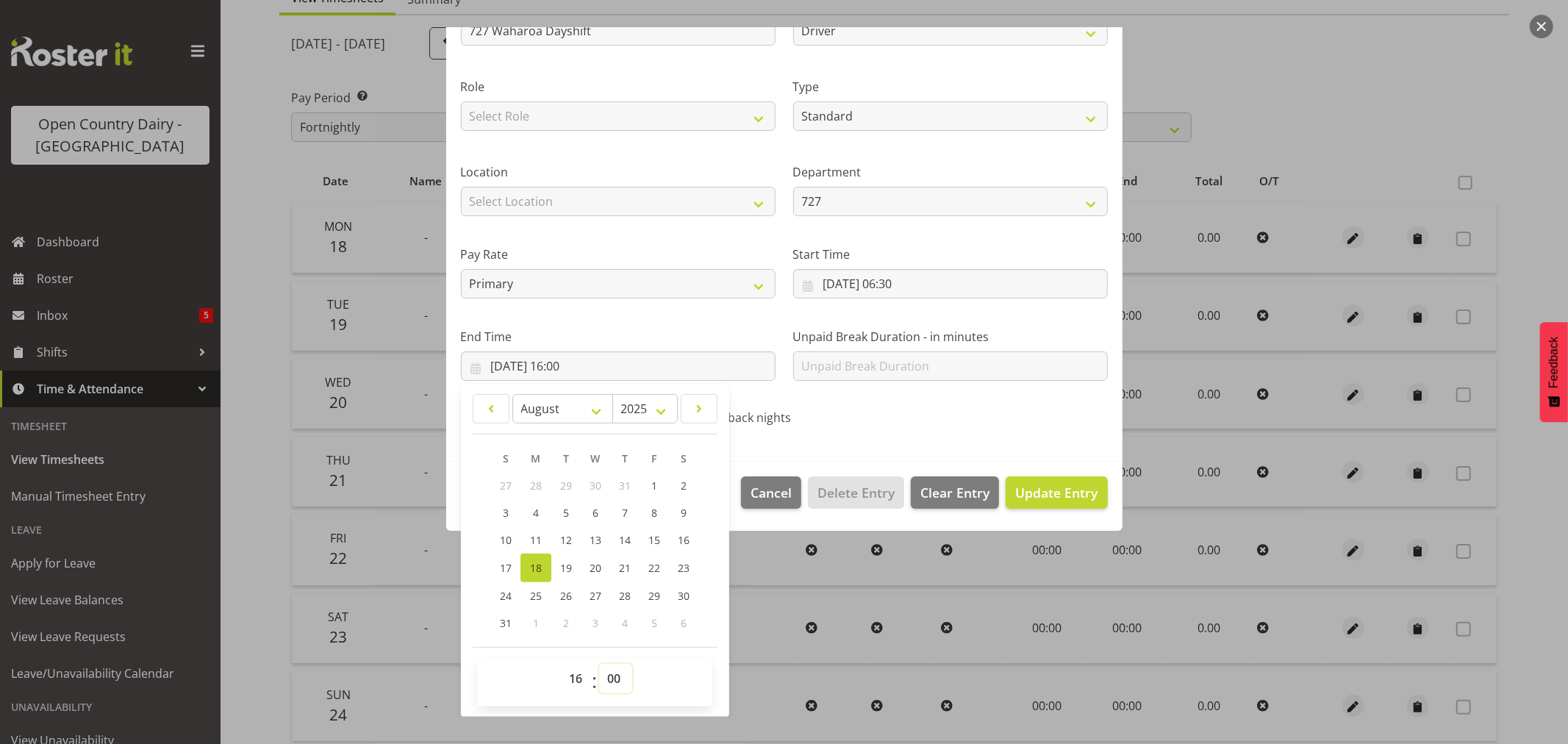
click at [615, 672] on select "00 01 02 03 04 05 06 07 08 09 10 11 12 13 14 15 16 17 18 19 20 21 22 23 24 25 2…" at bounding box center [615, 679] width 33 height 30
select select "45"
click at [599, 664] on select "00 01 02 03 04 05 06 07 08 09 10 11 12 13 14 15 16 17 18 19 20 21 22 23 24 25 2…" at bounding box center [615, 679] width 33 height 30
type input "18/08/2025, 16:45"
click at [1058, 489] on span "Update Entry" at bounding box center [1057, 492] width 83 height 18
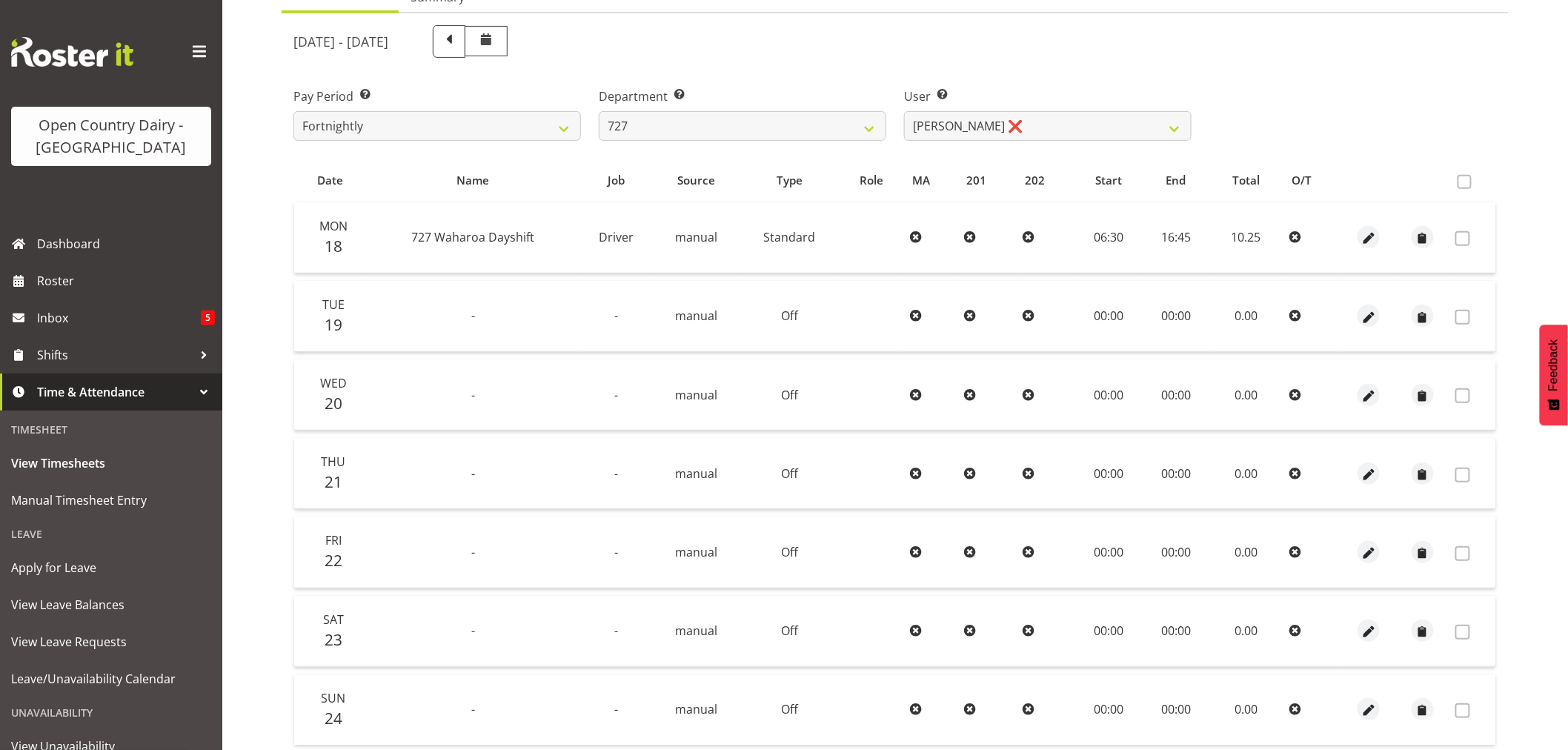
scroll to position [0, 0]
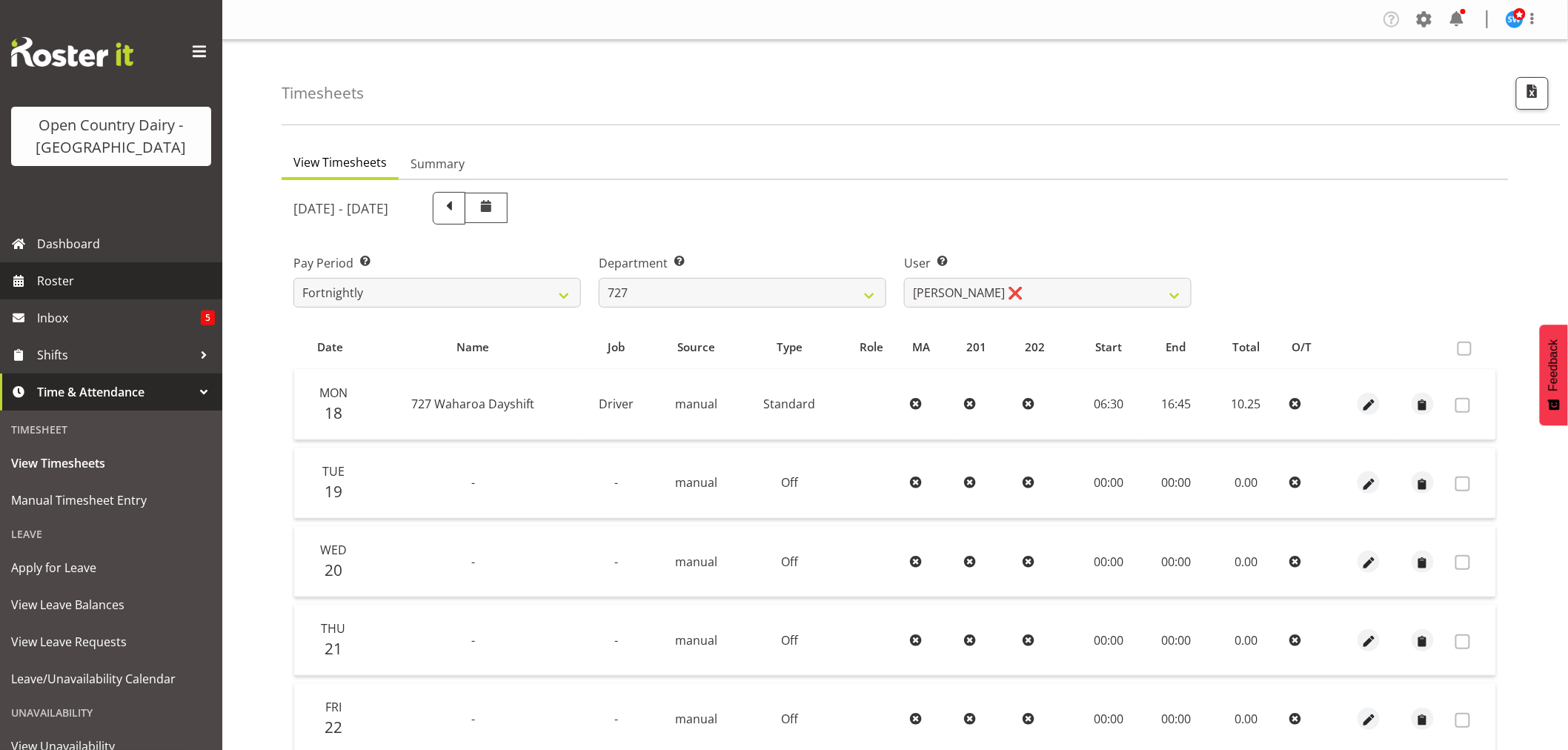
click at [61, 276] on span "Roster" at bounding box center [126, 281] width 178 height 22
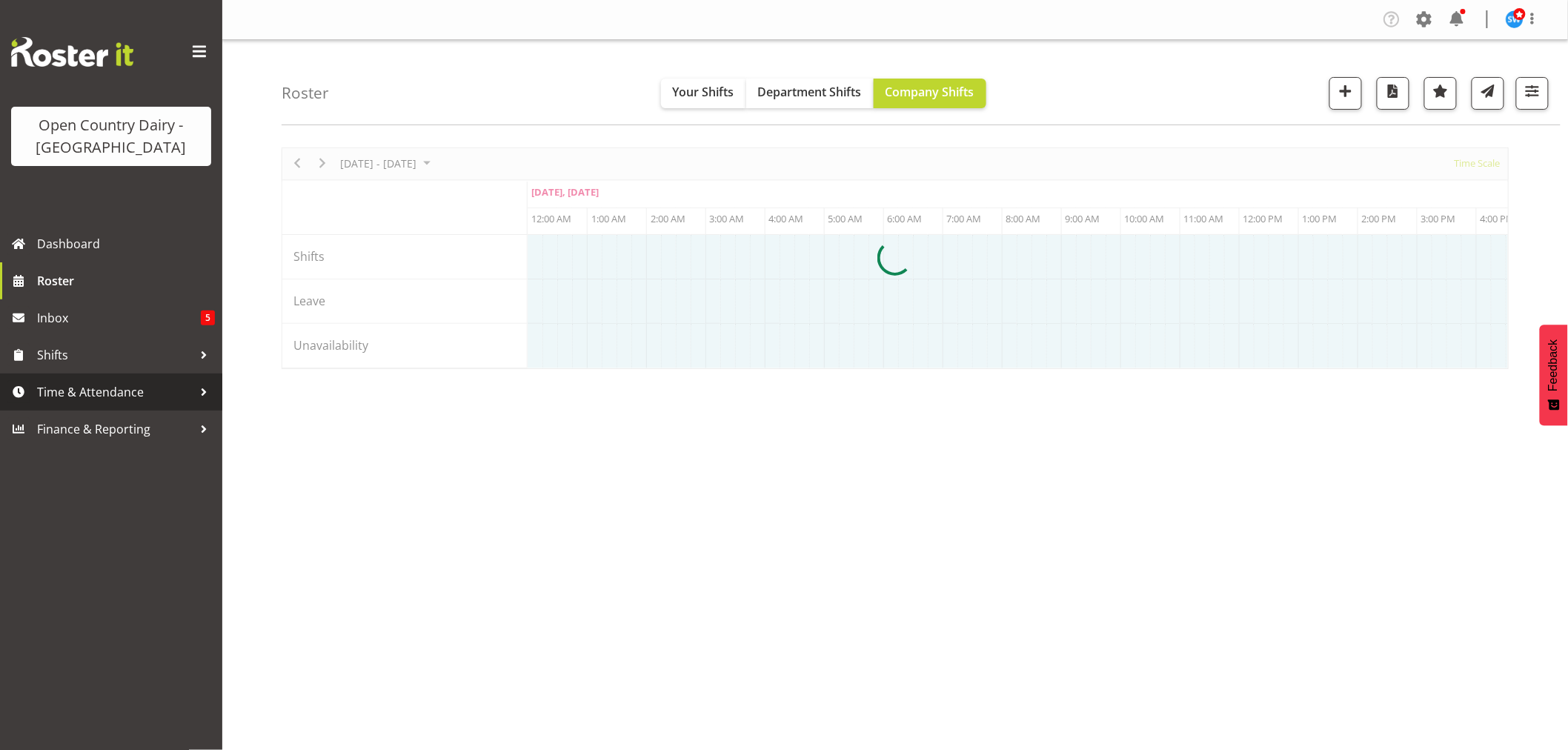
click at [63, 391] on span "Time & Attendance" at bounding box center [115, 392] width 155 height 22
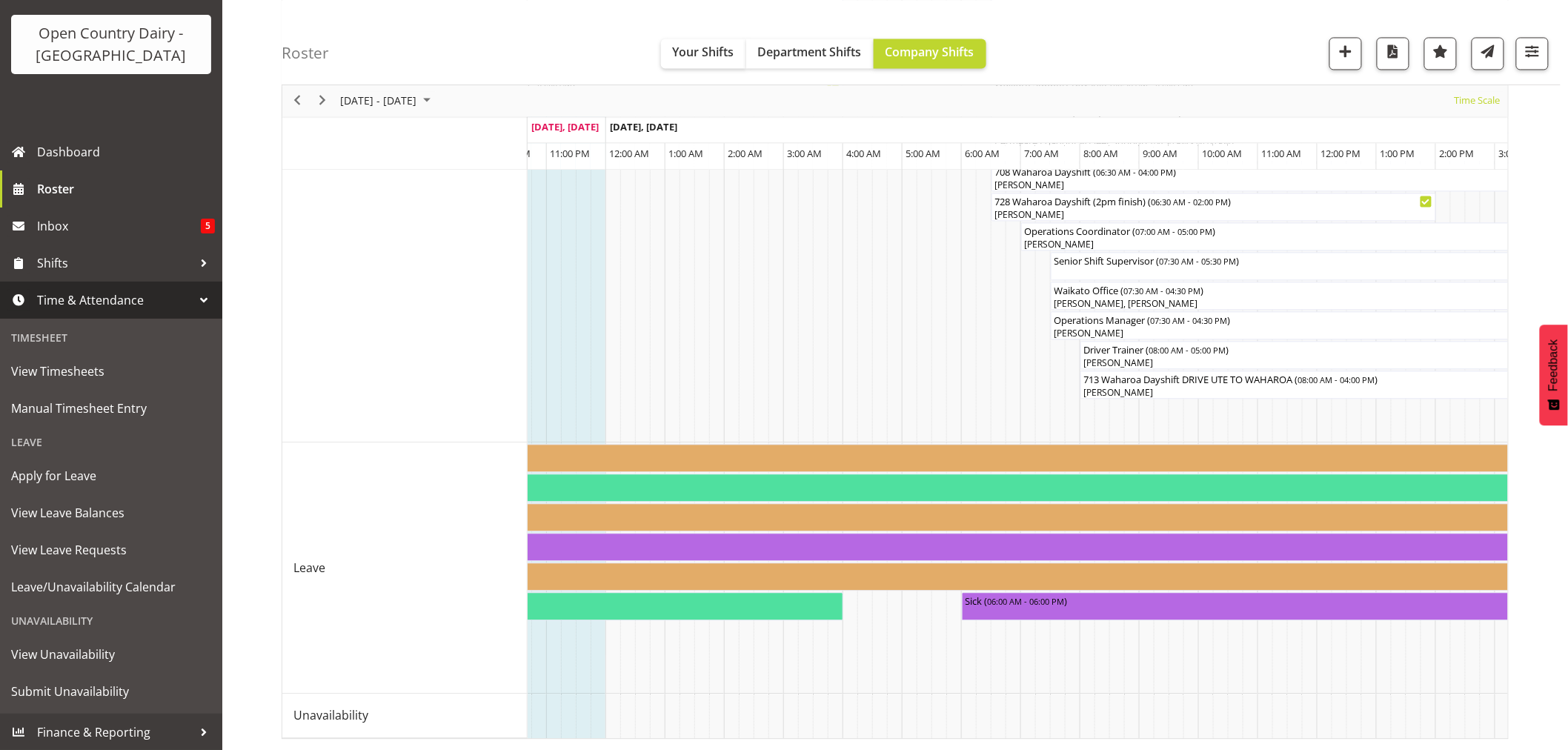
scroll to position [0, 1397]
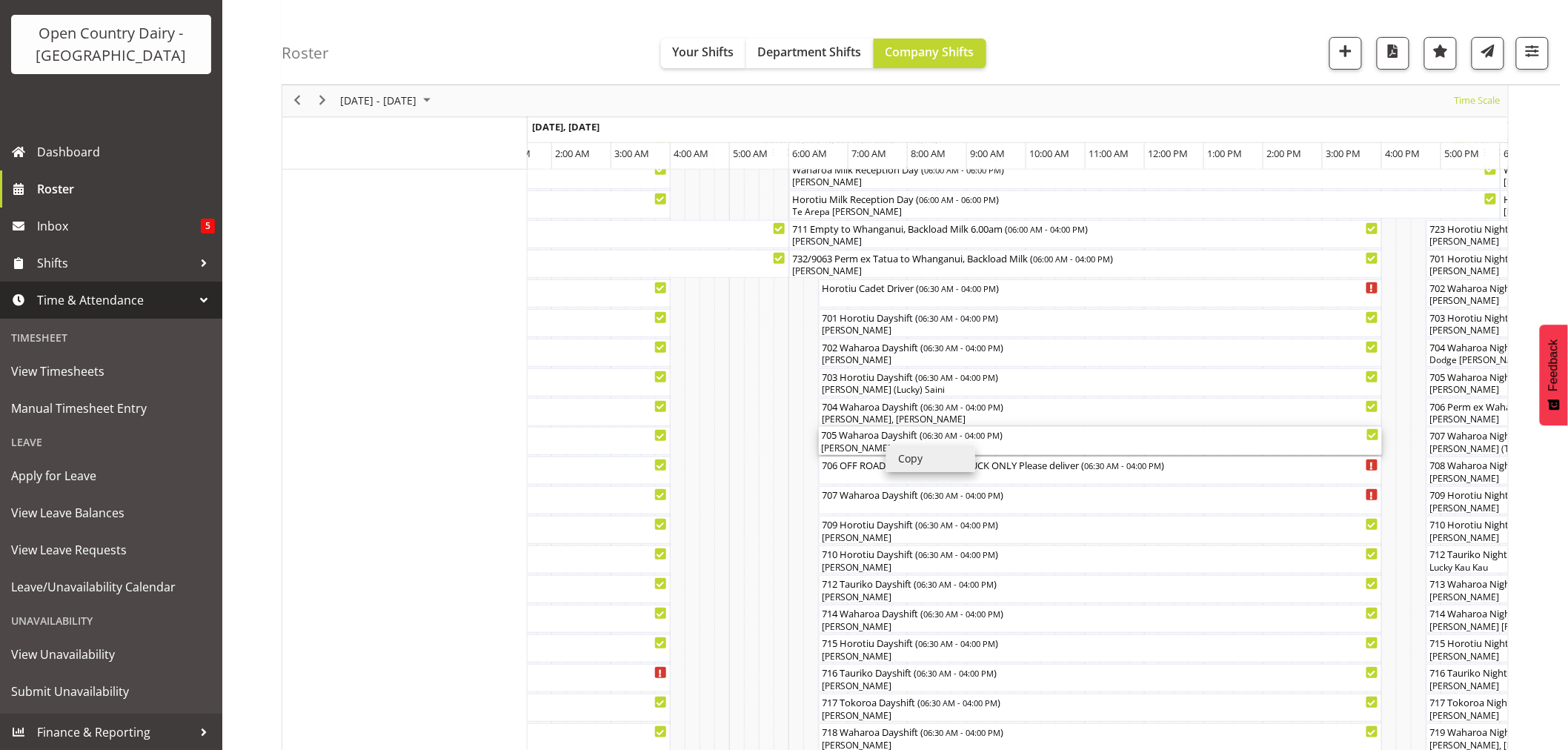
click at [855, 441] on div "705 Waharoa Dayshift ( 06:30 AM - 04:00 PM ) Gavin Harvey" at bounding box center [1100, 441] width 557 height 28
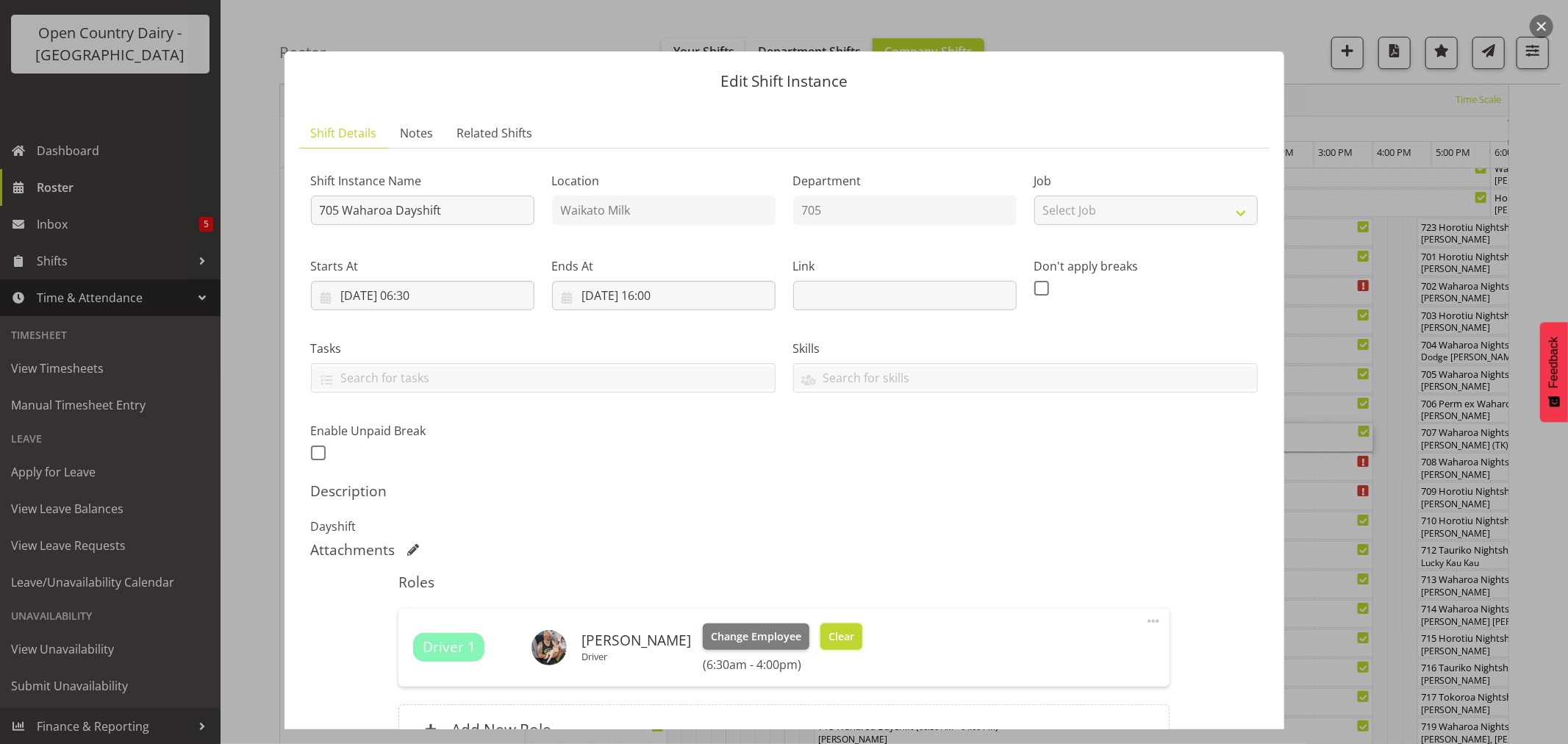
click at [829, 641] on span "Clear" at bounding box center [841, 637] width 26 height 16
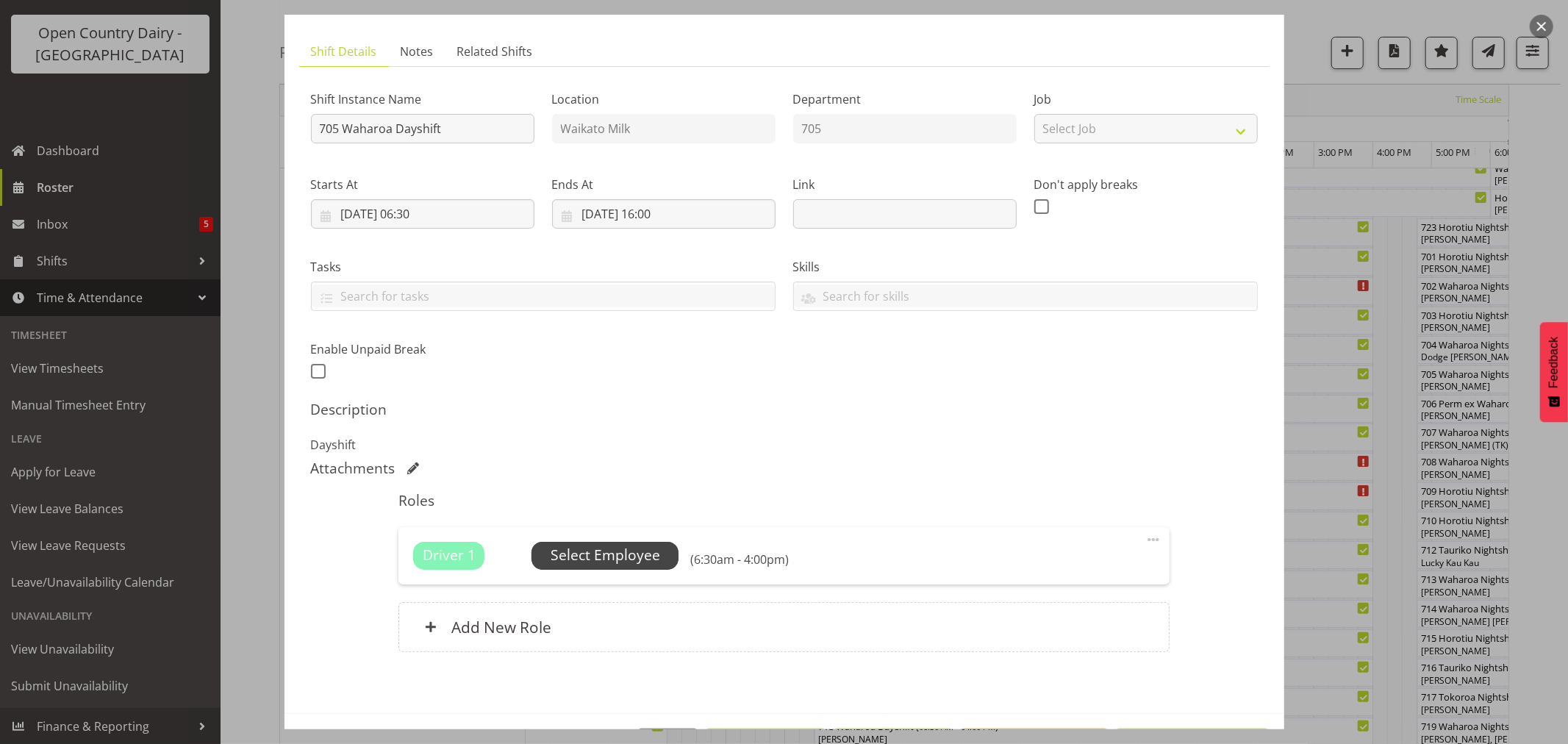
click at [625, 548] on span "Select Employee" at bounding box center [605, 555] width 109 height 21
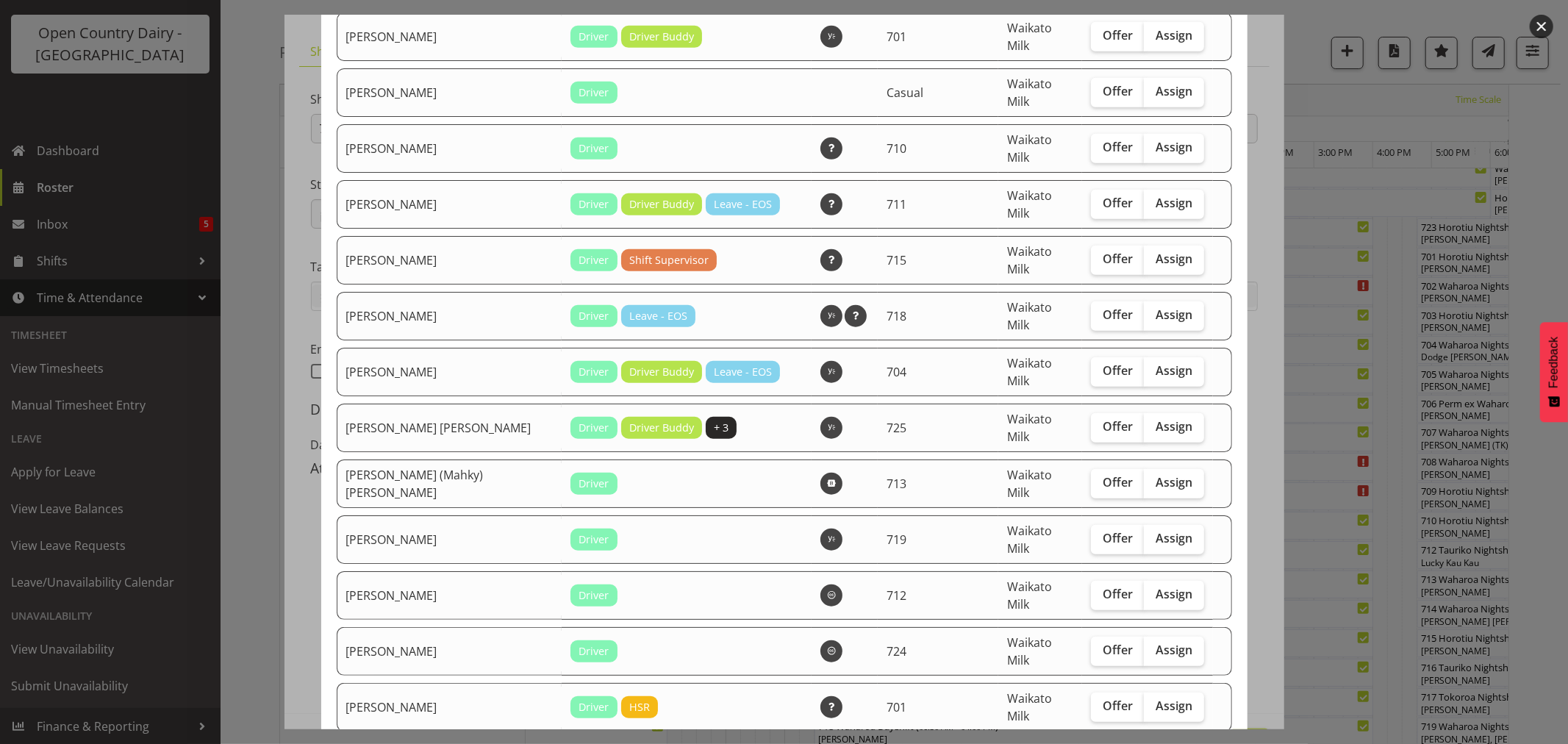
click at [1541, 25] on button "button" at bounding box center [1541, 27] width 24 height 24
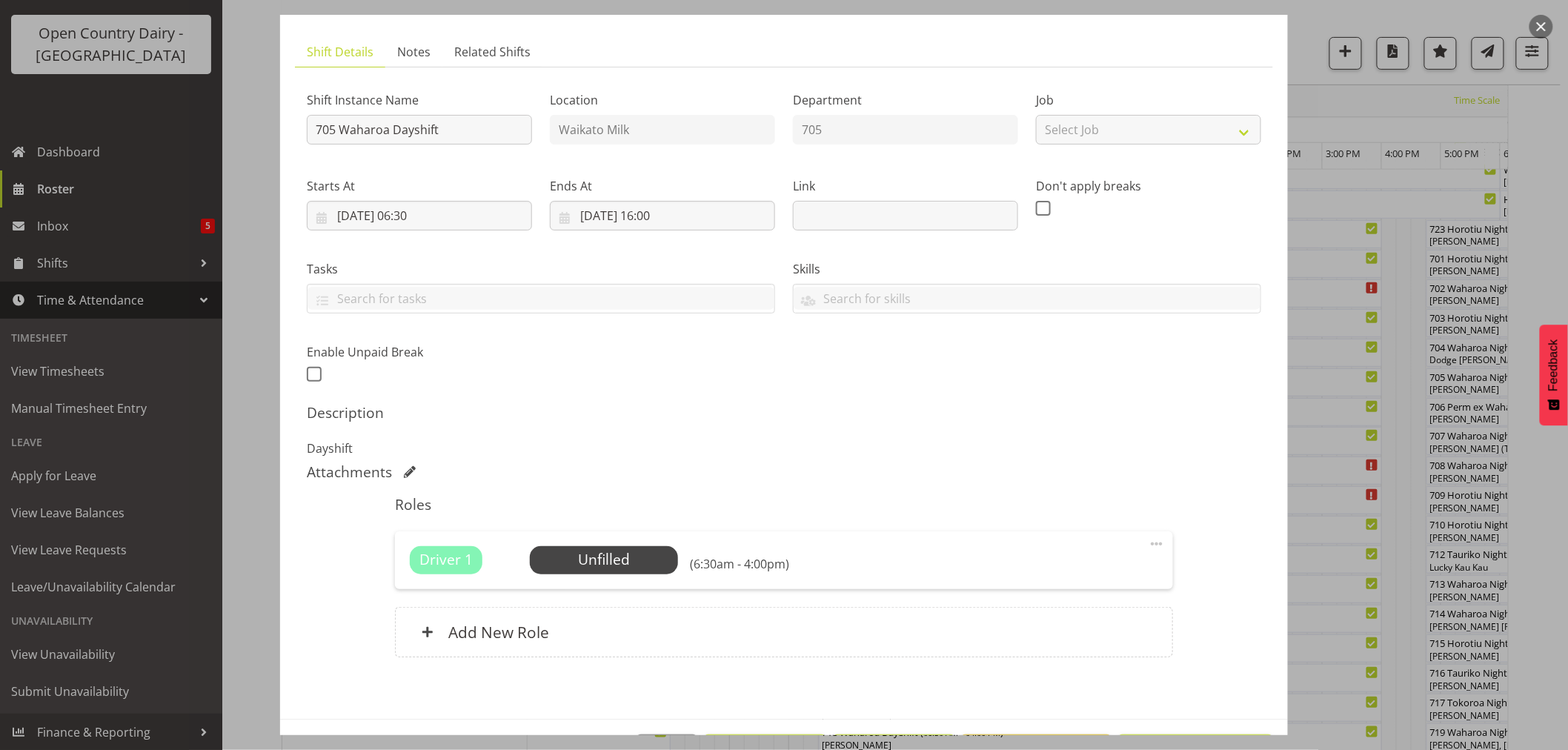
scroll to position [136, 0]
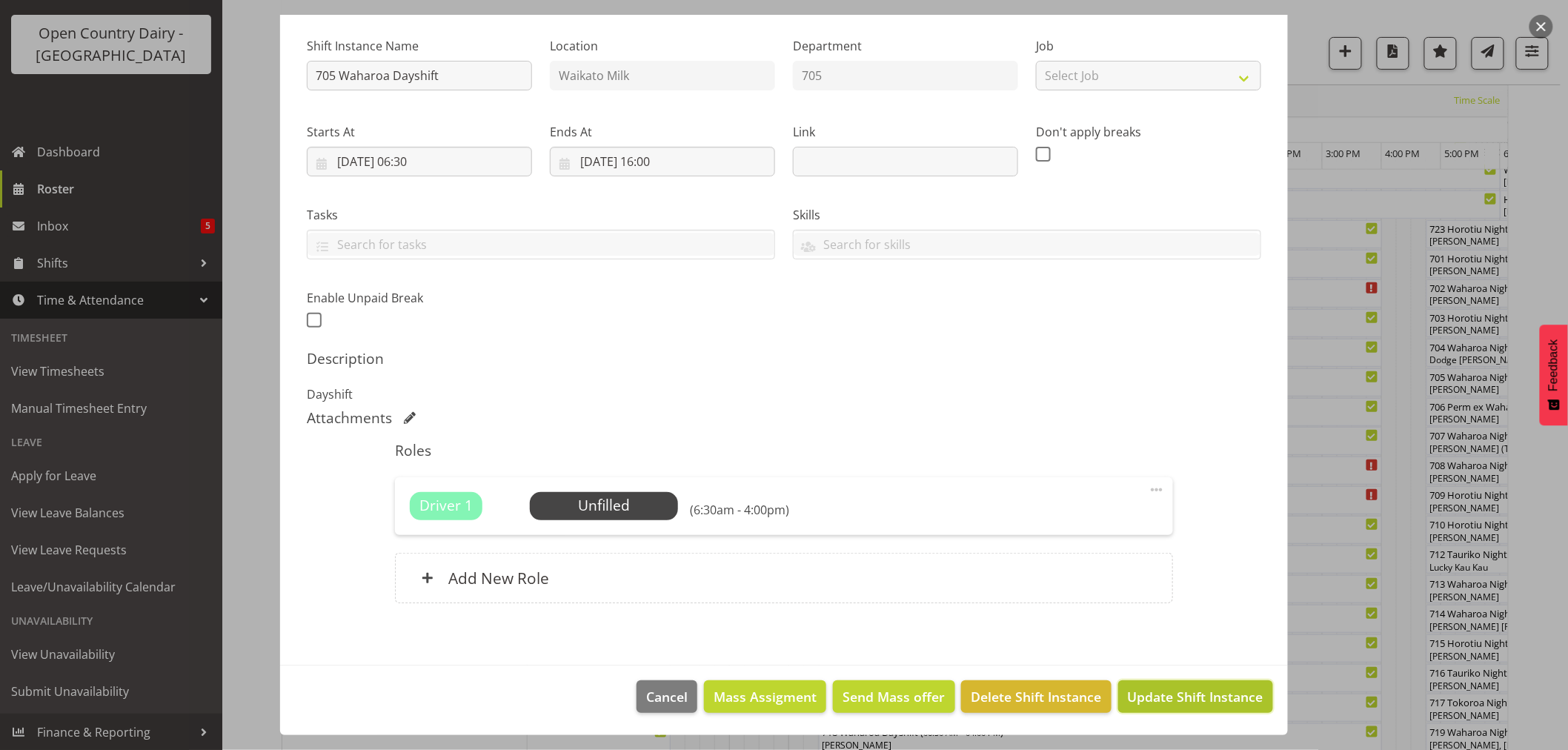
click at [1129, 690] on span "Update Shift Instance" at bounding box center [1195, 696] width 135 height 19
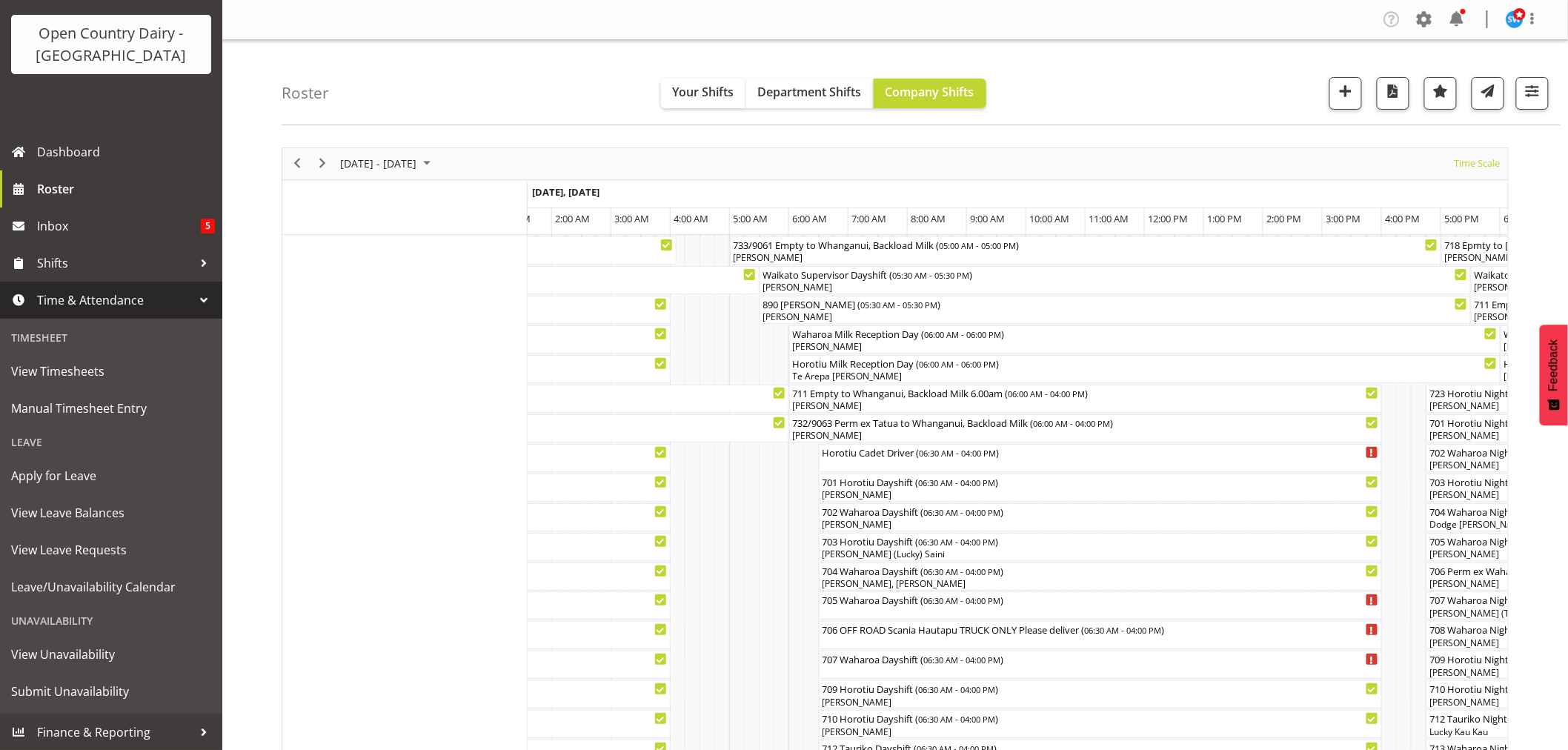
scroll to position [247, 0]
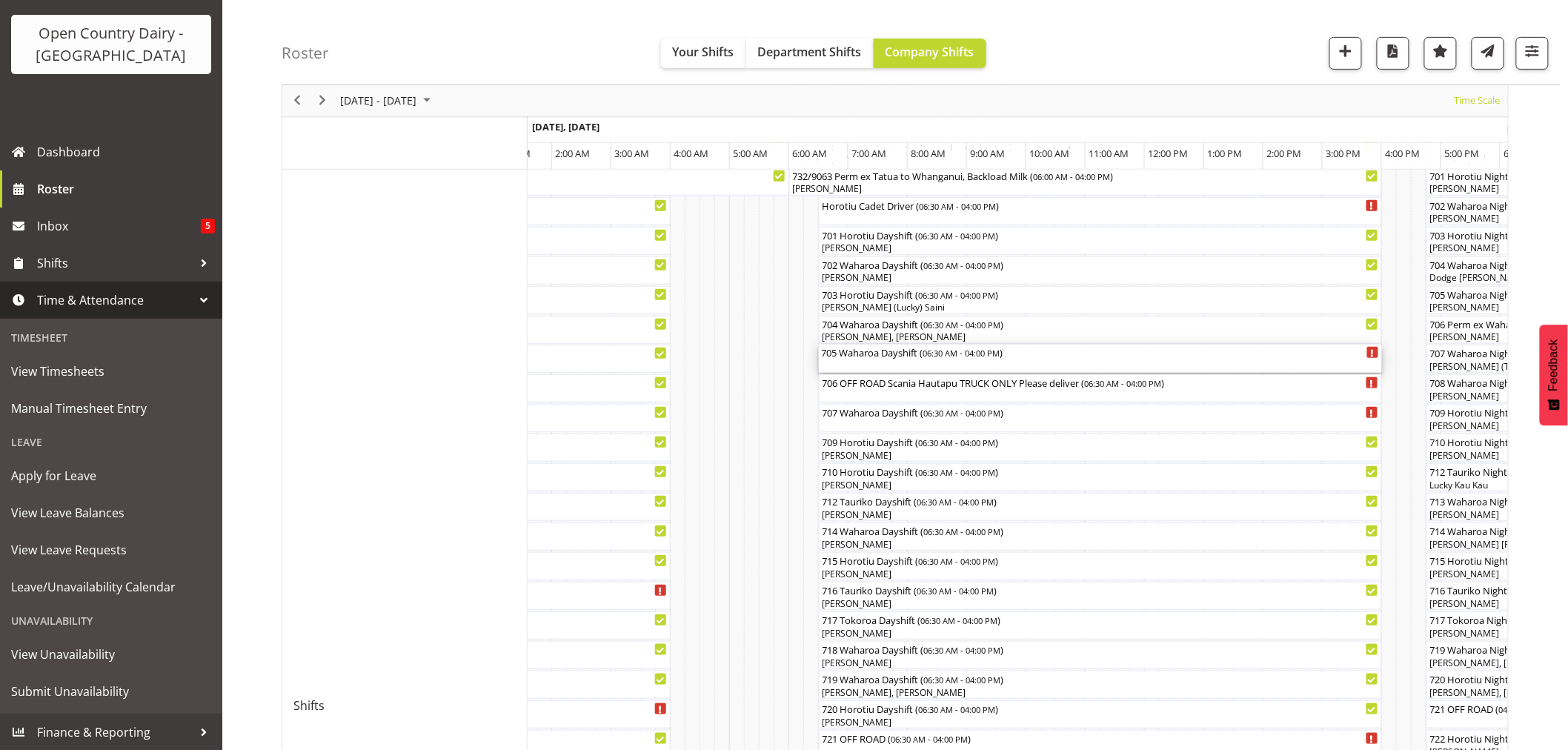
click at [883, 353] on div "705 Waharoa Dayshift ( 06:30 AM - 04:00 PM )" at bounding box center [1100, 352] width 557 height 15
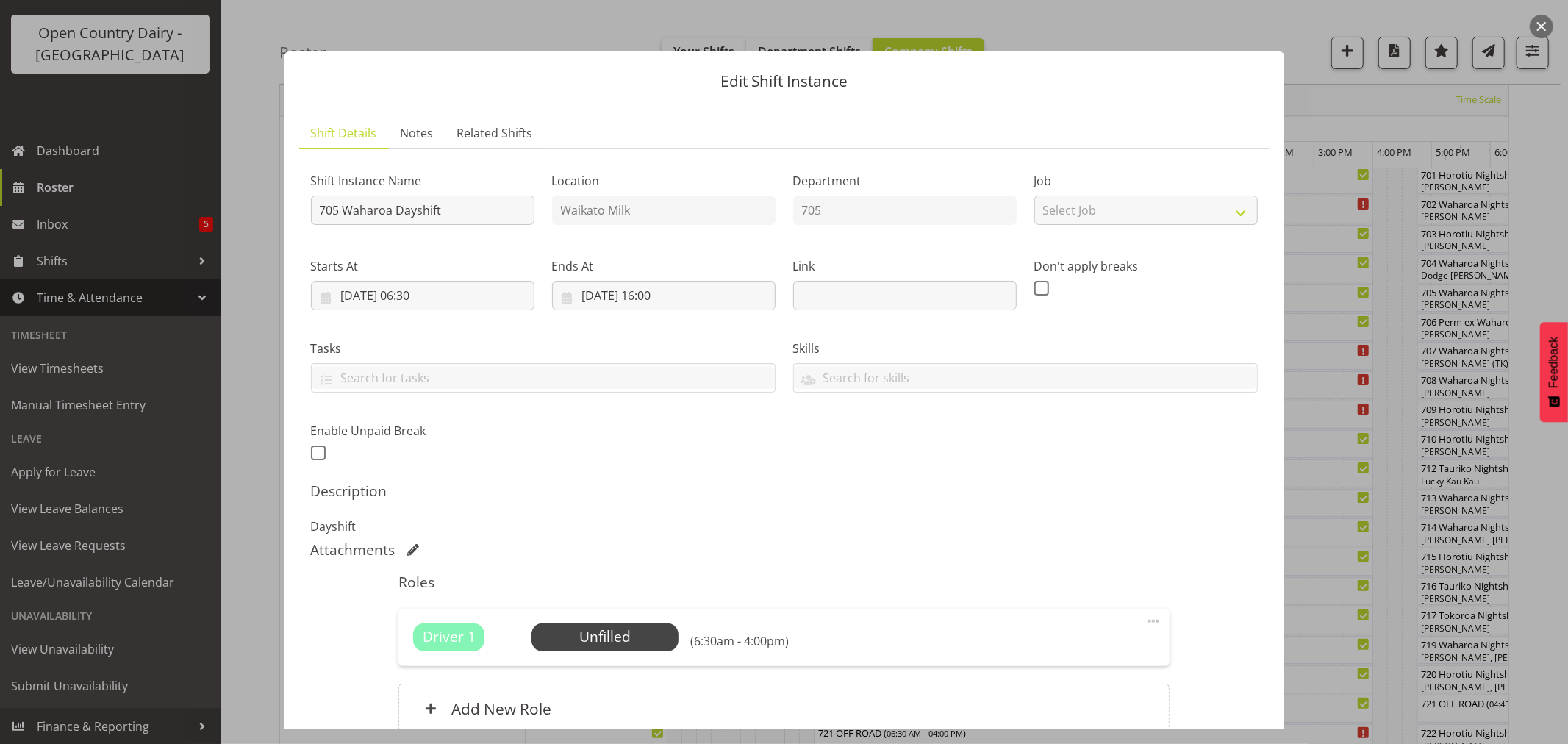
click at [1540, 24] on button "button" at bounding box center [1541, 27] width 24 height 24
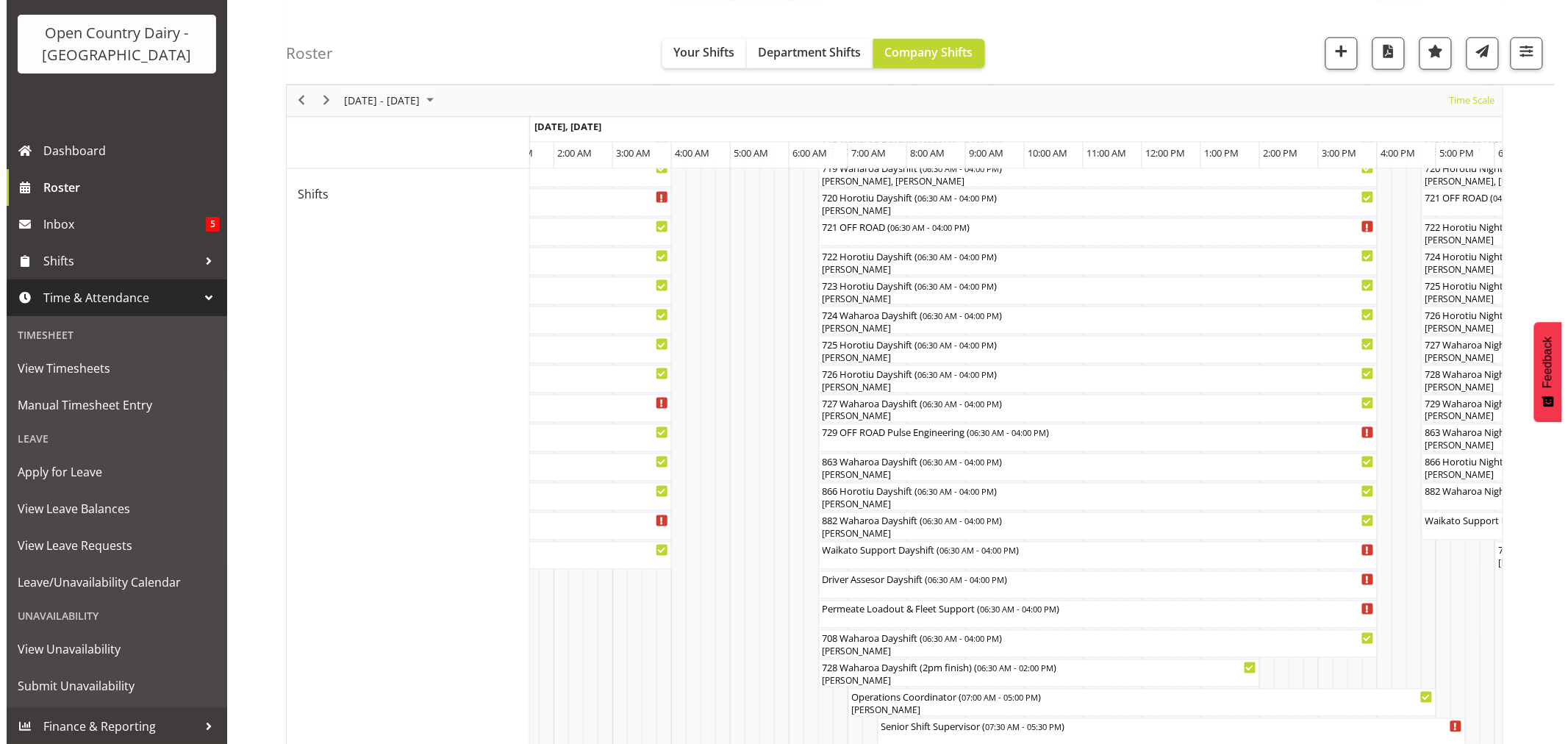
scroll to position [817, 0]
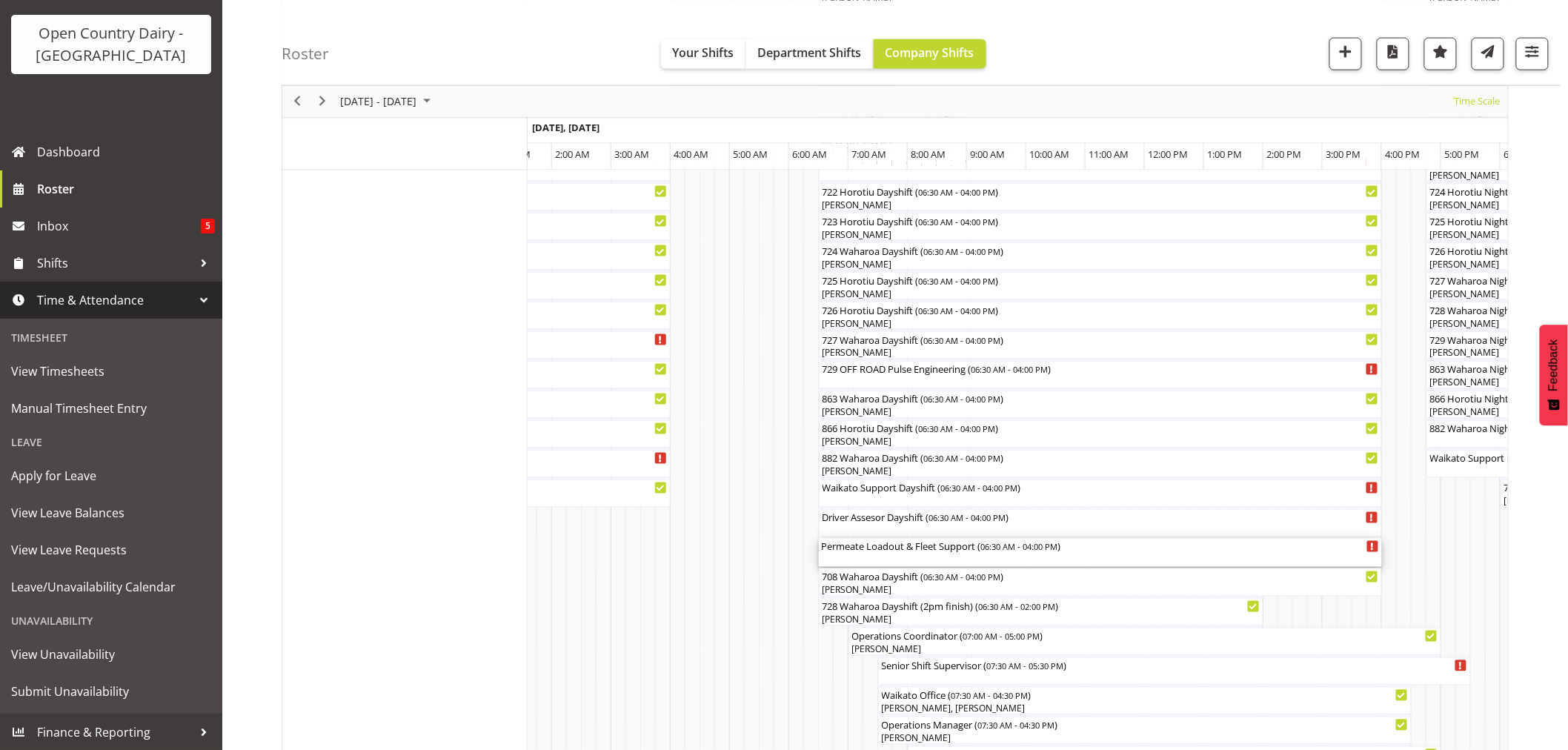
click at [881, 557] on div "Permeate Loadout & Fleet Support ( 06:30 AM - 04:00 PM )" at bounding box center [1100, 553] width 557 height 28
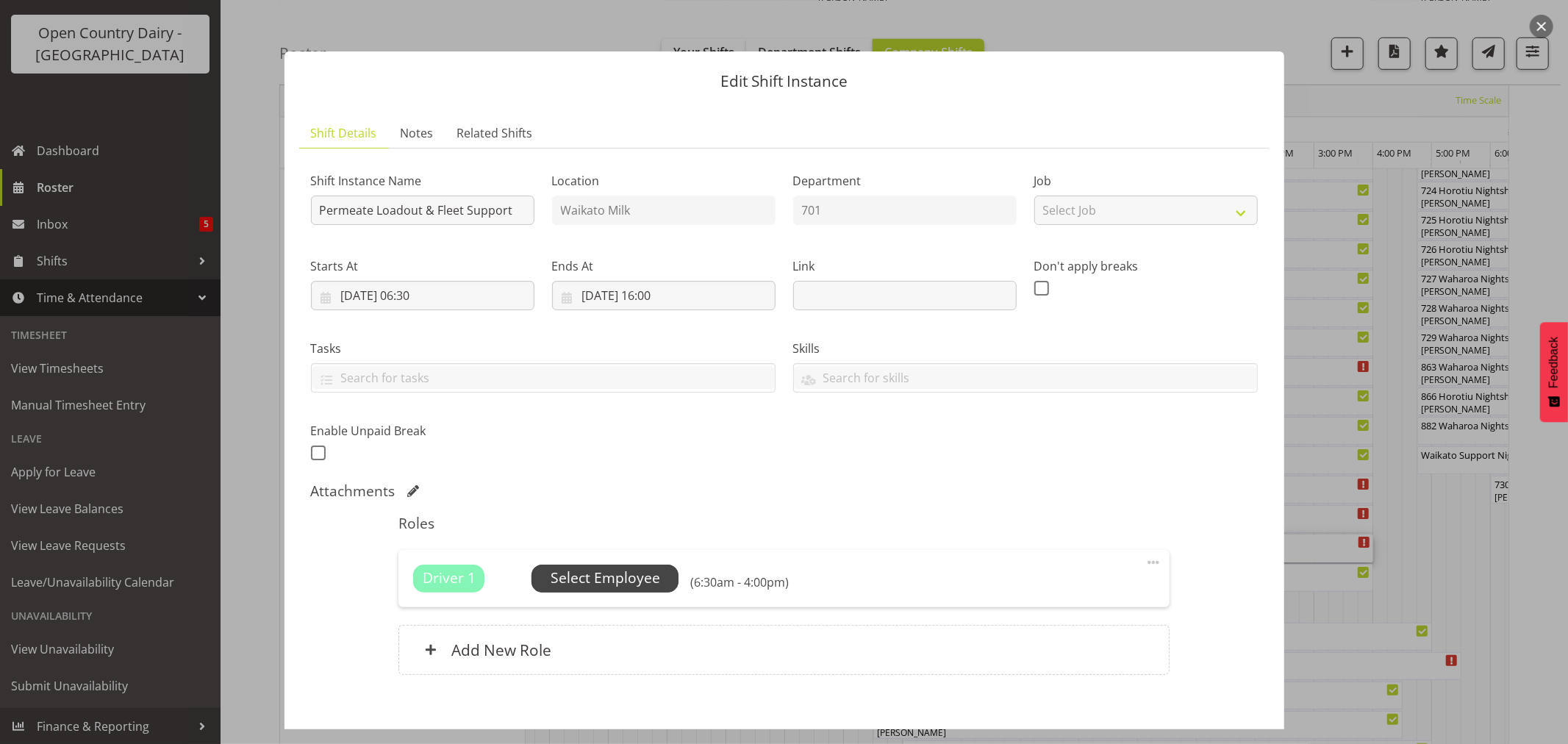
click at [601, 574] on span "Select Employee" at bounding box center [605, 578] width 109 height 21
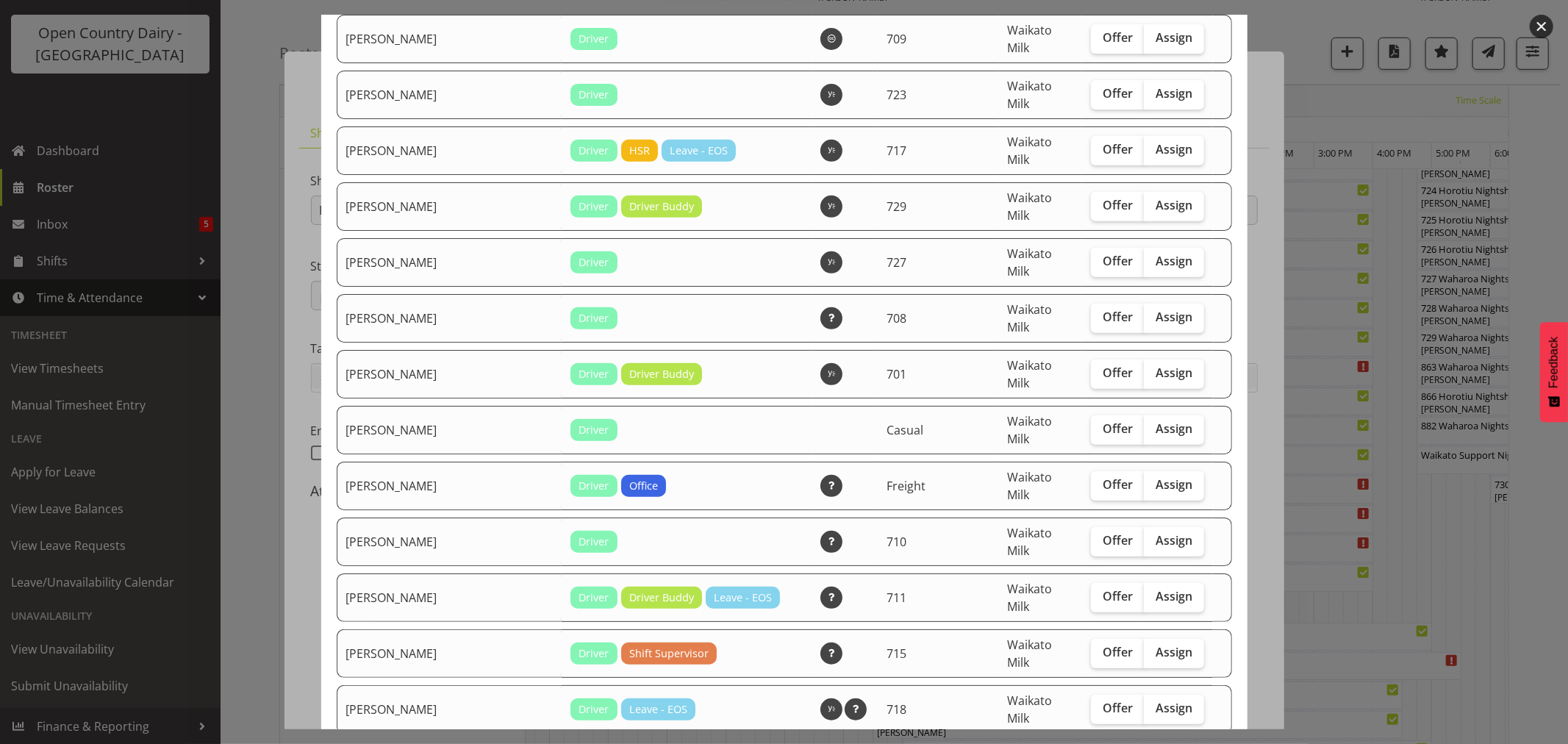
scroll to position [489, 0]
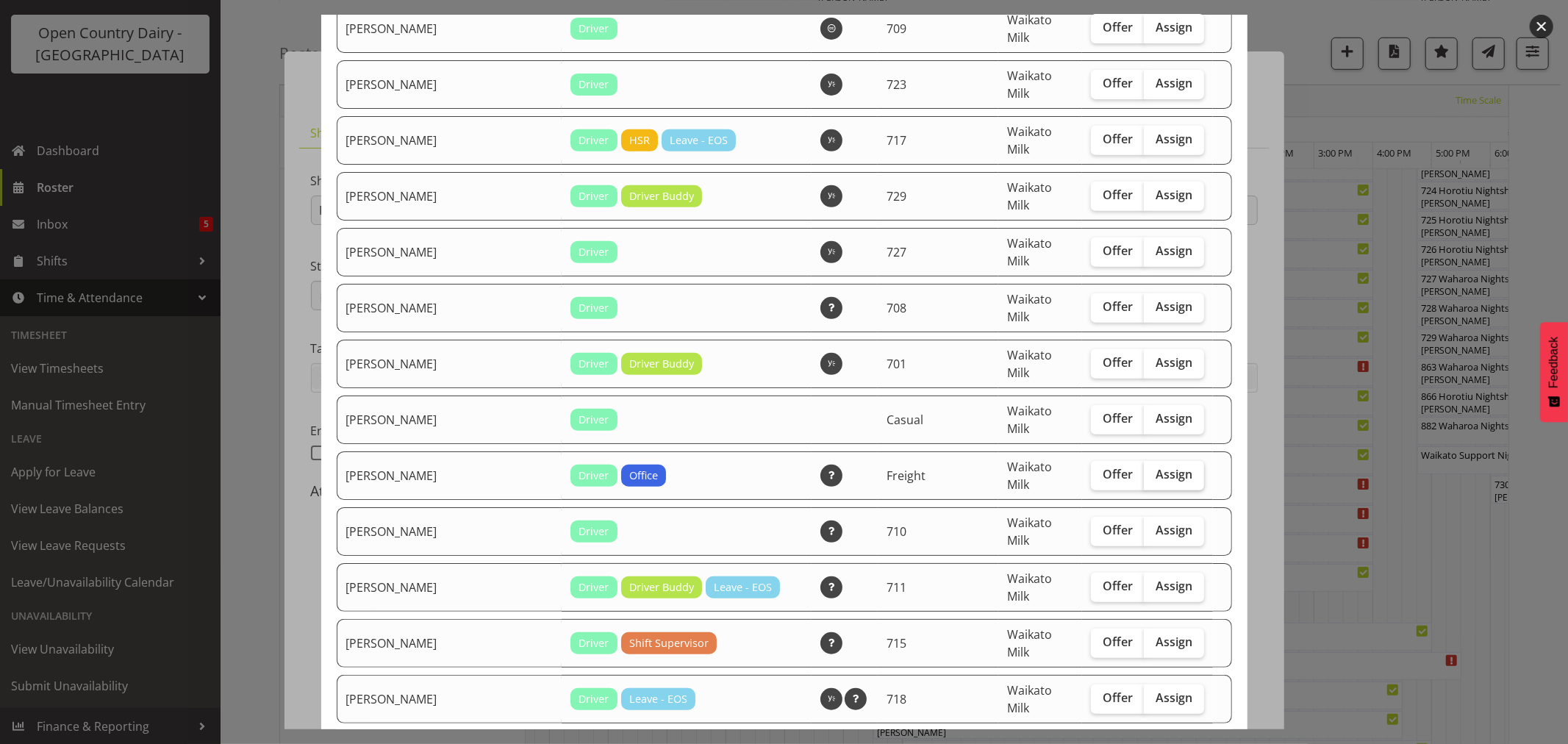
click at [1156, 467] on span "Assign" at bounding box center [1174, 475] width 37 height 15
click at [1153, 470] on input "Assign" at bounding box center [1148, 475] width 10 height 10
checkbox input "true"
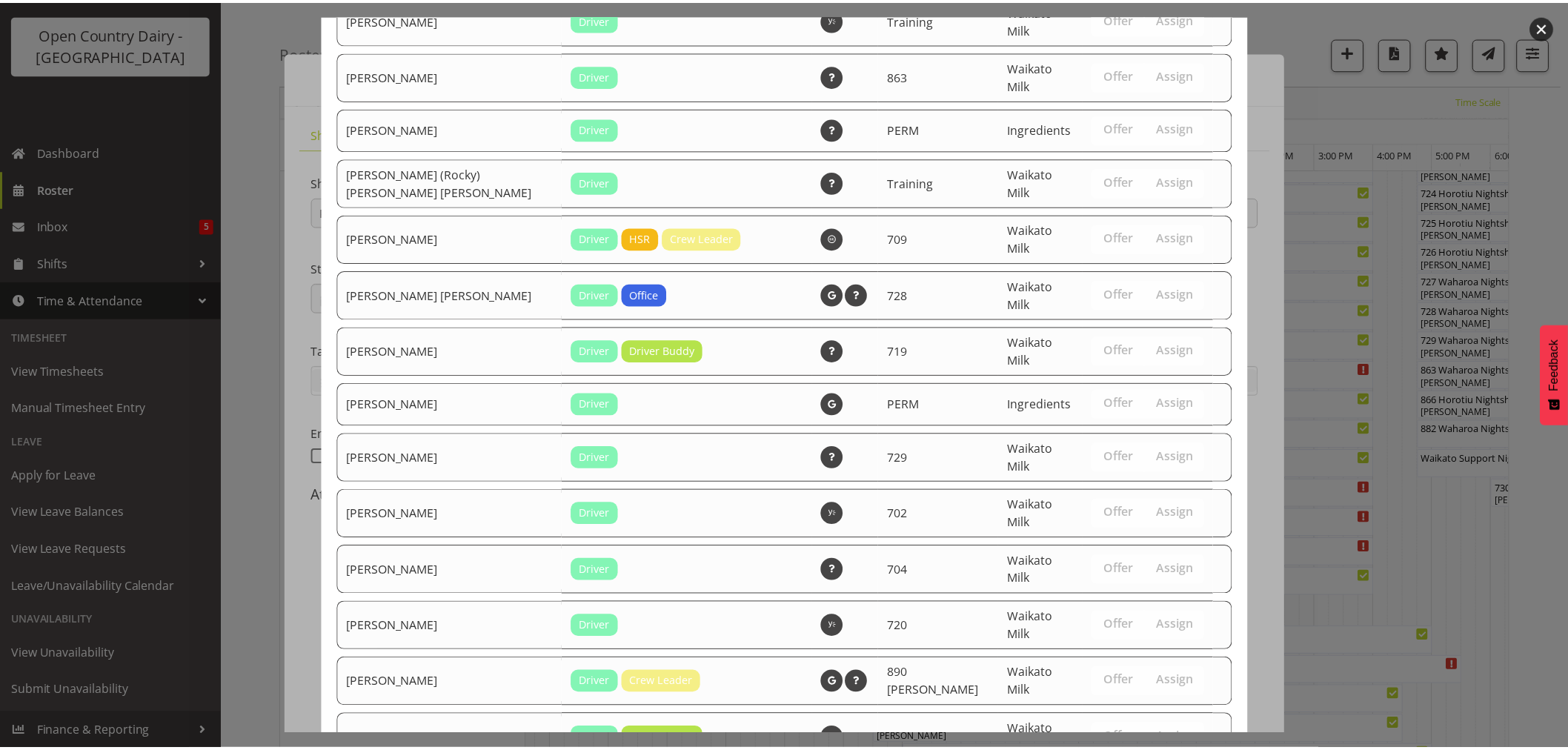
scroll to position [2447, 0]
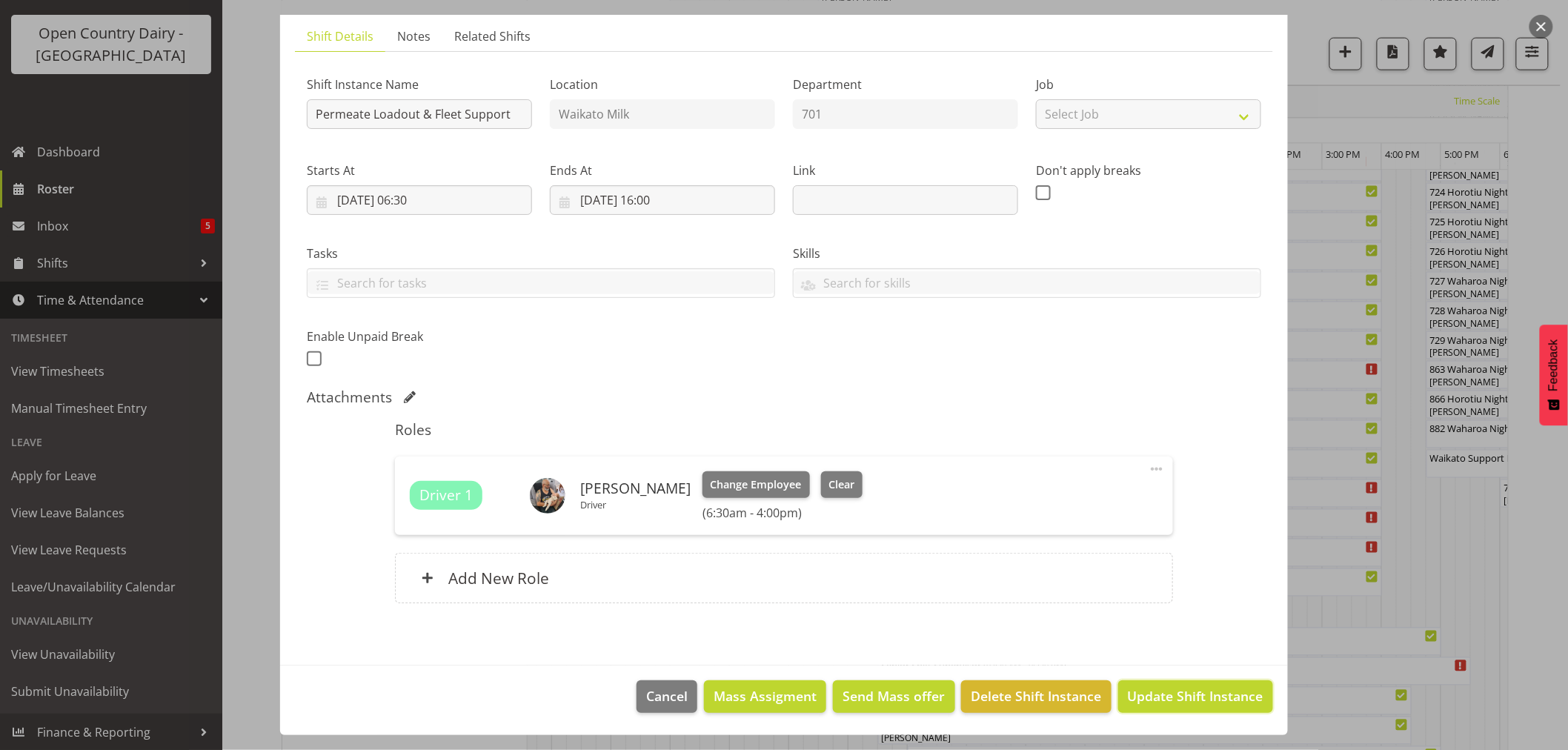
click at [1179, 685] on button "Update Shift Instance" at bounding box center [1195, 696] width 155 height 33
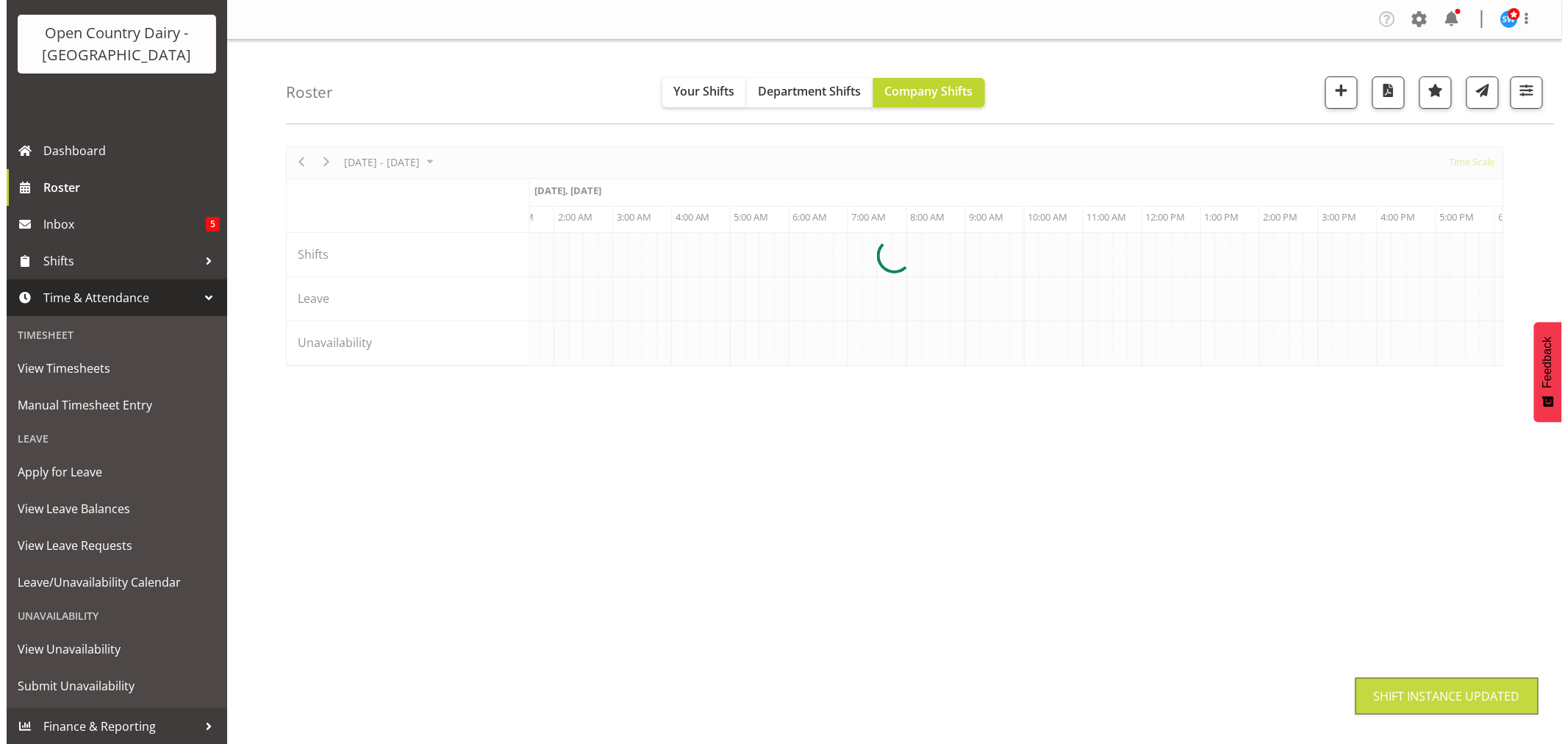
scroll to position [0, 0]
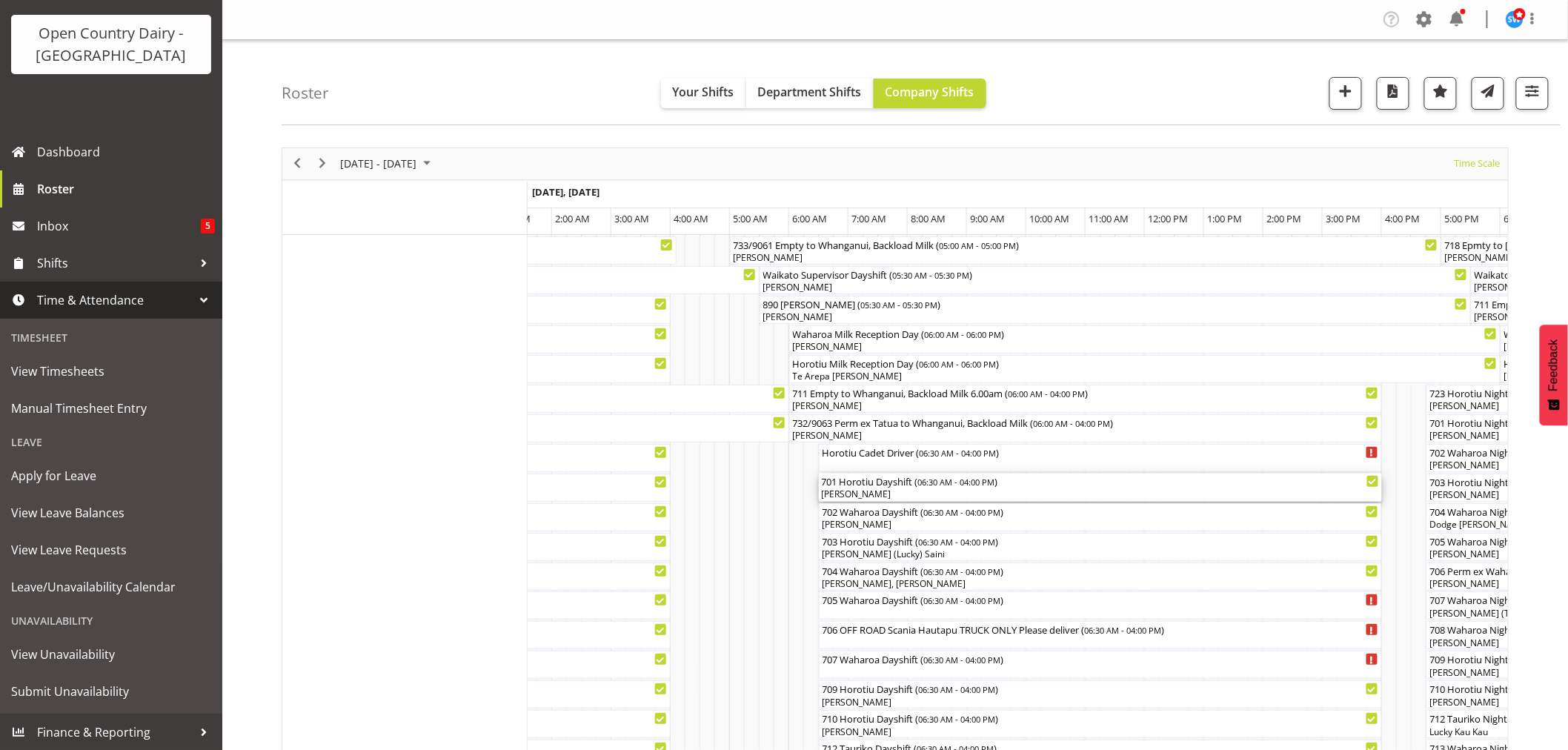
click at [880, 487] on div "701 Horotiu Dayshift ( 06:30 AM - 04:00 PM ) Johann Van Zyl" at bounding box center [1100, 488] width 557 height 28
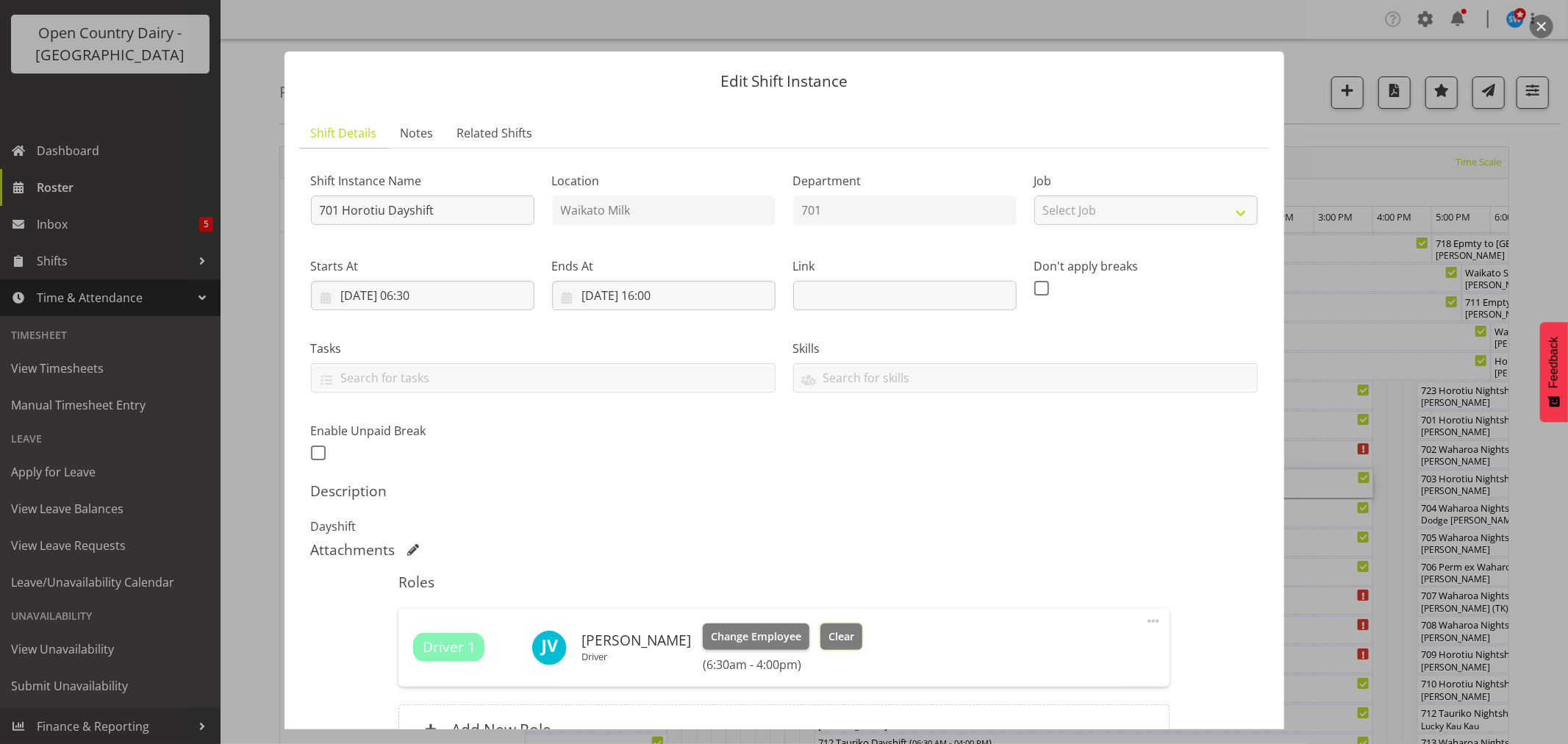
click at [840, 627] on button "Clear" at bounding box center [841, 637] width 42 height 27
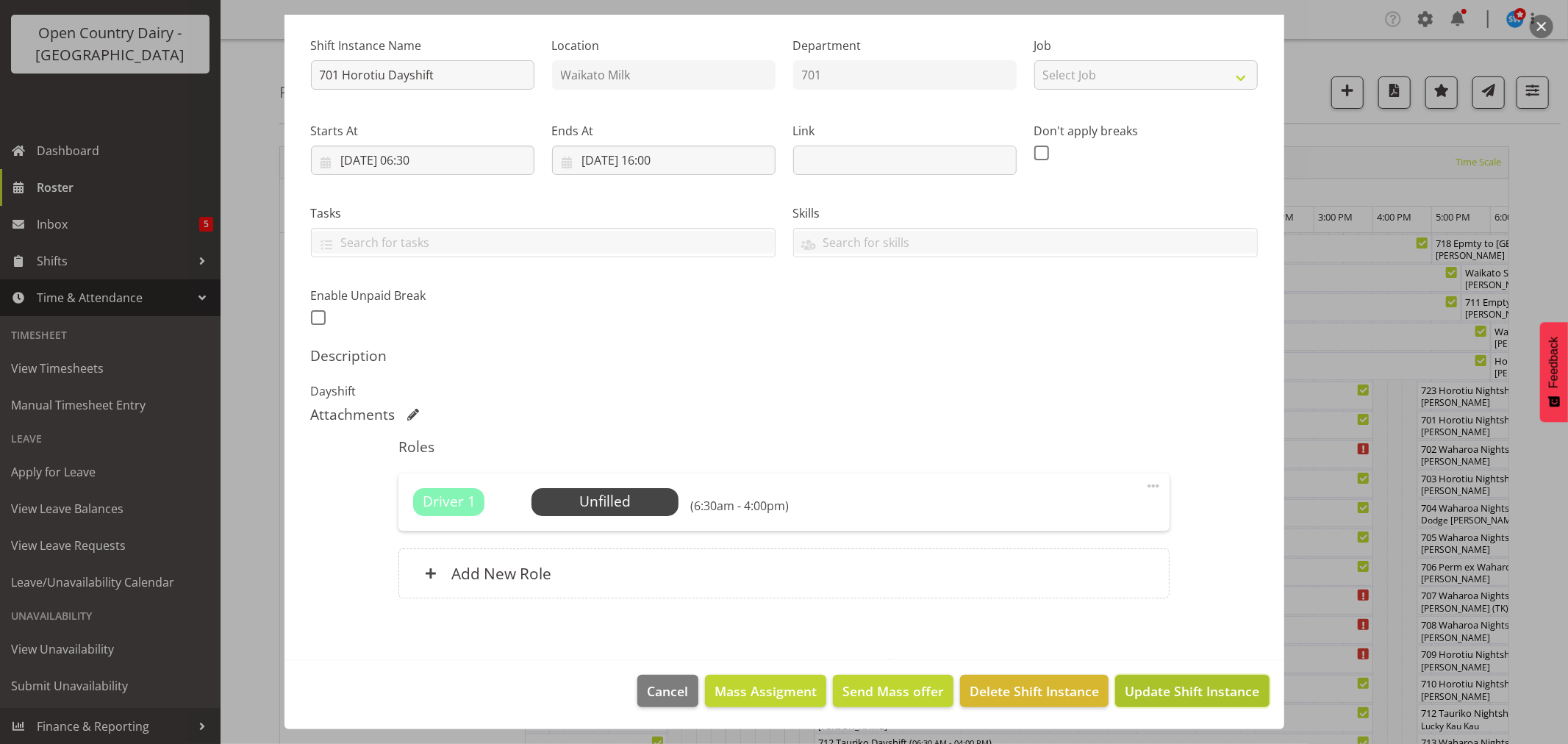
click at [1148, 682] on span "Update Shift Instance" at bounding box center [1192, 691] width 134 height 19
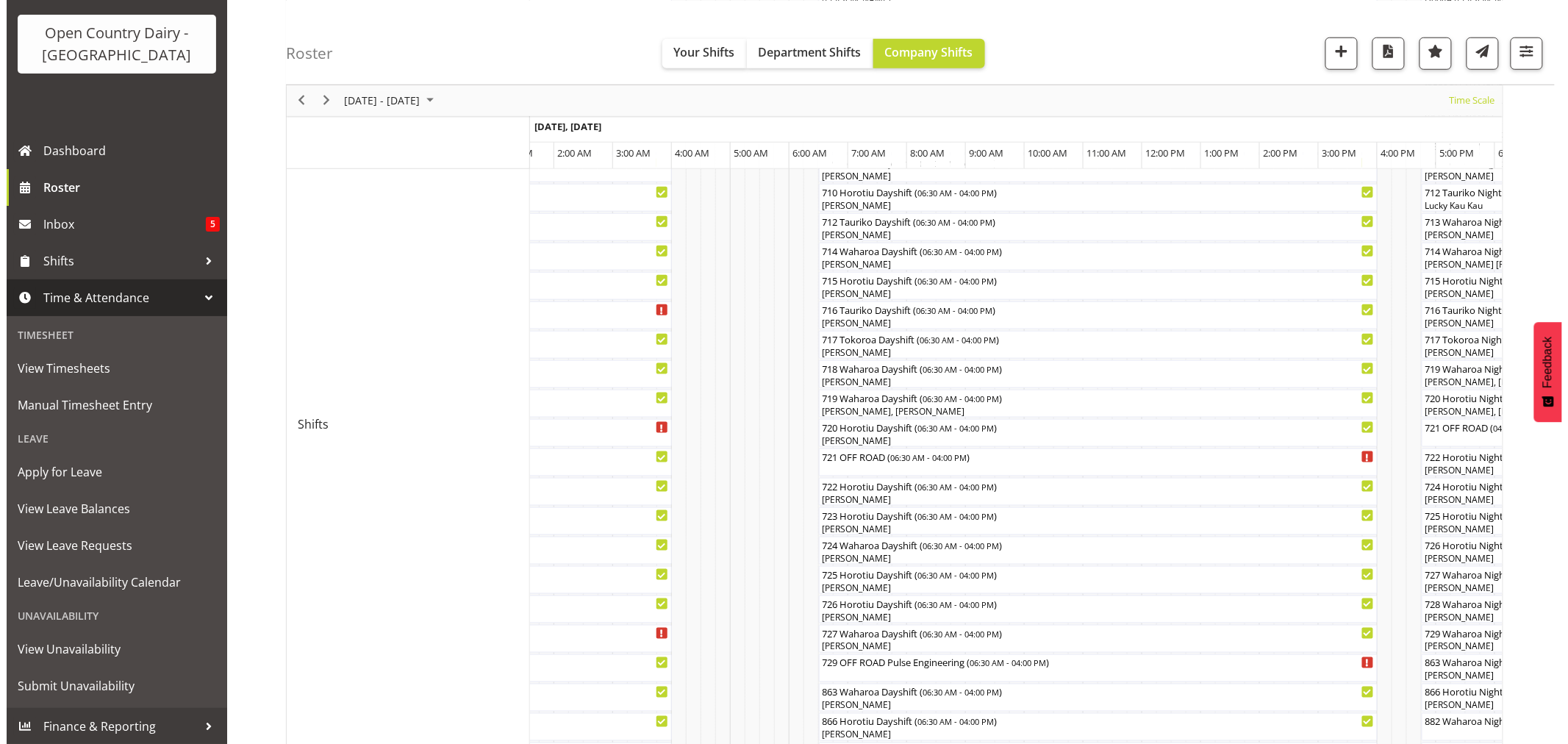
scroll to position [326, 0]
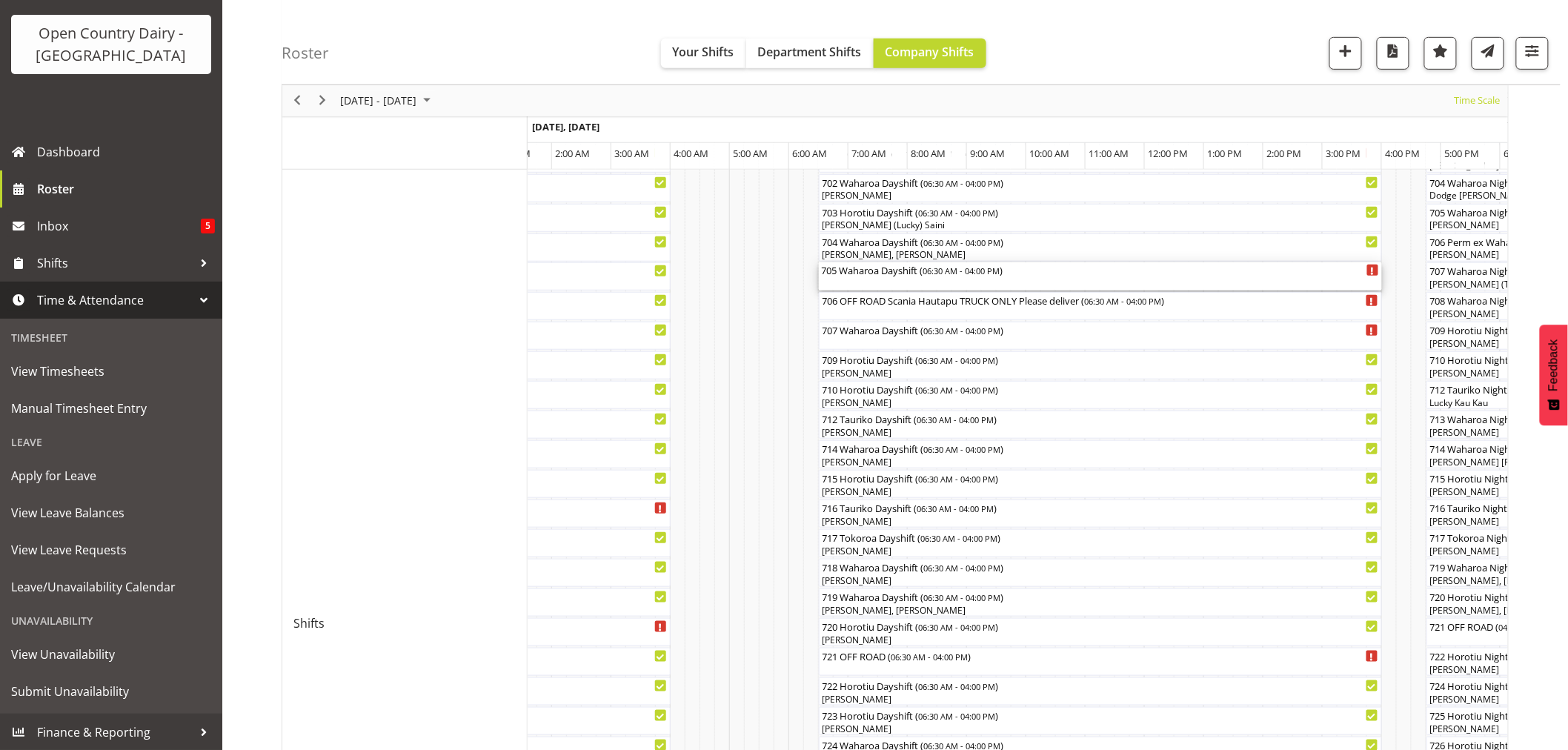
click at [871, 281] on div "705 Waharoa Dayshift ( 06:30 AM - 04:00 PM )" at bounding box center [1100, 277] width 557 height 28
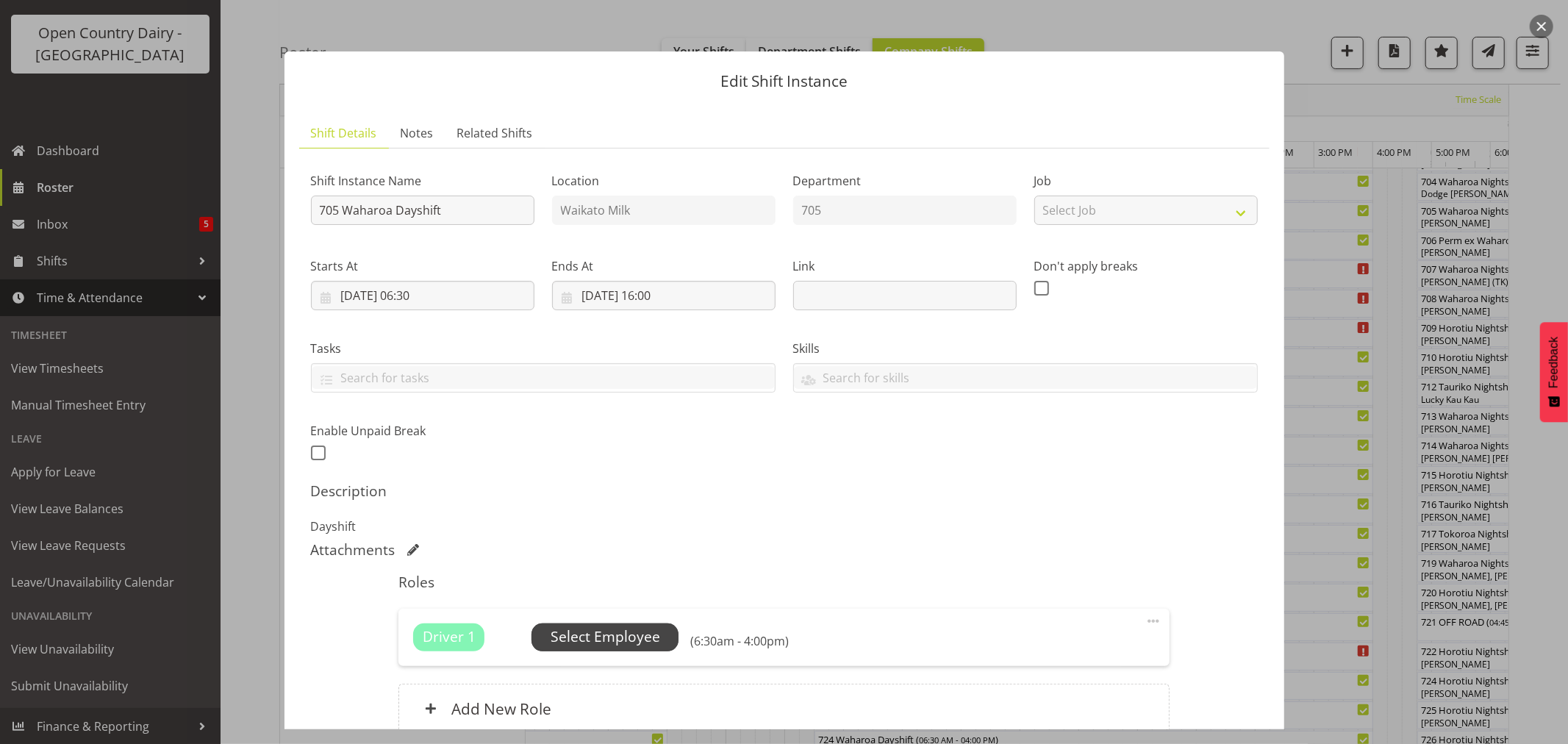
click at [643, 636] on span "Select Employee" at bounding box center [605, 637] width 109 height 21
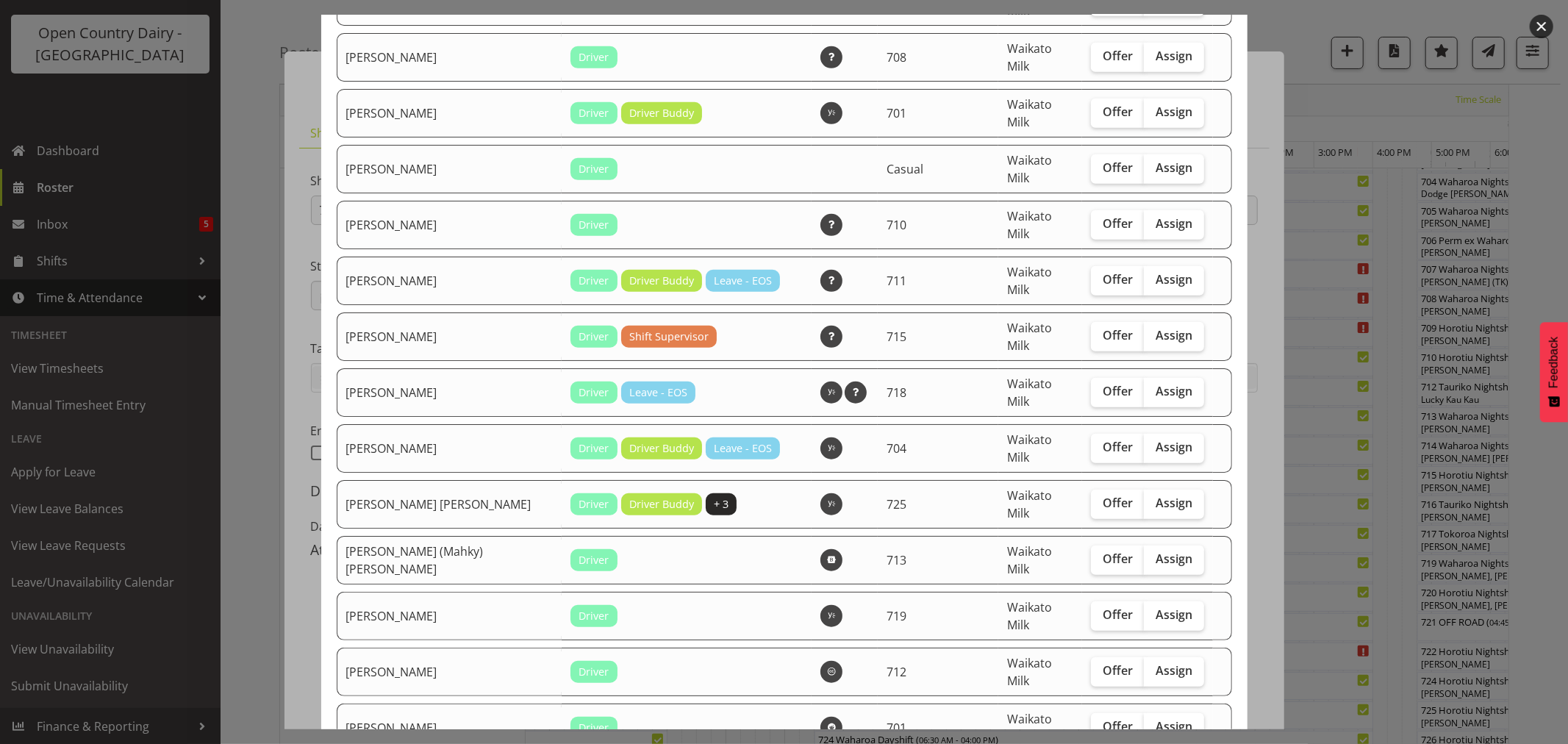
scroll to position [817, 0]
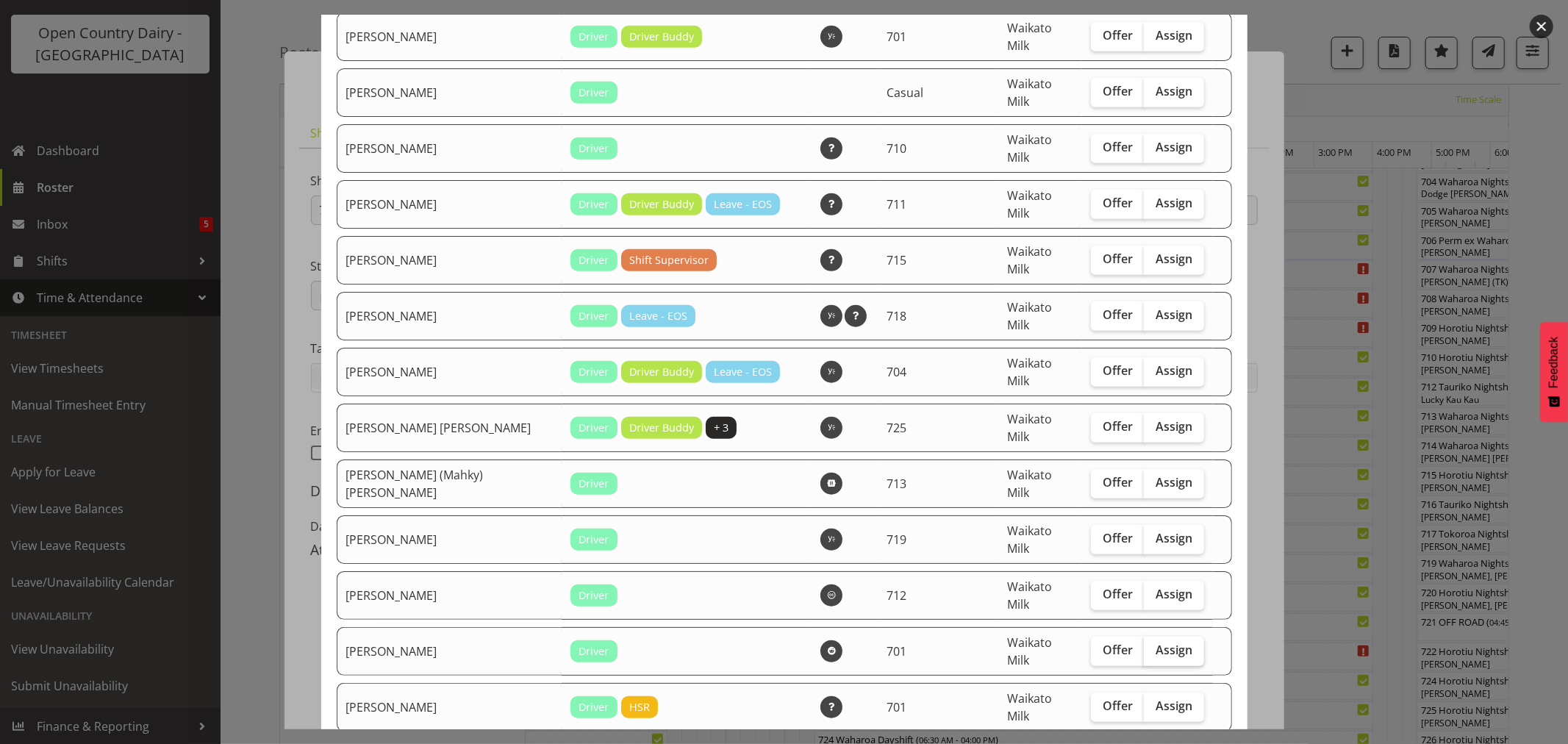
click at [1182, 637] on label "Assign" at bounding box center [1174, 652] width 61 height 30
click at [1153, 646] on input "Assign" at bounding box center [1148, 650] width 10 height 10
checkbox input "true"
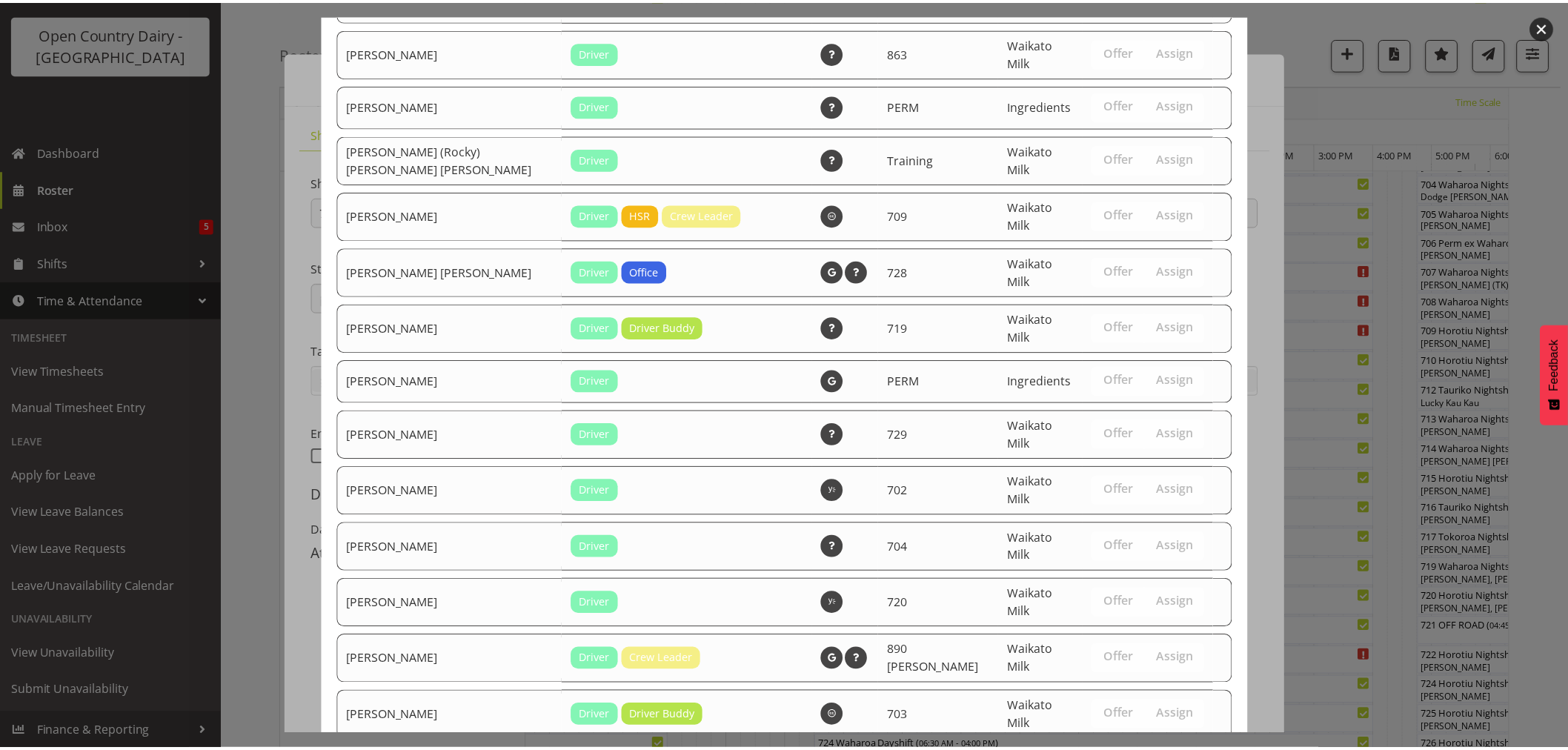
scroll to position [2447, 0]
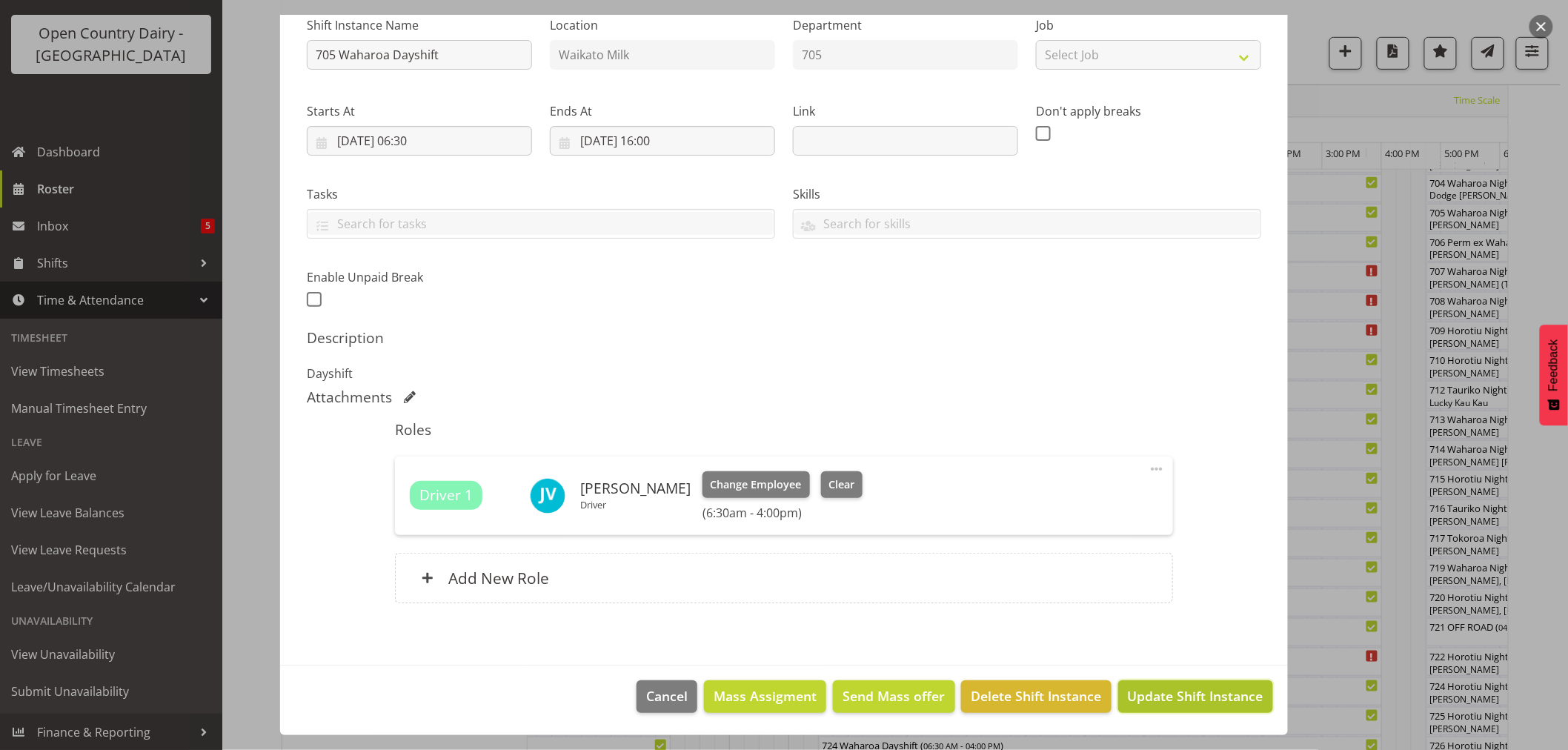
click at [1128, 693] on span "Update Shift Instance" at bounding box center [1195, 696] width 135 height 19
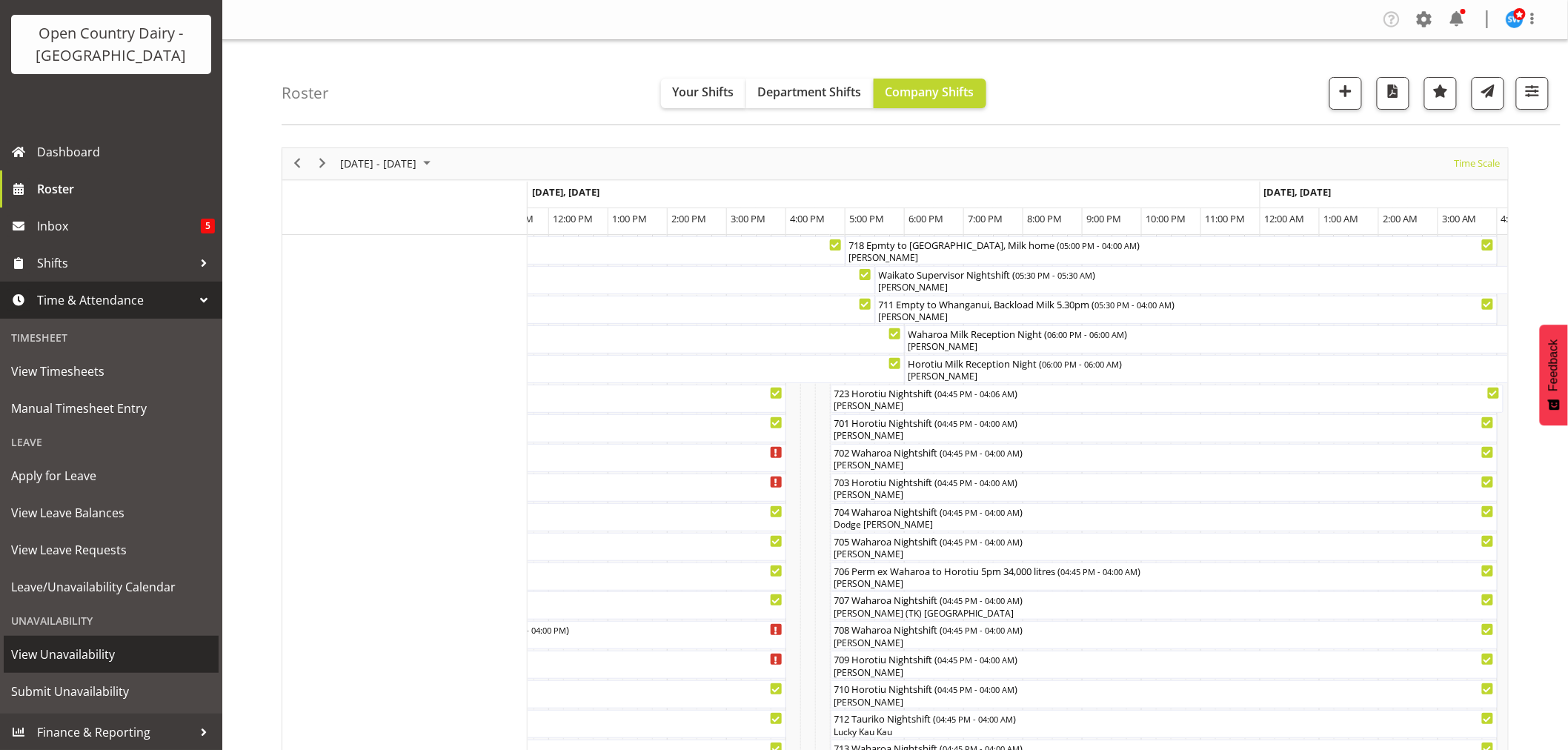
scroll to position [164, 0]
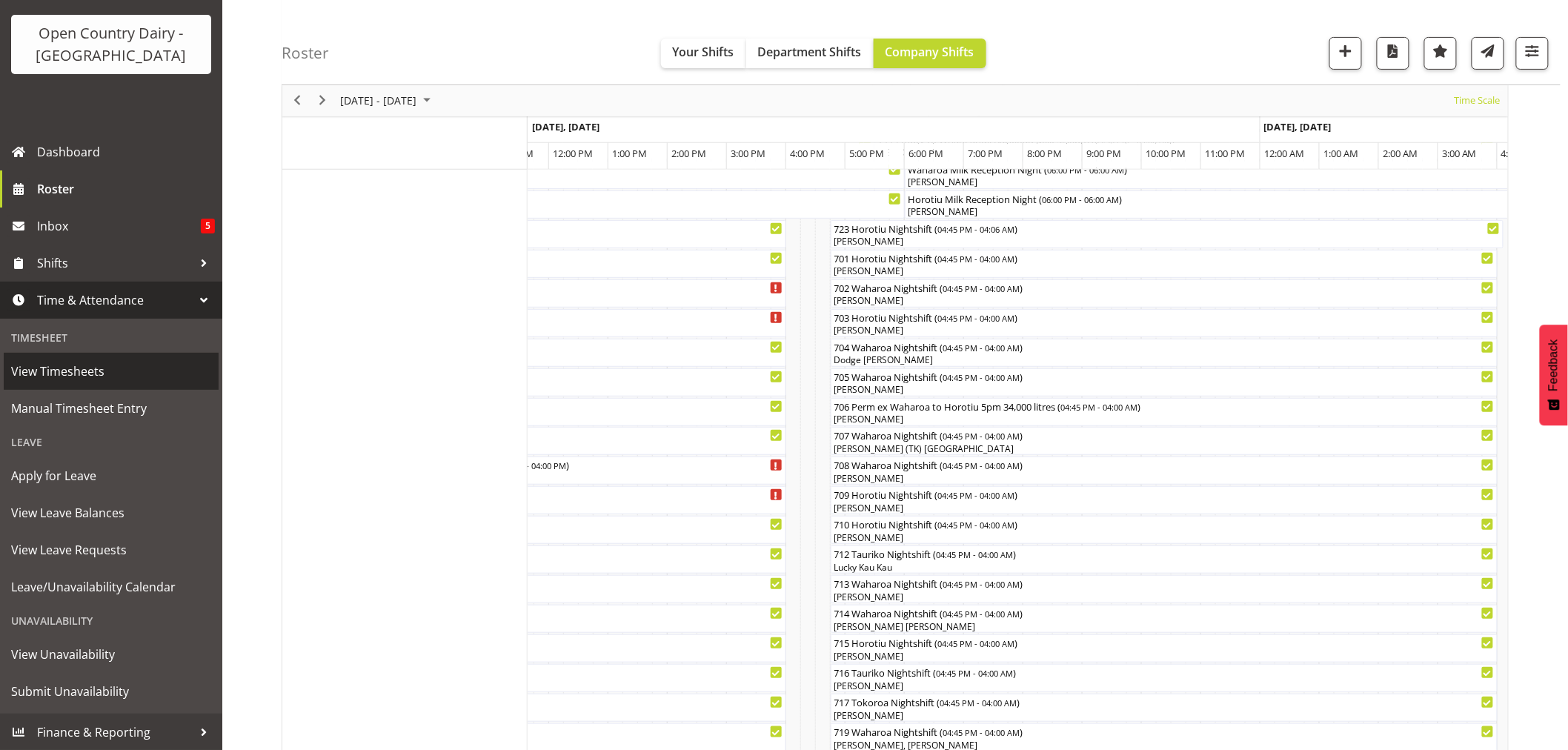
click at [79, 366] on span "View Timesheets" at bounding box center [111, 371] width 200 height 22
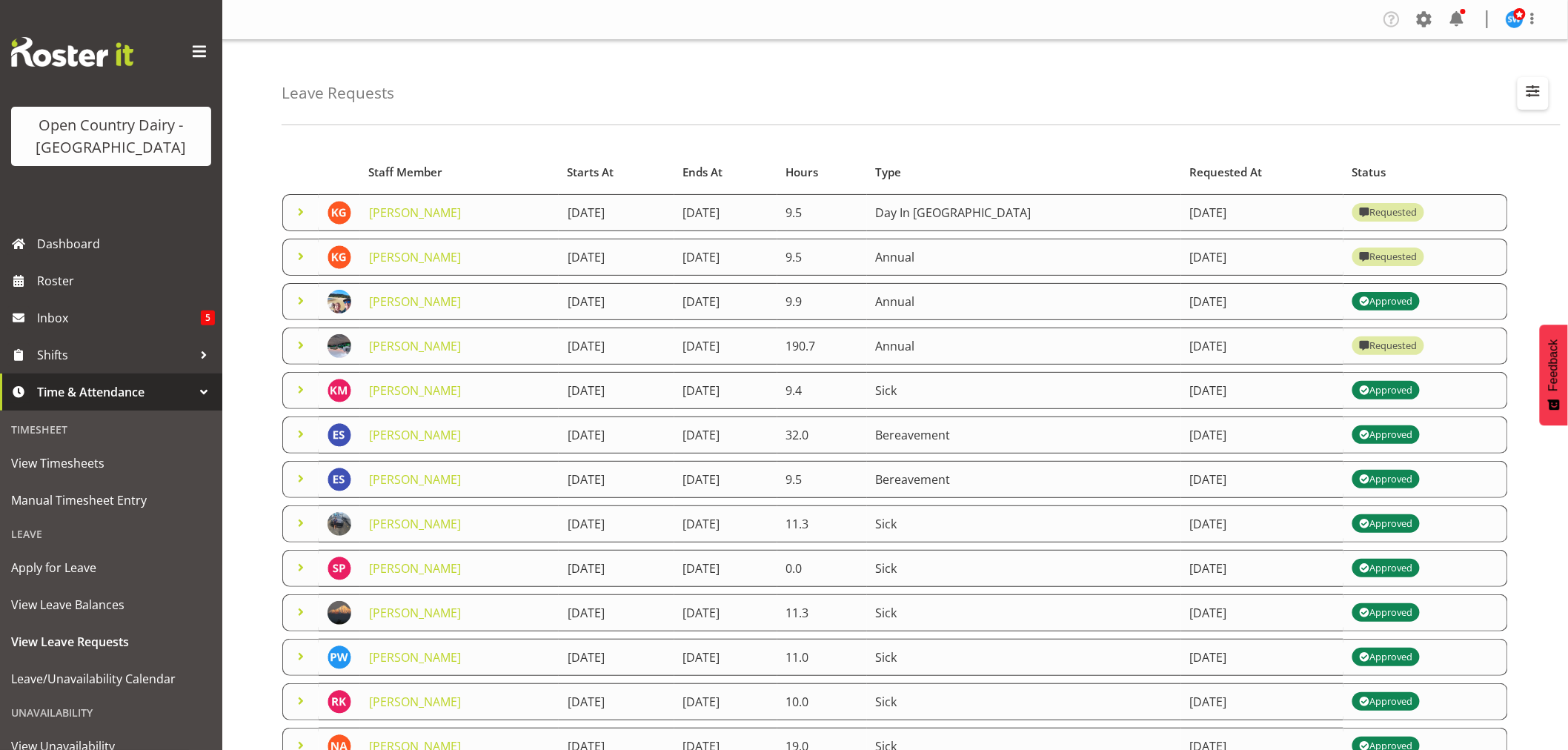
click at [1536, 86] on span "button" at bounding box center [1533, 92] width 19 height 19
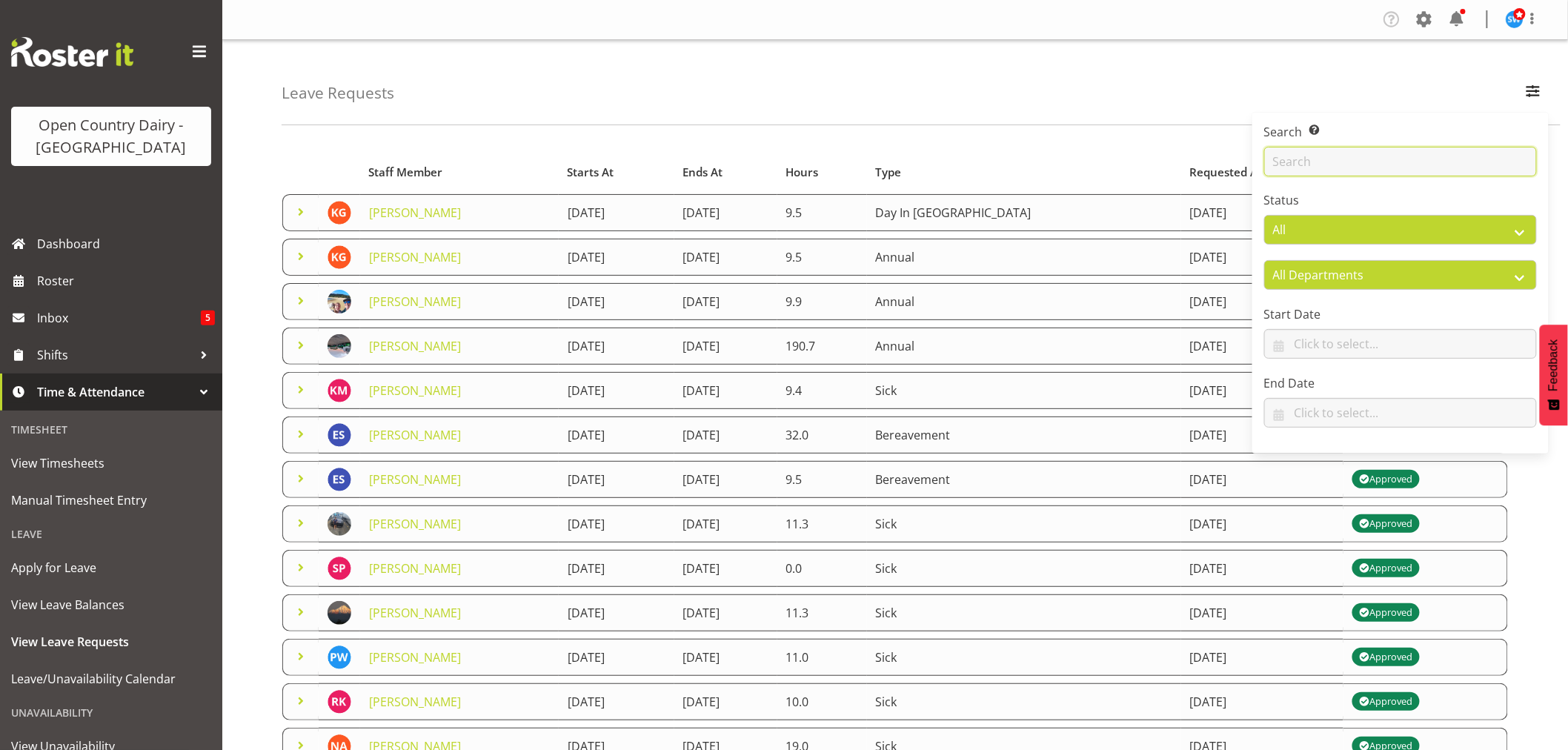
click at [1297, 166] on input "text" at bounding box center [1400, 161] width 273 height 30
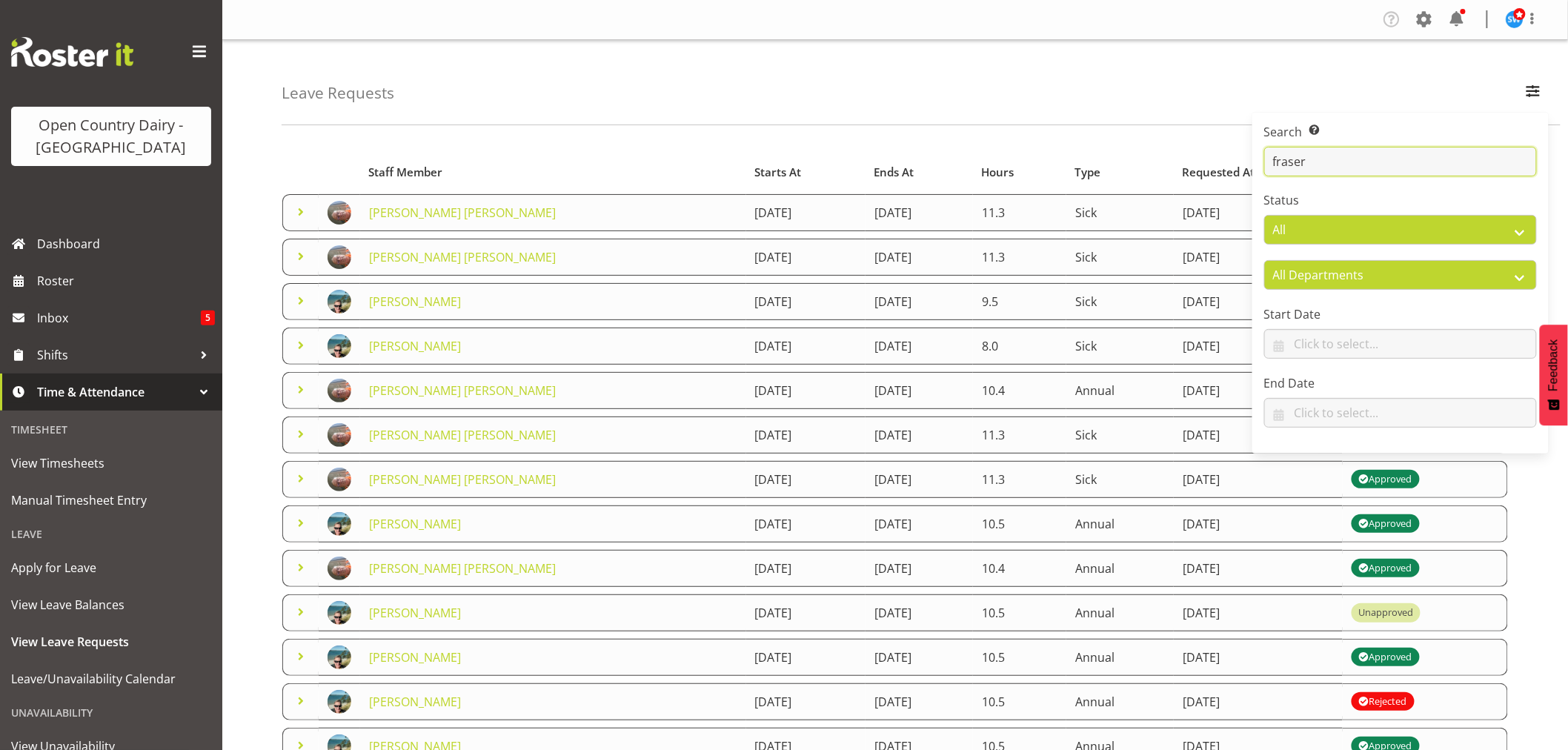
type input "fraser"
click at [1035, 114] on div "Leave Requests Search Search for a particular employee [PERSON_NAME] Status All…" at bounding box center [921, 83] width 1279 height 86
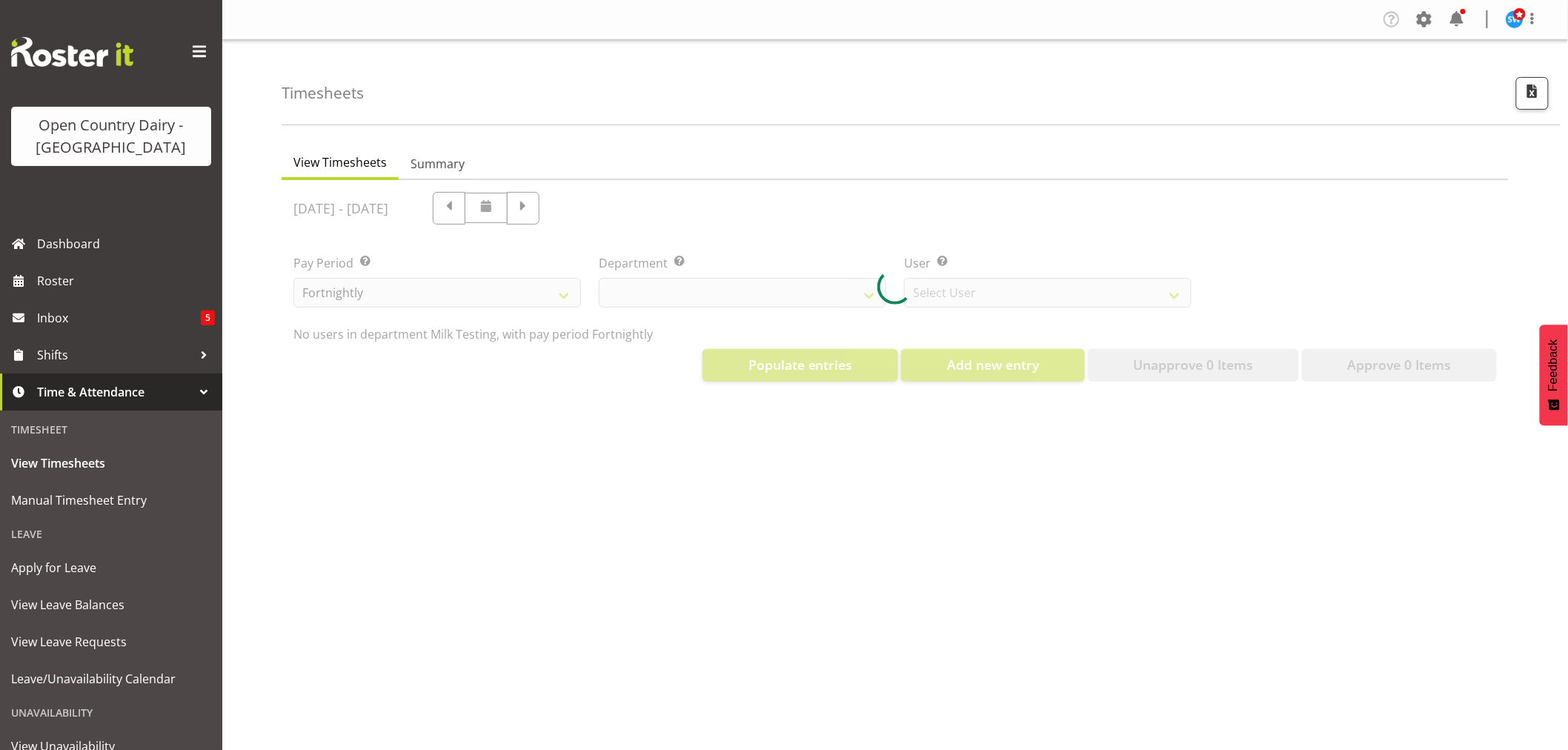
select select "733"
select select "7414"
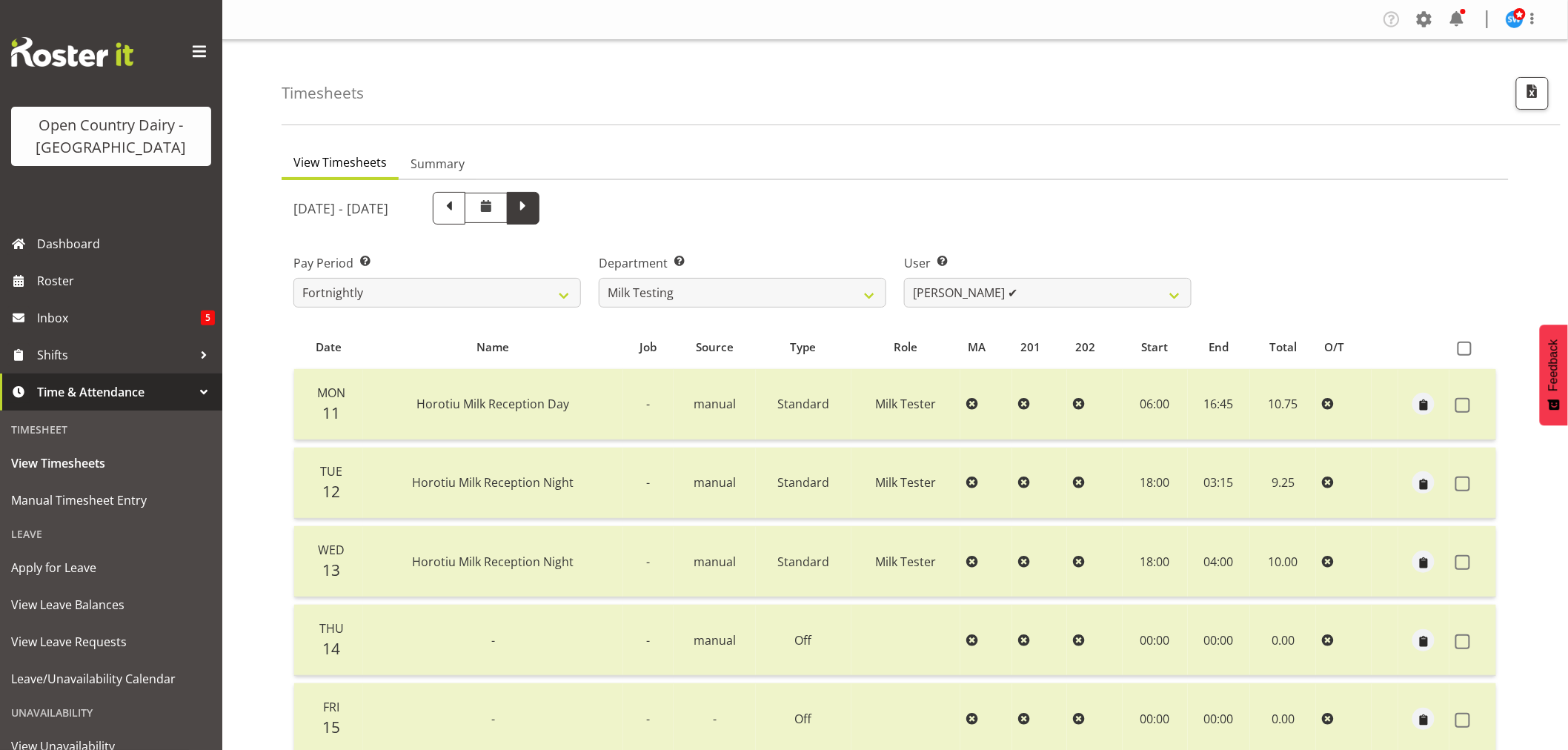
drag, startPoint x: 624, startPoint y: 202, endPoint x: 646, endPoint y: 235, distance: 39.7
click at [533, 202] on span at bounding box center [523, 207] width 19 height 19
select select
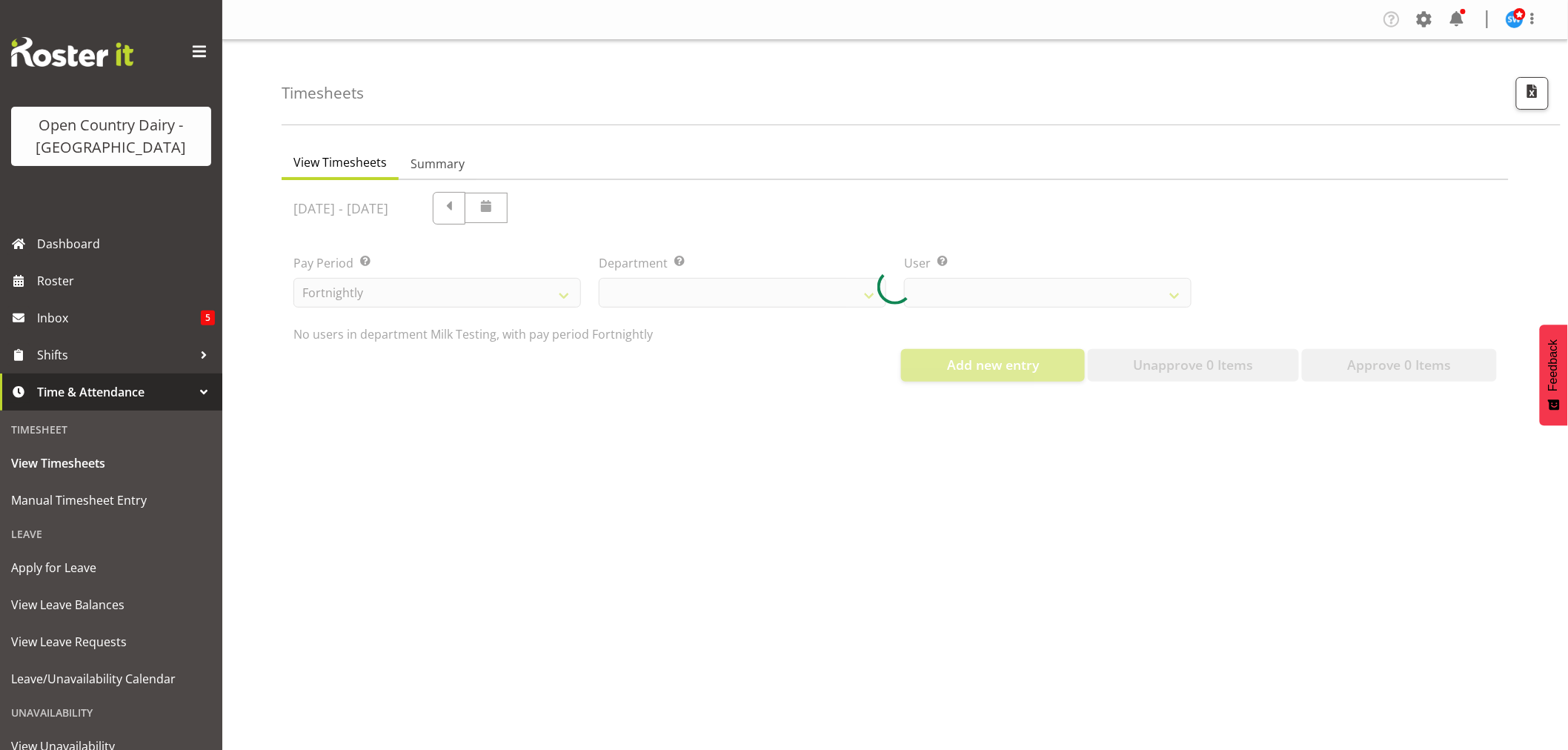
click at [670, 293] on div at bounding box center [896, 286] width 1227 height 214
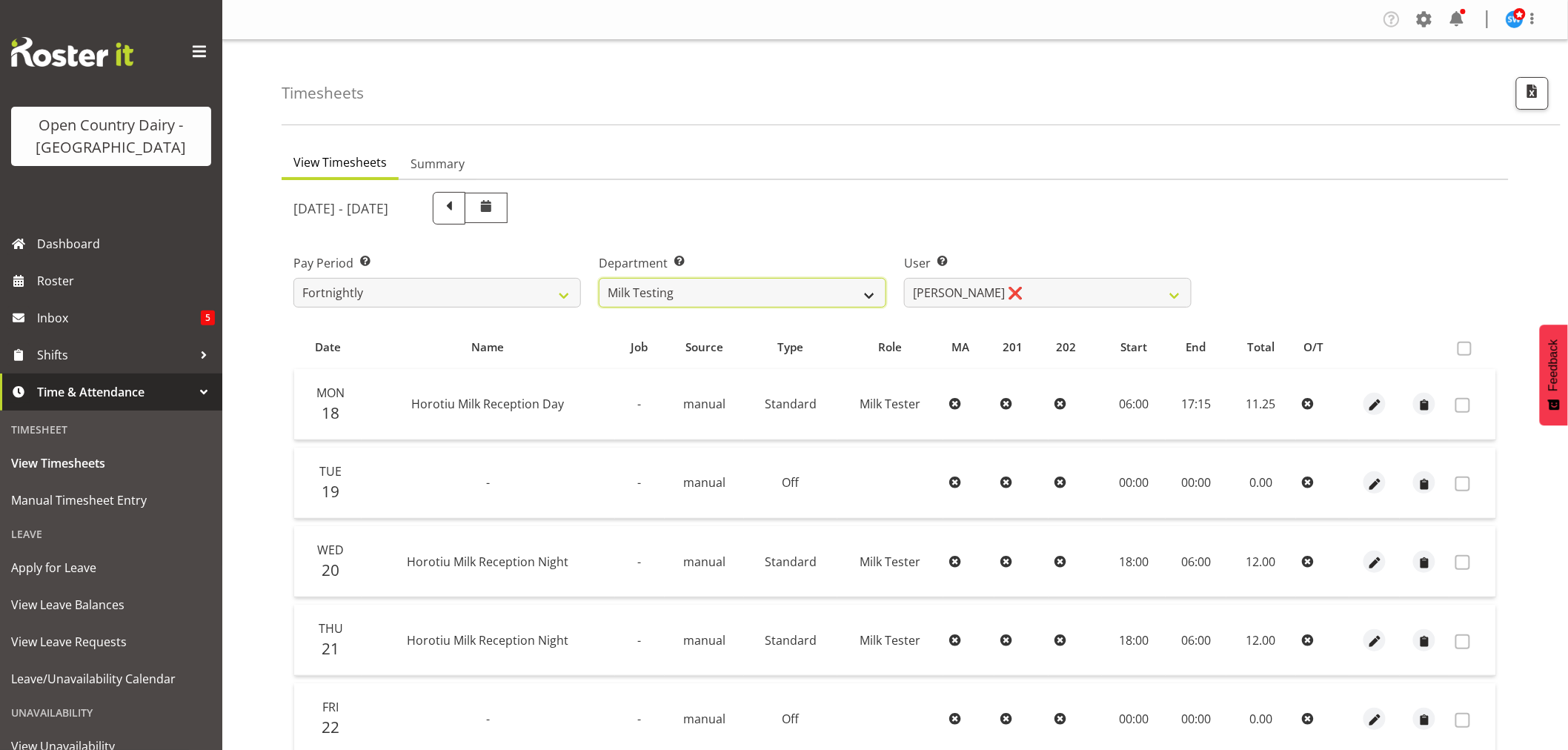
click at [642, 285] on select "701 702 703 704 705 706 707 708 709 710 711 712 713 714 715 716 717 718 719 720" at bounding box center [742, 293] width 288 height 30
select select "720"
click at [599, 278] on select "701 702 703 704 705 706 707 708 709 710 711 712 713 714 715 716 717 718 719 720" at bounding box center [742, 293] width 288 height 30
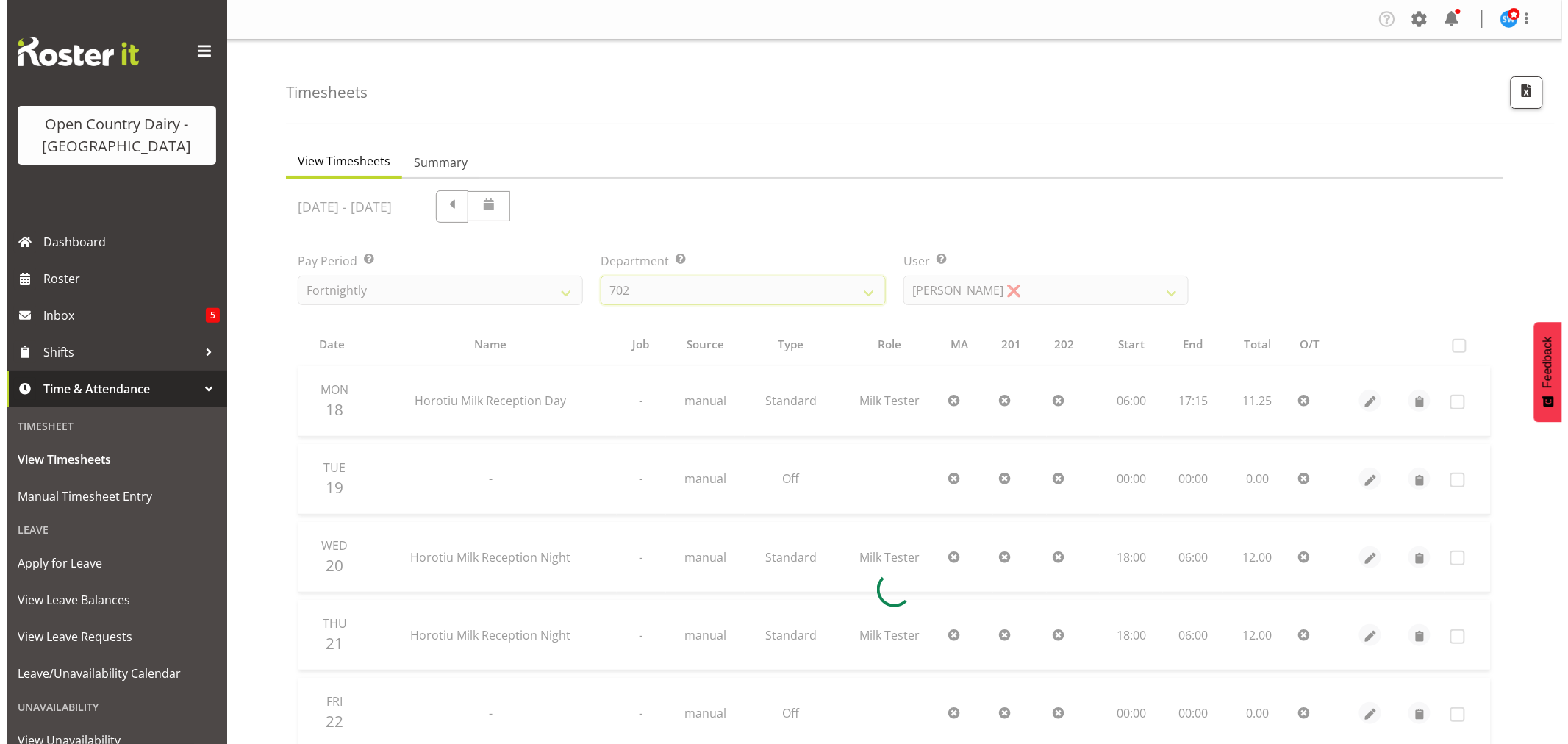
scroll to position [163, 0]
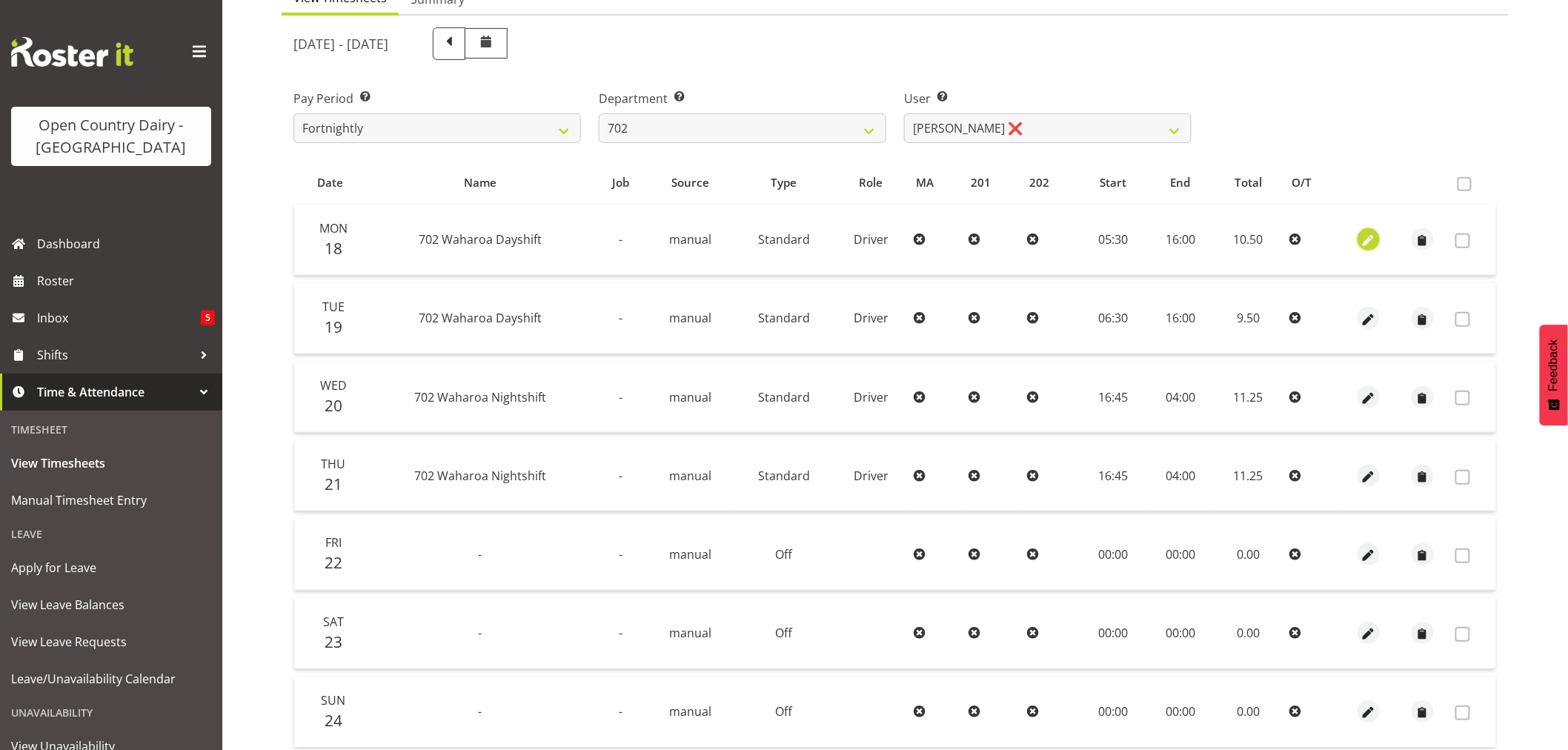
click at [1371, 241] on span "button" at bounding box center [1369, 241] width 17 height 17
select select "Standard"
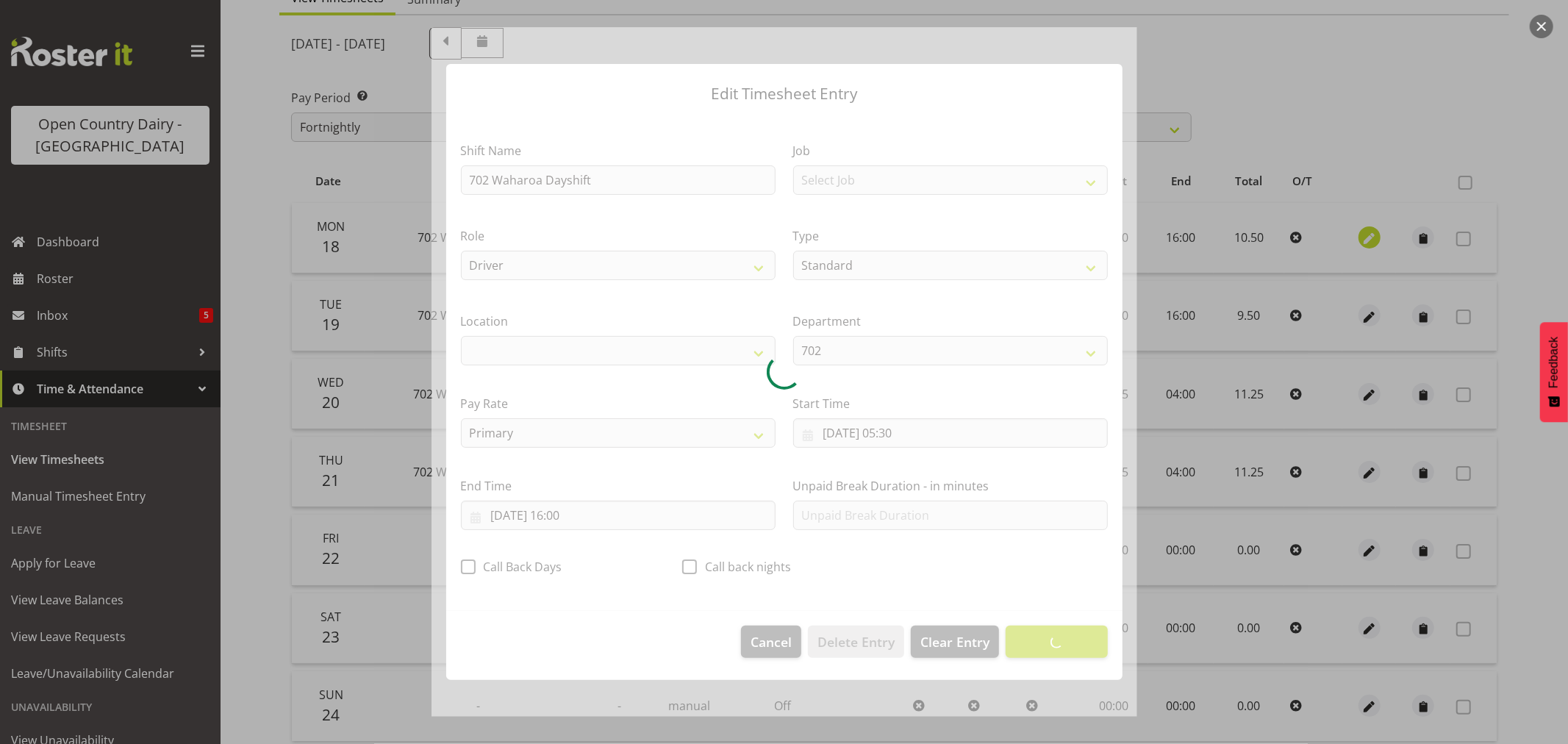
select select "1054"
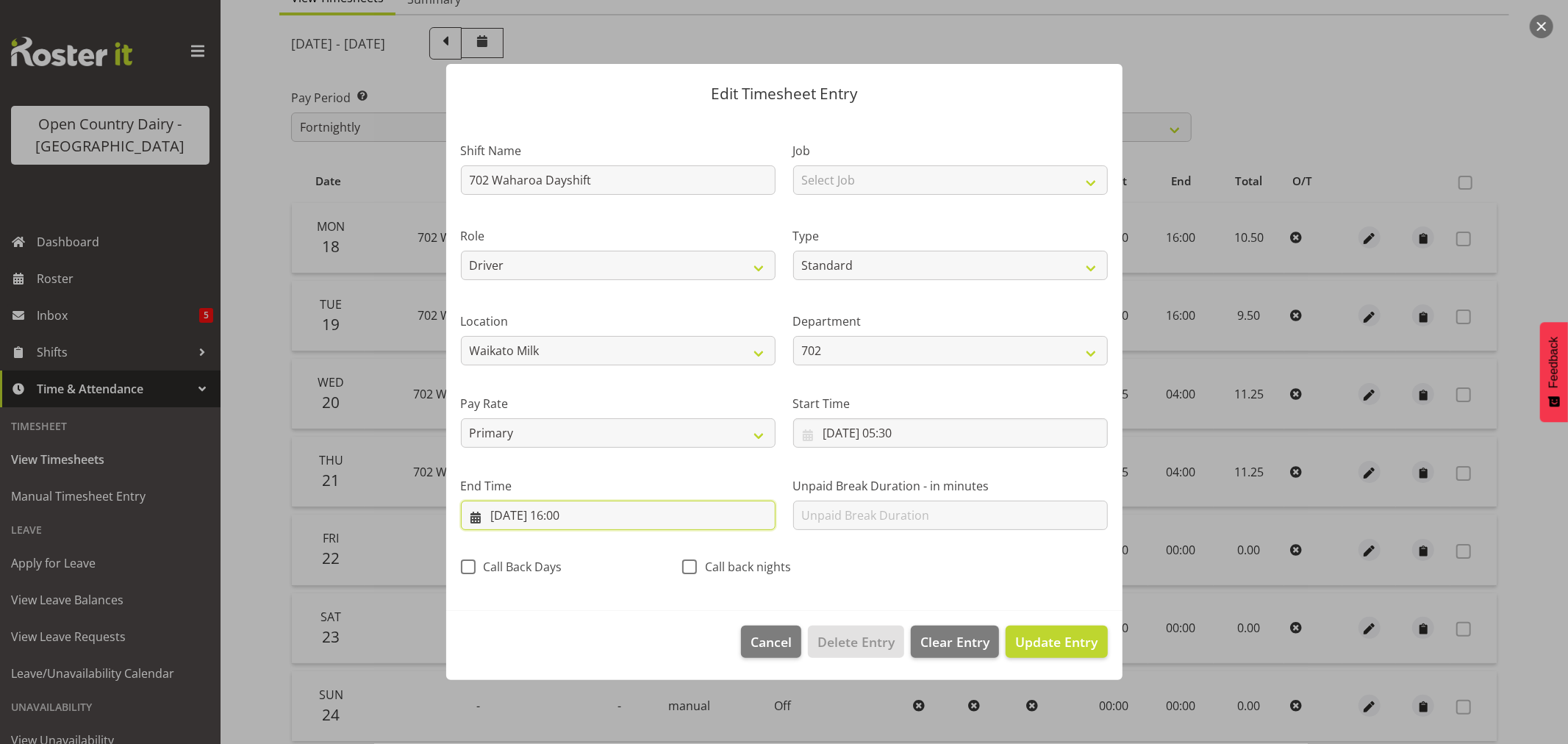
click at [581, 516] on input "[DATE] 16:00" at bounding box center [618, 515] width 314 height 30
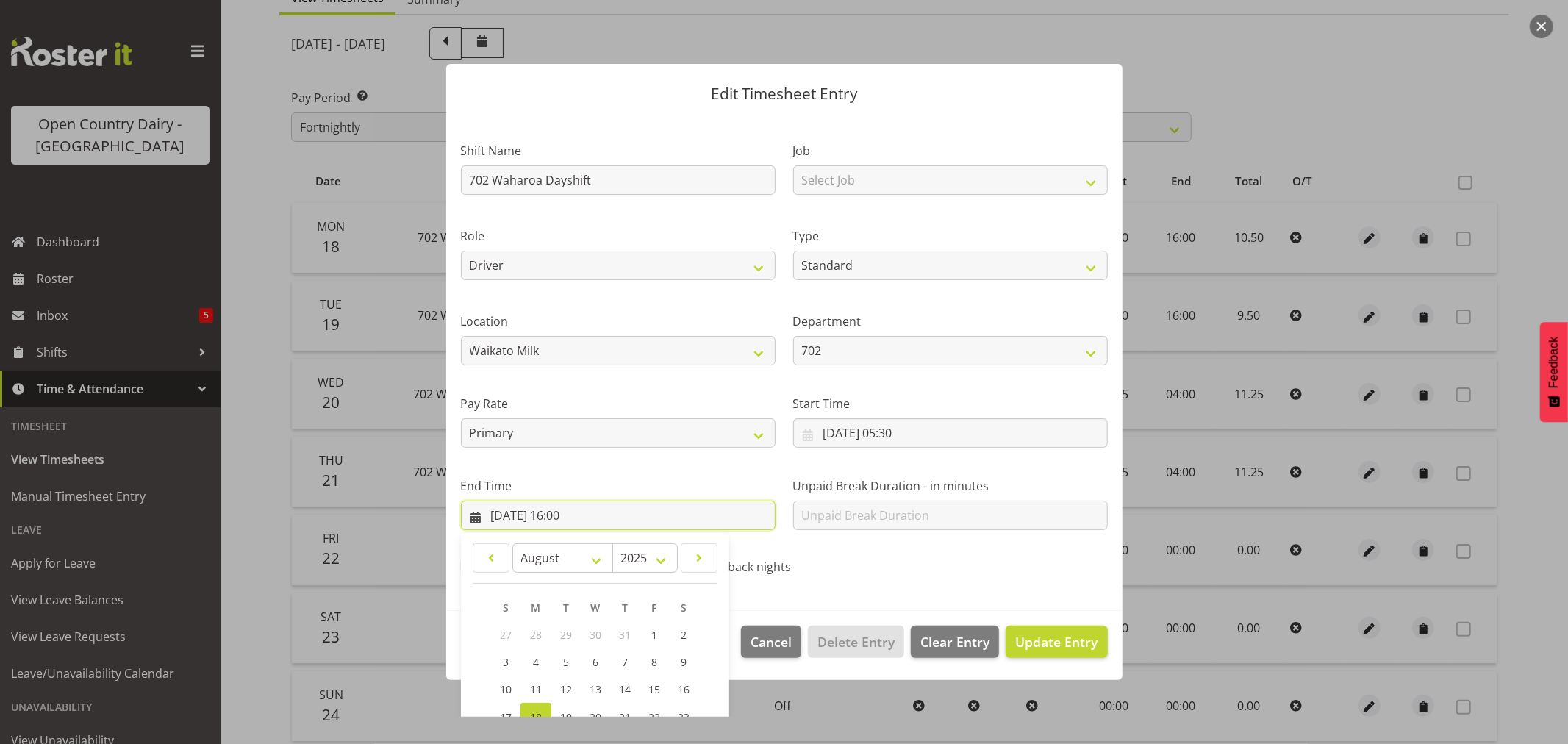
scroll to position [149, 0]
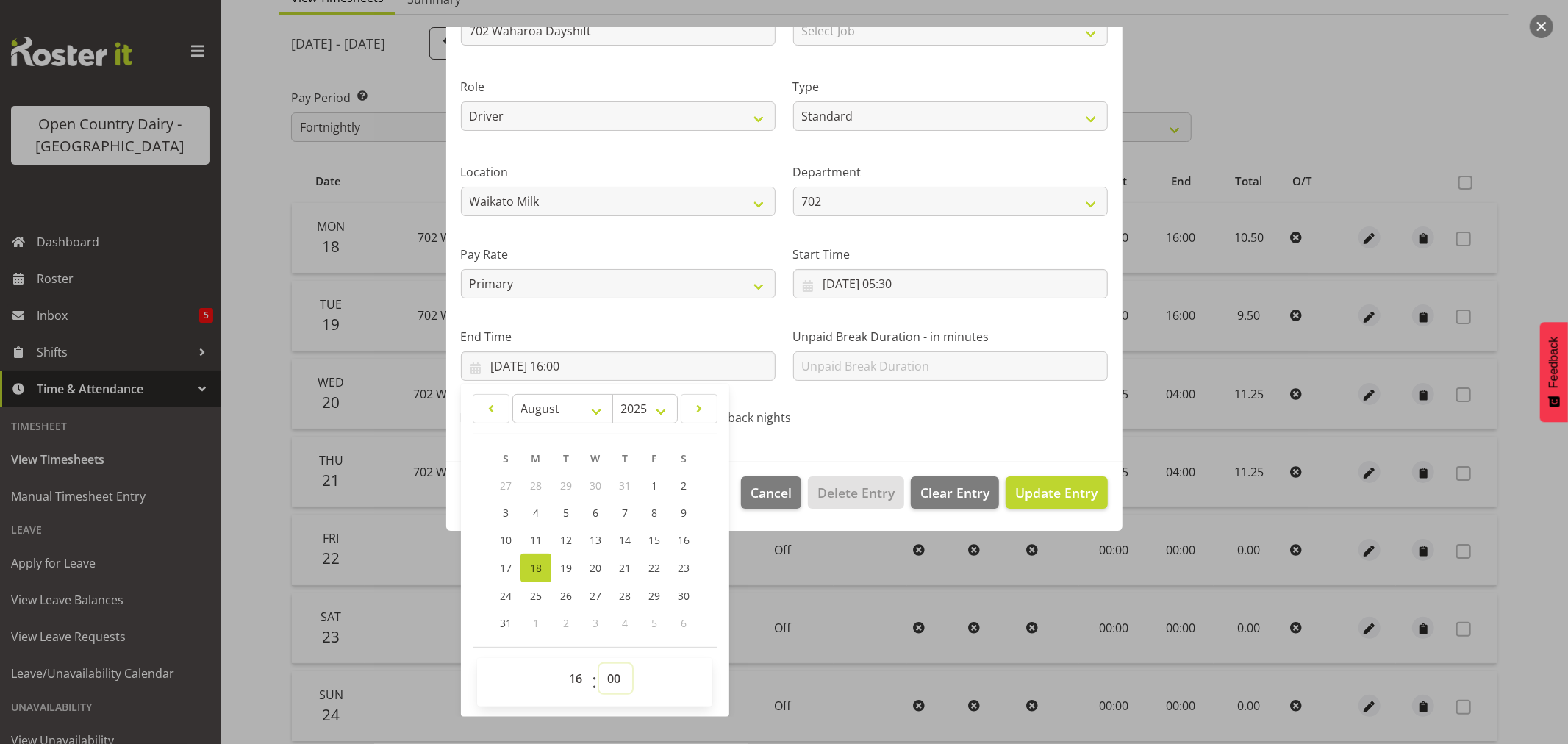
click at [612, 672] on select "00 01 02 03 04 05 06 07 08 09 10 11 12 13 14 15 16 17 18 19 20 21 22 23 24 25 2…" at bounding box center [615, 679] width 33 height 30
select select "45"
click at [599, 664] on select "00 01 02 03 04 05 06 07 08 09 10 11 12 13 14 15 16 17 18 19 20 21 22 23 24 25 2…" at bounding box center [615, 679] width 33 height 30
type input "[DATE] 16:45"
click at [1029, 485] on span "Update Entry" at bounding box center [1057, 492] width 83 height 18
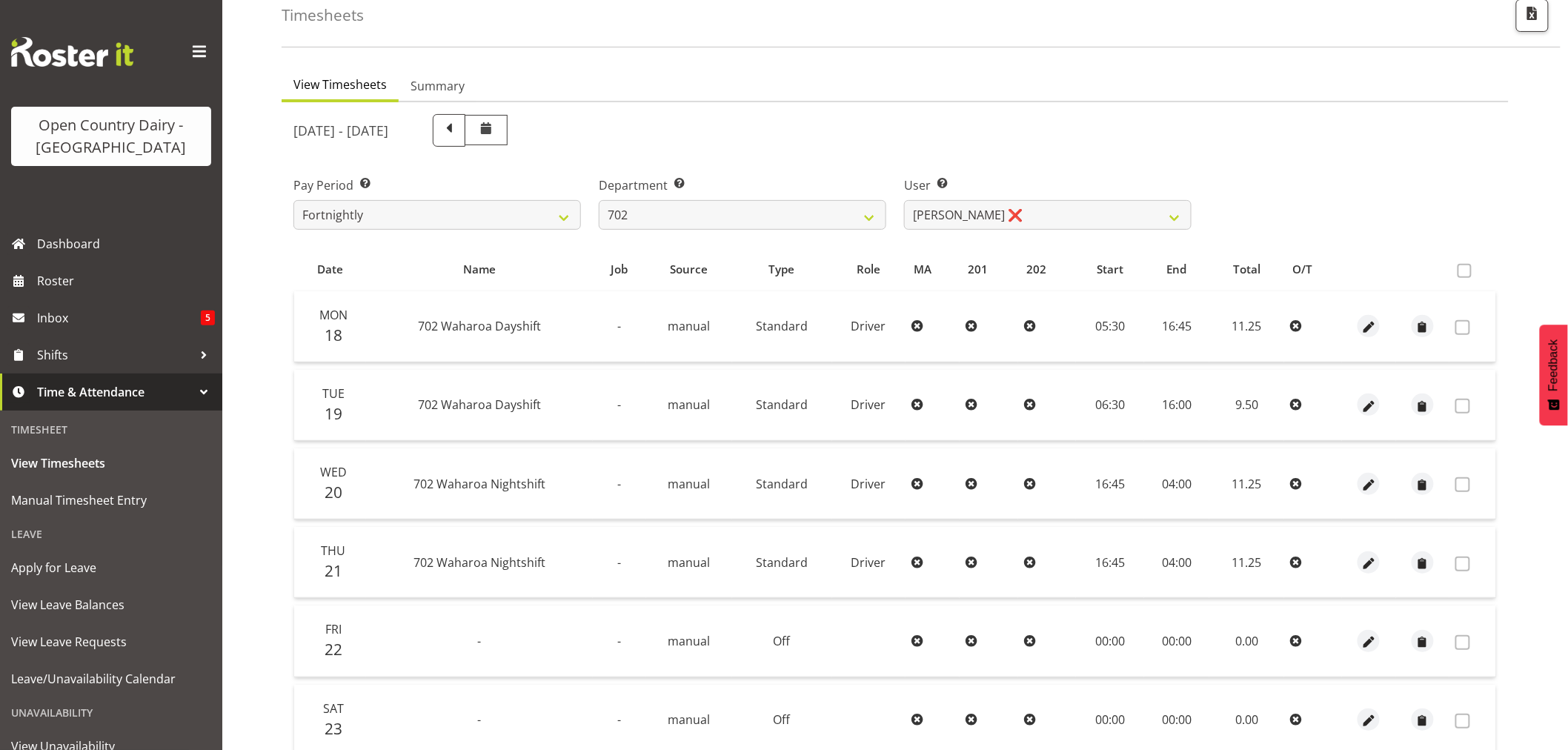
scroll to position [0, 0]
